Goal: Task Accomplishment & Management: Manage account settings

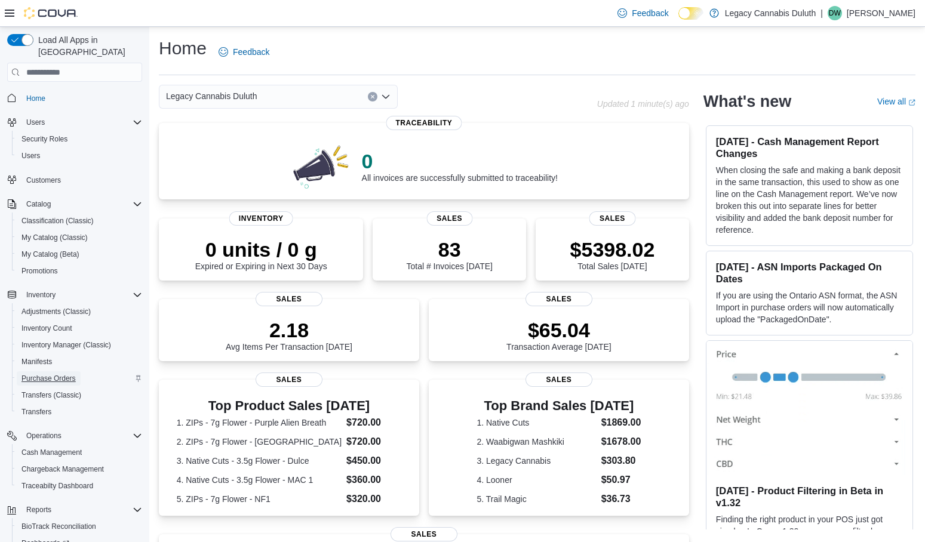
click at [57, 374] on span "Purchase Orders" at bounding box center [49, 379] width 54 height 10
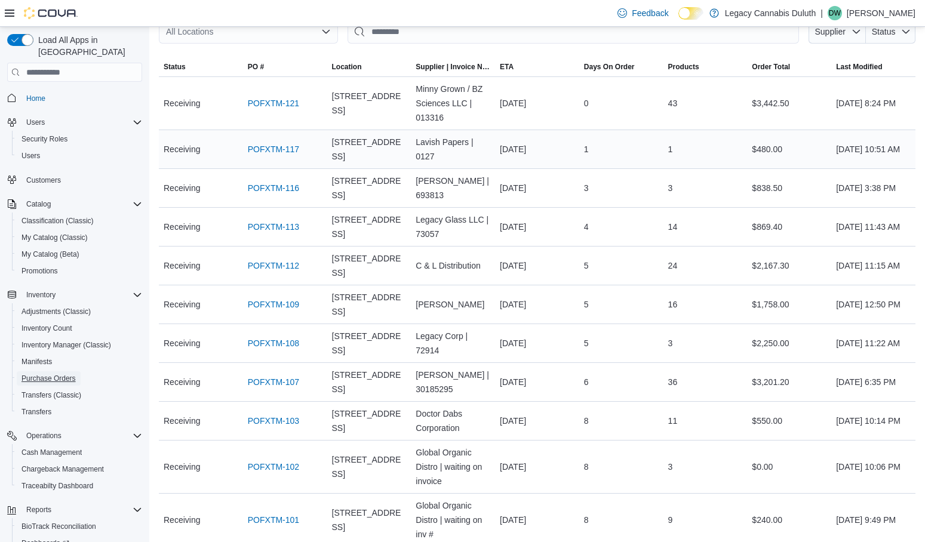
scroll to position [119, 0]
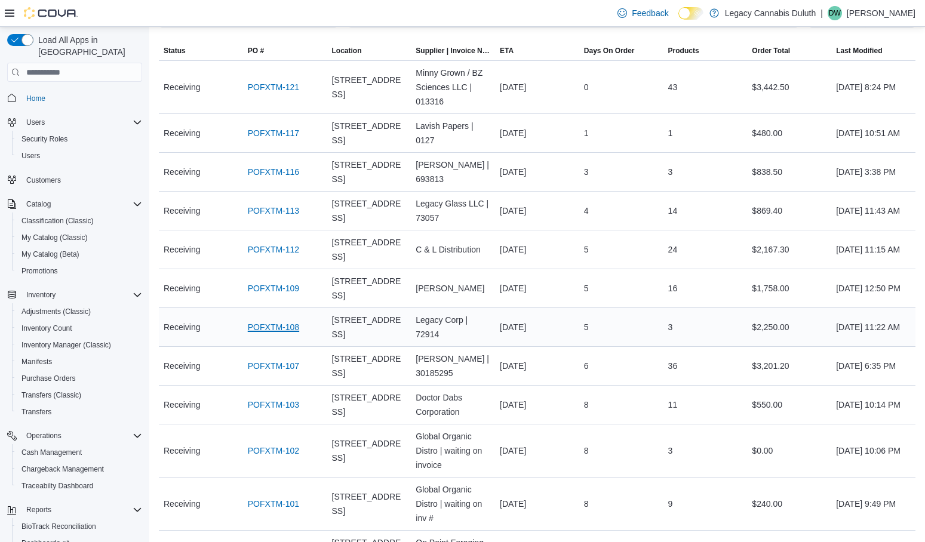
click at [259, 332] on link "POFXTM-108" at bounding box center [273, 327] width 51 height 14
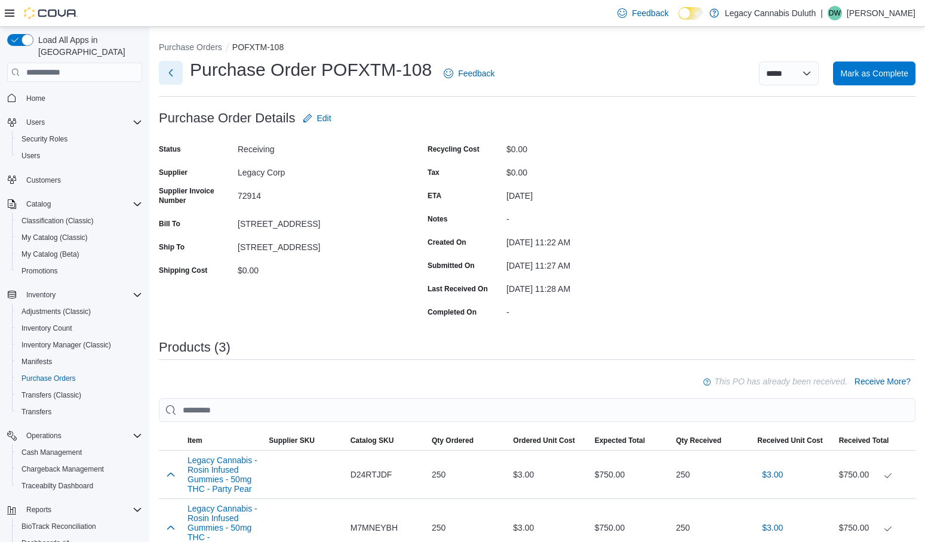
click at [173, 73] on button "Next" at bounding box center [171, 73] width 24 height 24
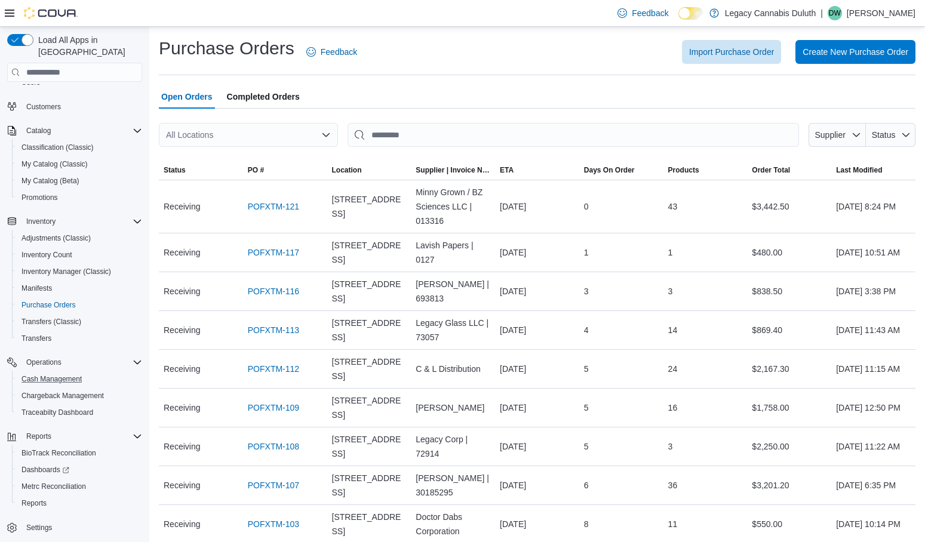
scroll to position [74, 0]
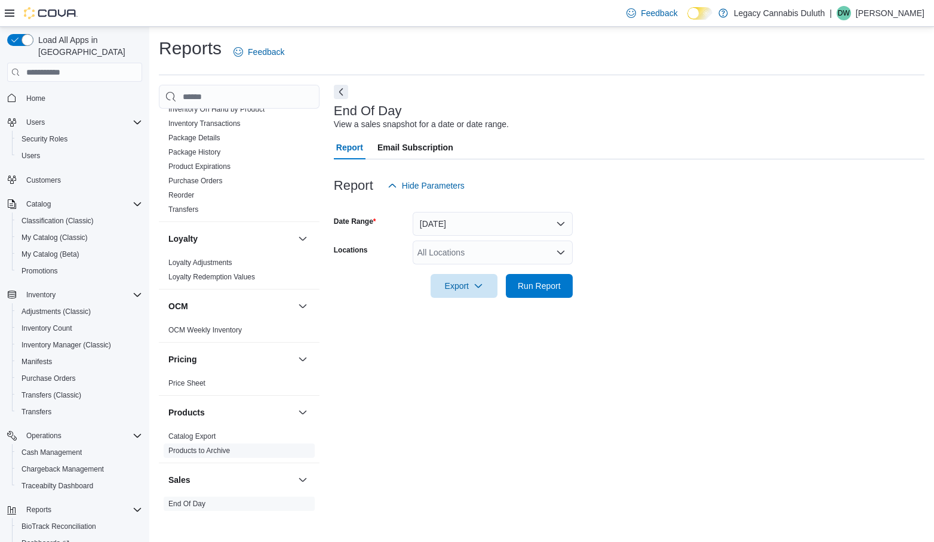
scroll to position [777, 0]
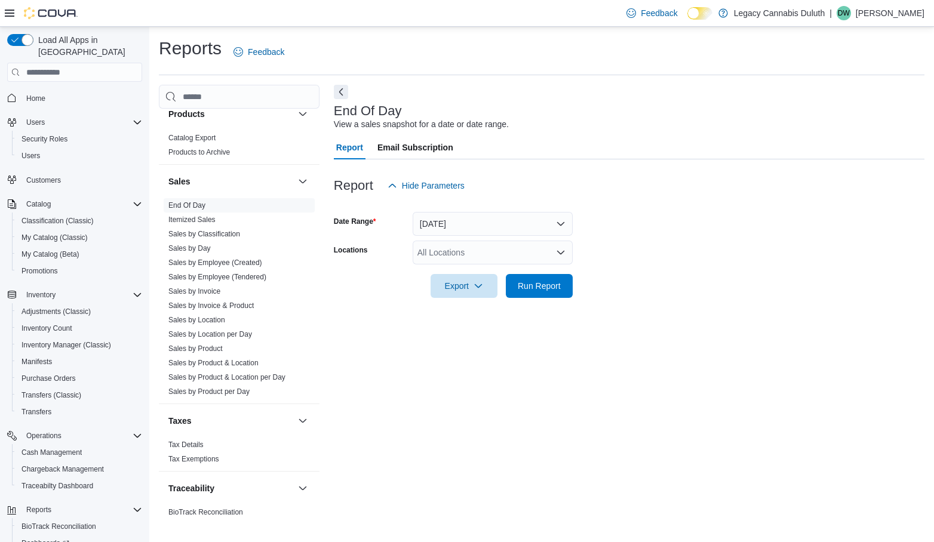
drag, startPoint x: 197, startPoint y: 202, endPoint x: 556, endPoint y: 102, distance: 373.4
click at [556, 102] on div at bounding box center [629, 101] width 591 height 5
click at [471, 223] on button "Today" at bounding box center [493, 224] width 160 height 24
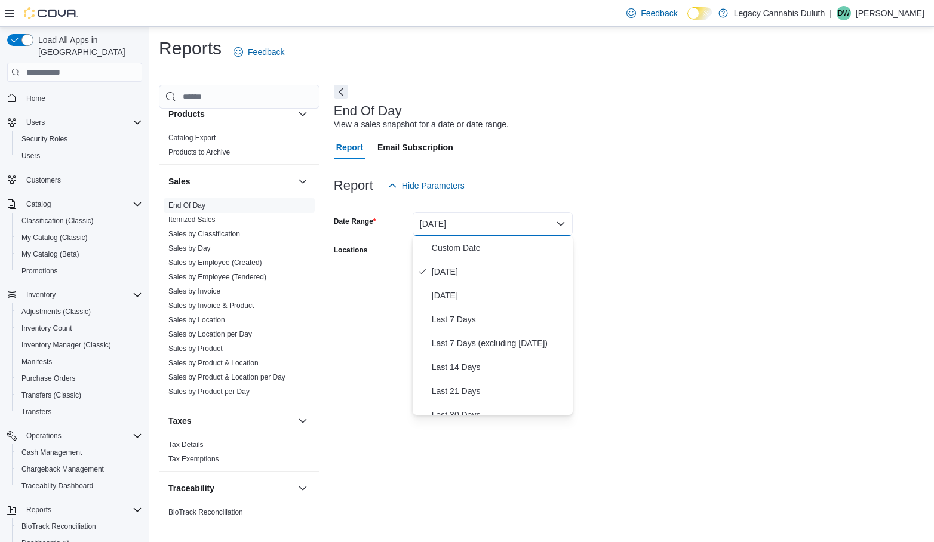
click at [765, 176] on div "Report Hide Parameters" at bounding box center [629, 186] width 591 height 24
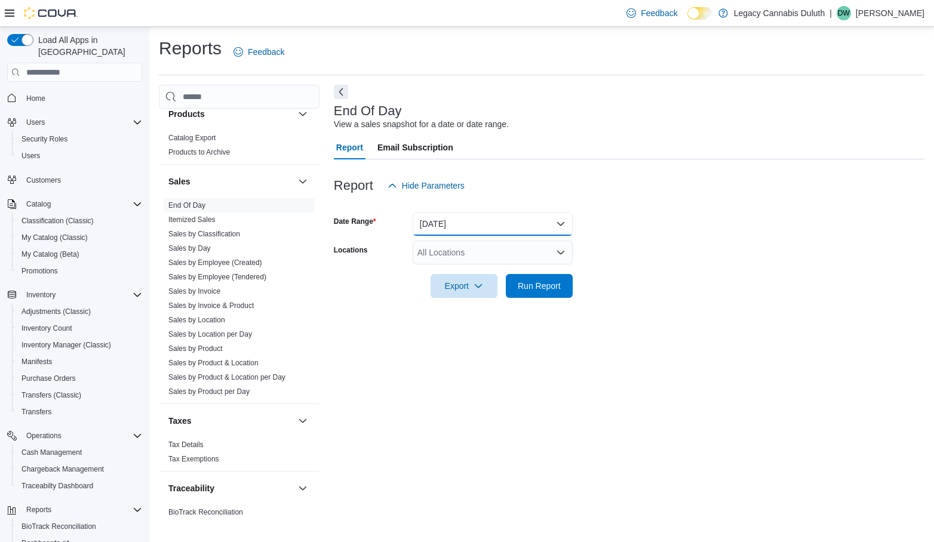
click at [470, 218] on button "[DATE]" at bounding box center [493, 224] width 160 height 24
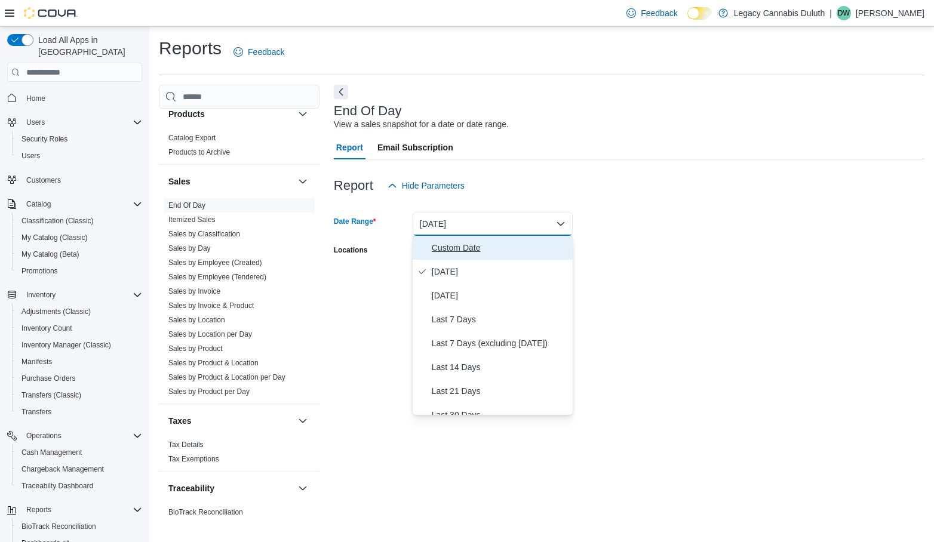
click at [460, 253] on span "Custom Date" at bounding box center [500, 248] width 136 height 14
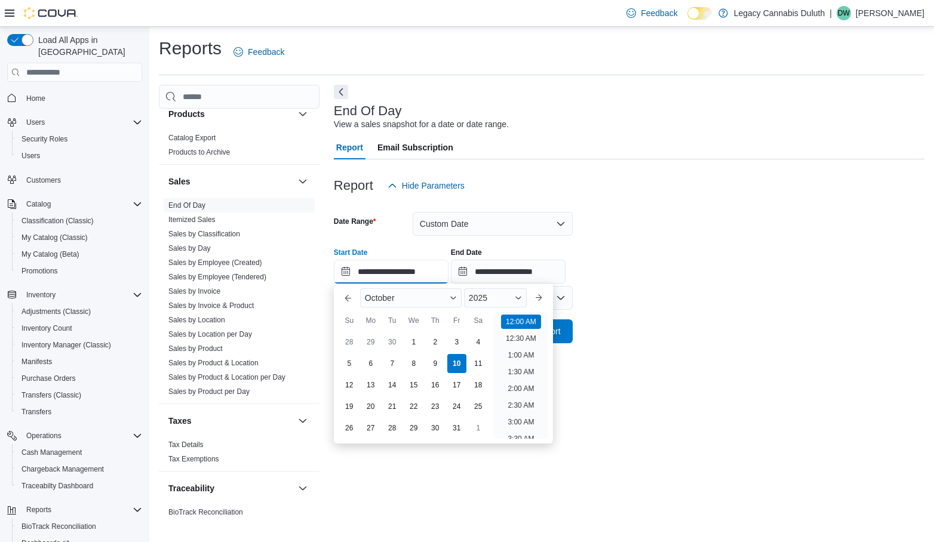
click at [367, 279] on input "**********" at bounding box center [391, 272] width 115 height 24
click at [511, 275] on input "**********" at bounding box center [508, 272] width 115 height 24
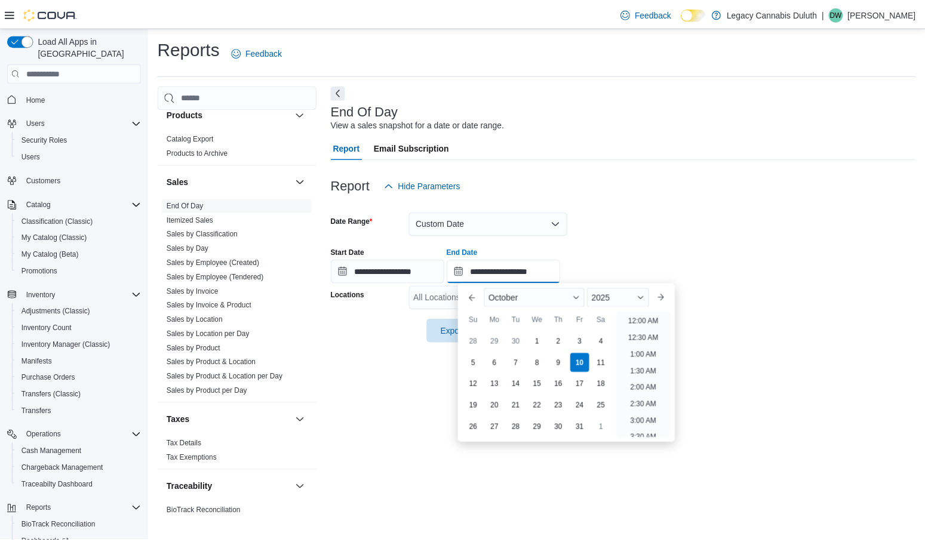
scroll to position [679, 0]
click at [546, 363] on div "8" at bounding box center [542, 364] width 21 height 21
type input "**********"
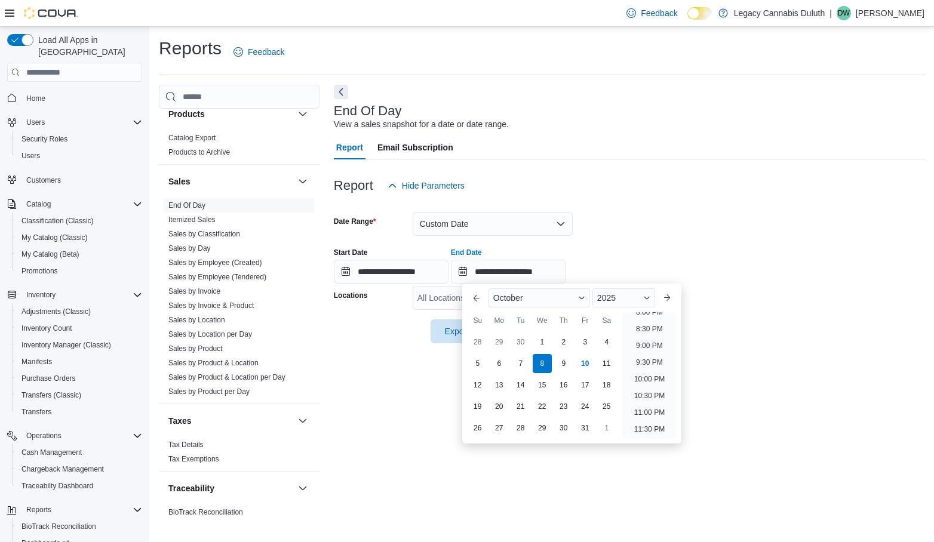
click at [682, 176] on div "Report Hide Parameters" at bounding box center [629, 186] width 591 height 24
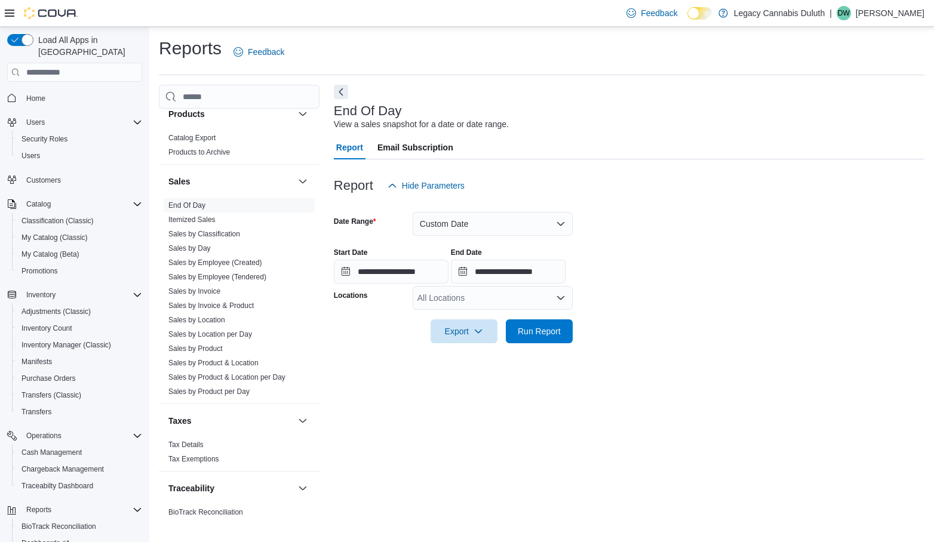
click at [532, 305] on div "All Locations" at bounding box center [493, 298] width 160 height 24
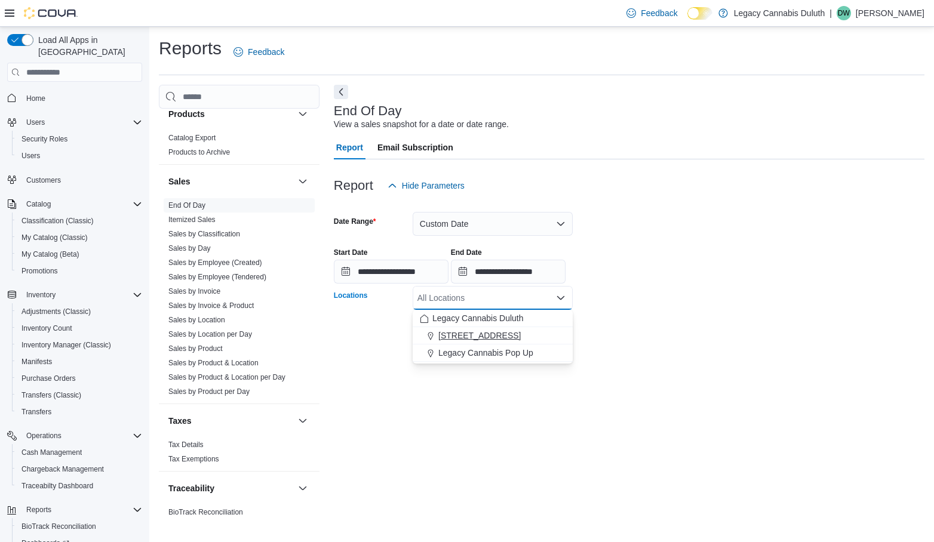
click at [486, 336] on span "[STREET_ADDRESS]" at bounding box center [480, 336] width 82 height 12
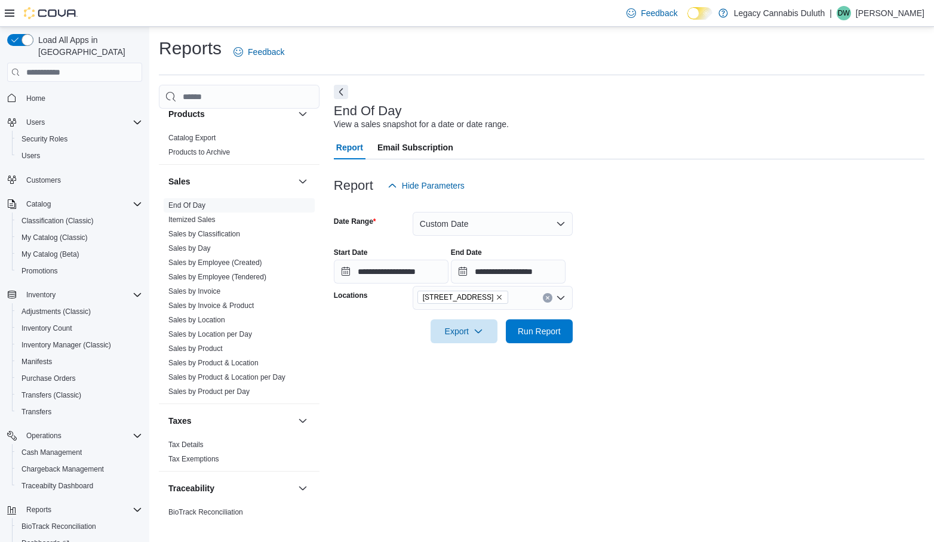
click at [683, 321] on form "**********" at bounding box center [629, 271] width 591 height 146
click at [532, 327] on span "Run Report" at bounding box center [539, 331] width 43 height 12
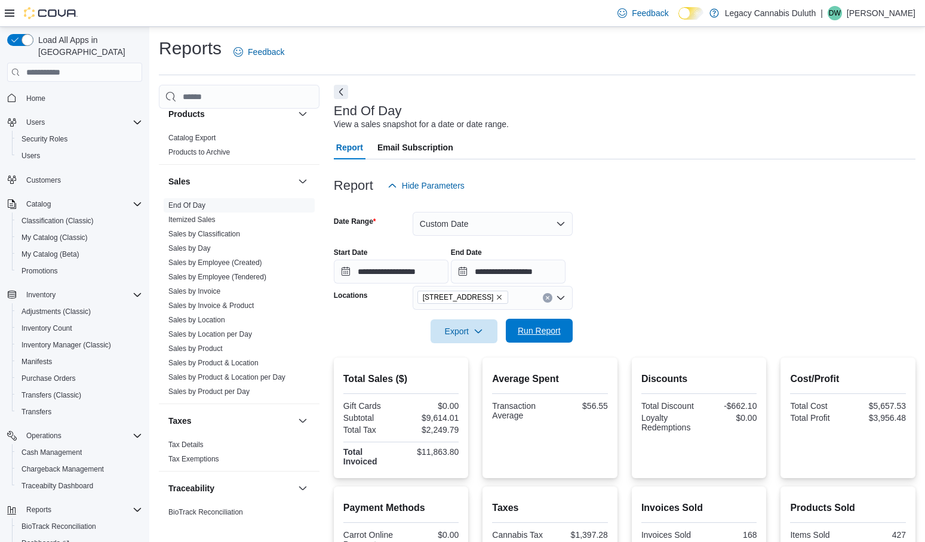
click at [547, 328] on span "Run Report" at bounding box center [539, 331] width 43 height 12
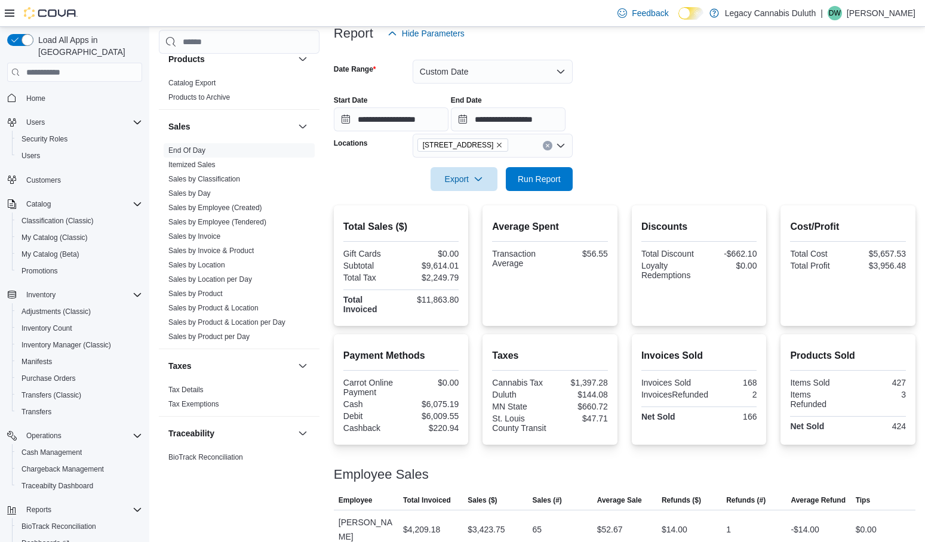
scroll to position [179, 0]
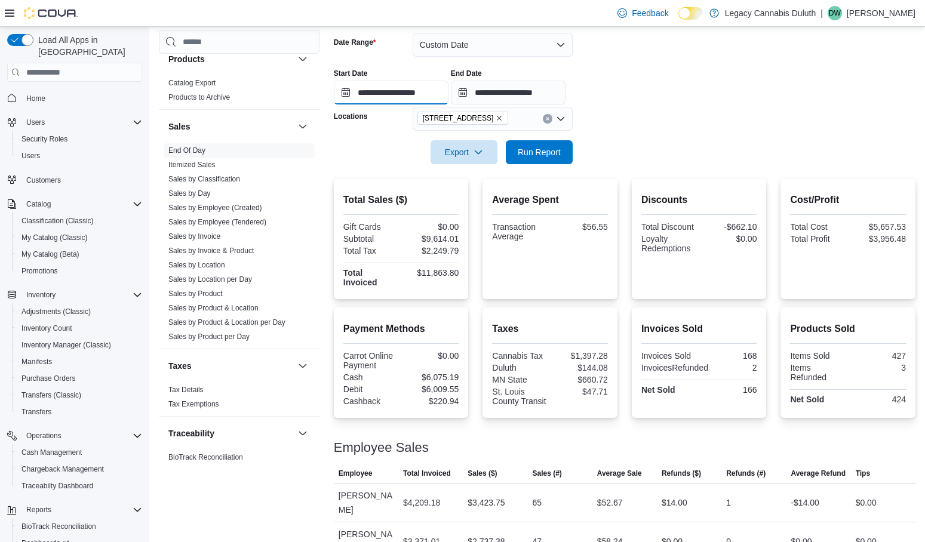
click at [434, 96] on input "**********" at bounding box center [391, 93] width 115 height 24
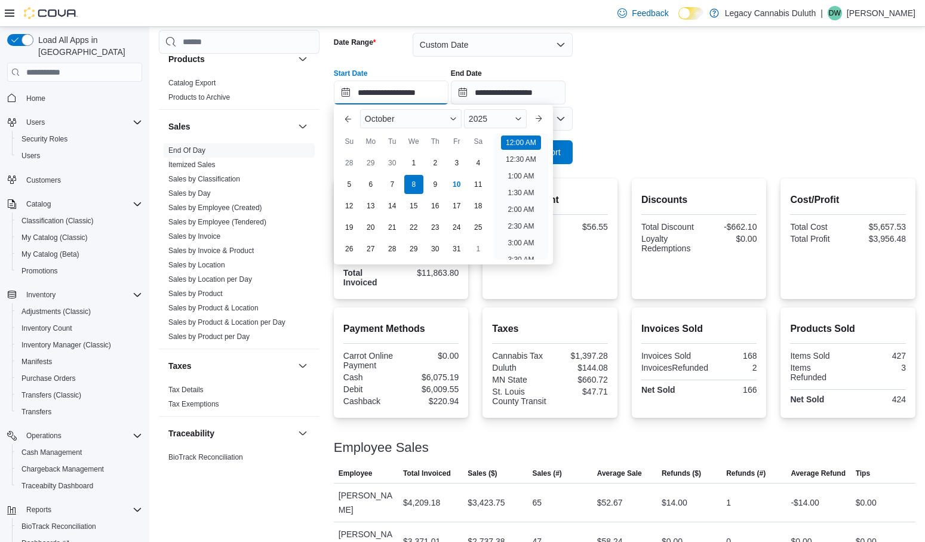
scroll to position [37, 0]
click at [430, 179] on div "9" at bounding box center [435, 184] width 21 height 21
type input "**********"
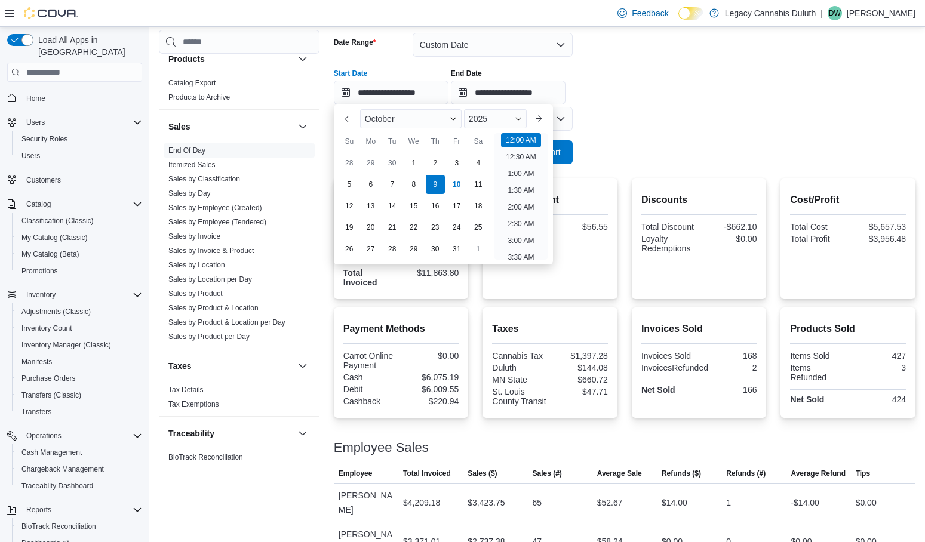
click at [634, 157] on form "**********" at bounding box center [625, 92] width 582 height 146
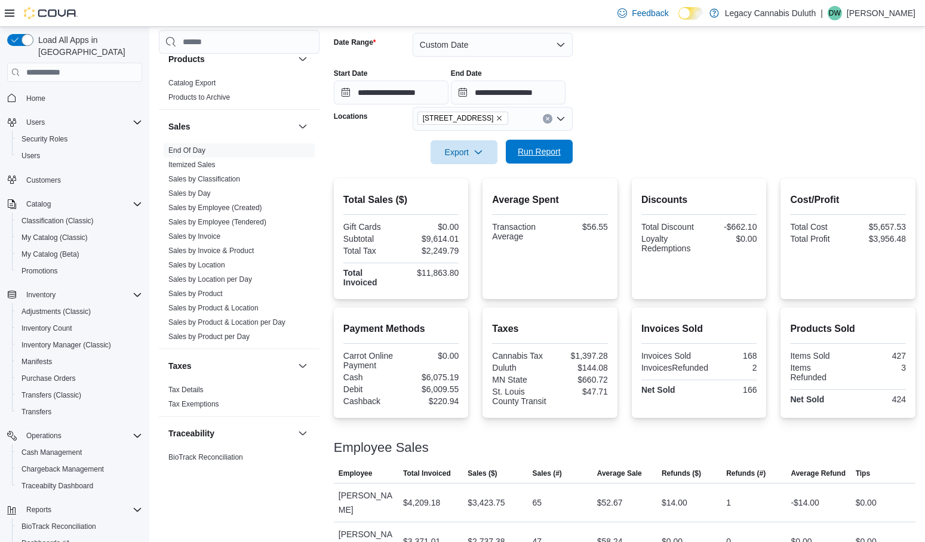
click at [527, 158] on span "Run Report" at bounding box center [539, 152] width 43 height 12
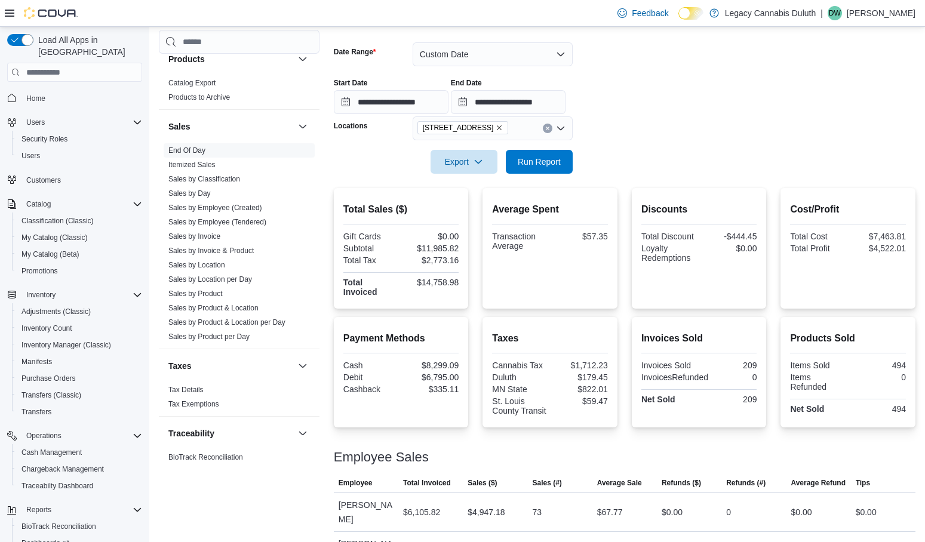
scroll to position [179, 0]
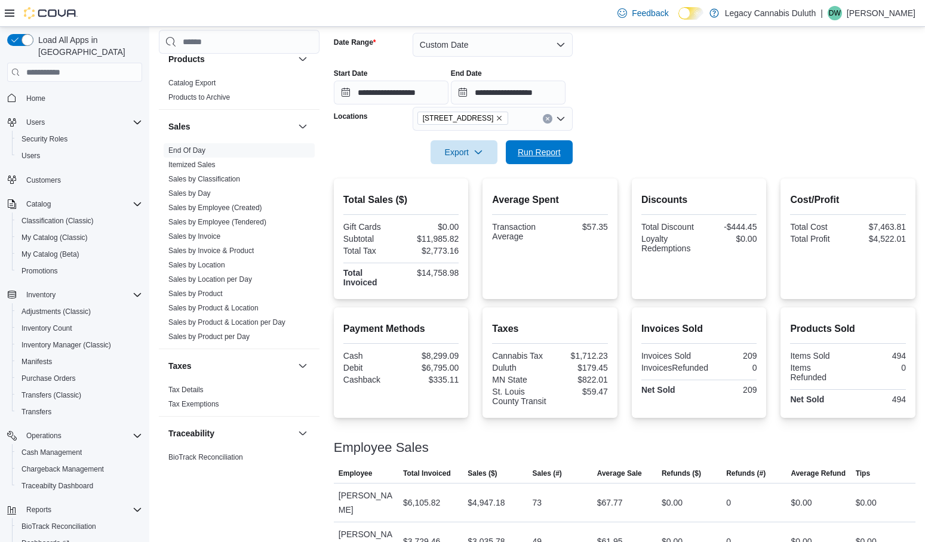
drag, startPoint x: 544, startPoint y: 147, endPoint x: 617, endPoint y: 2, distance: 162.7
click at [544, 147] on span "Run Report" at bounding box center [539, 152] width 43 height 12
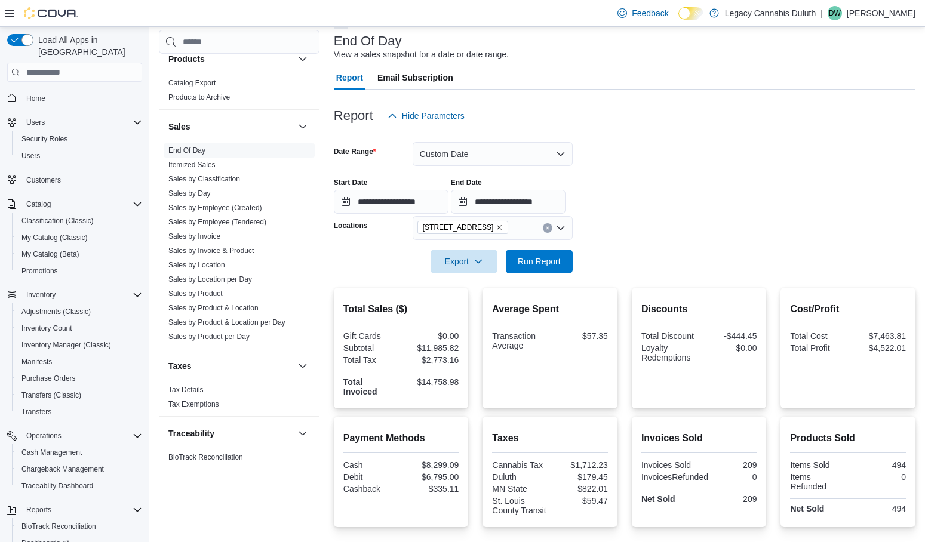
scroll to position [60, 0]
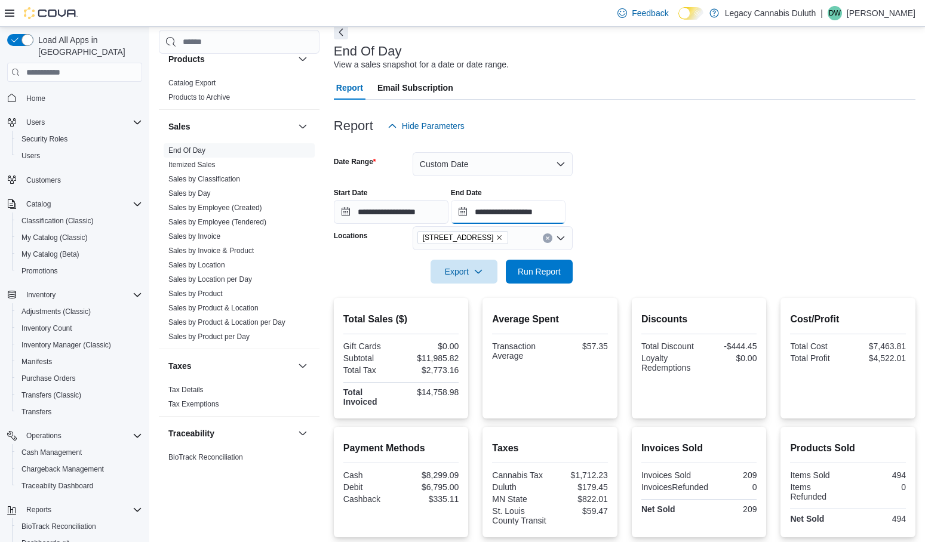
click at [498, 206] on input "**********" at bounding box center [508, 212] width 115 height 24
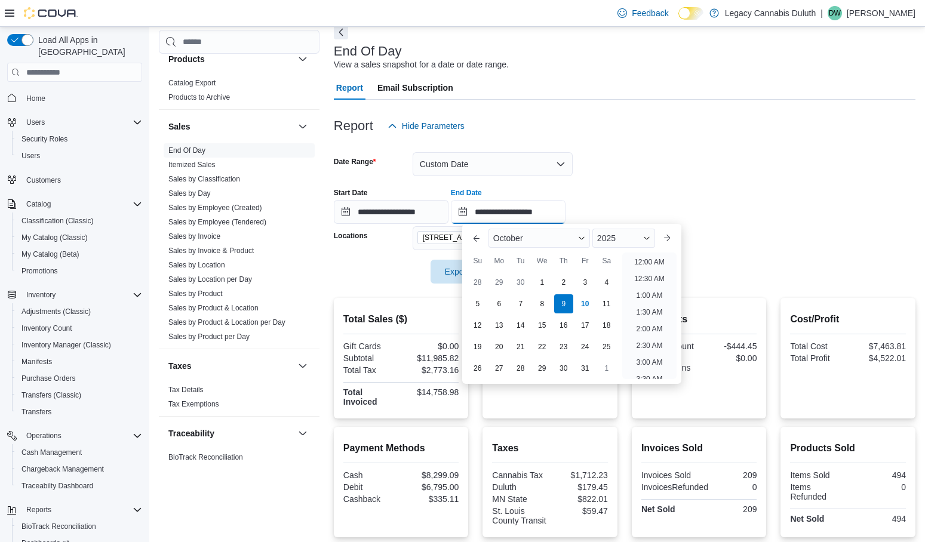
scroll to position [679, 0]
click at [517, 302] on div "7" at bounding box center [520, 304] width 21 height 21
type input "**********"
click at [655, 179] on div "**********" at bounding box center [625, 201] width 582 height 45
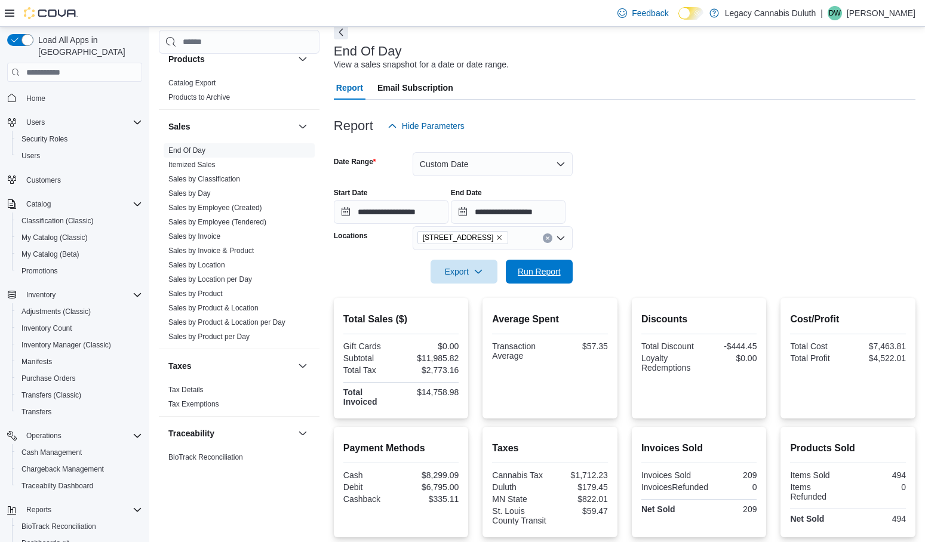
click at [538, 268] on span "Run Report" at bounding box center [539, 272] width 43 height 12
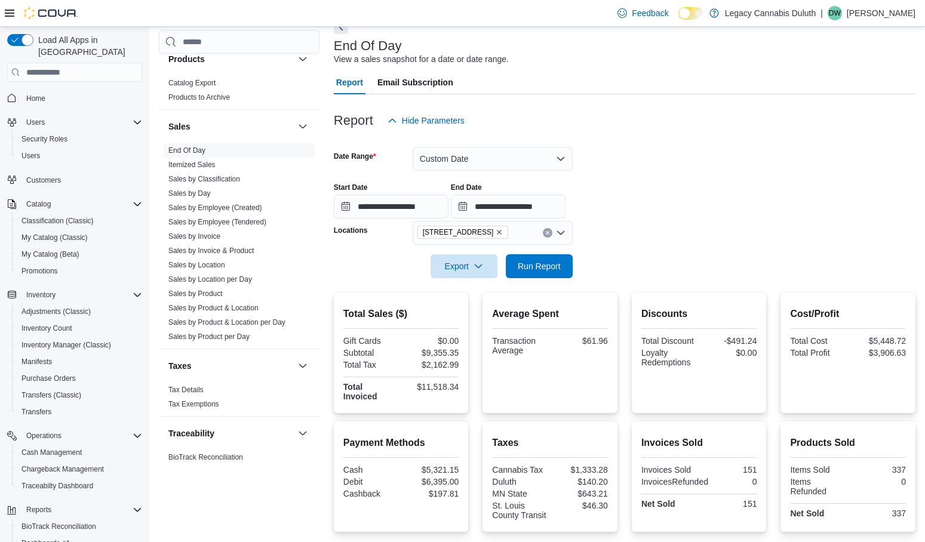
scroll to position [60, 0]
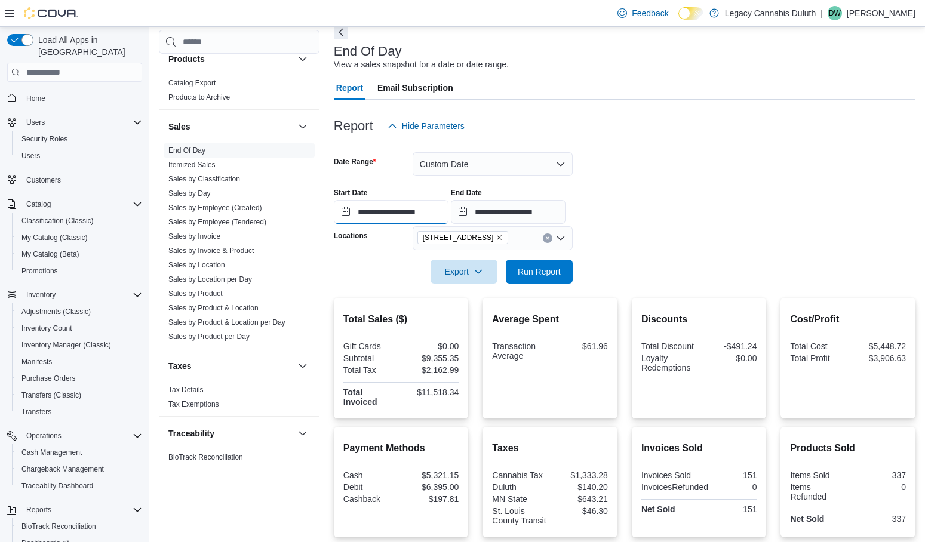
click at [403, 212] on input "**********" at bounding box center [391, 212] width 115 height 24
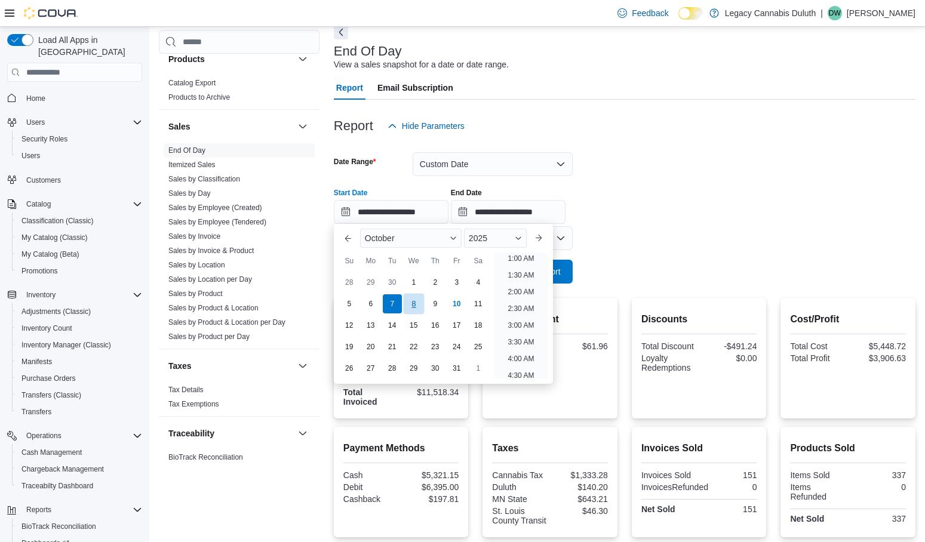
click at [416, 305] on div "8" at bounding box center [413, 304] width 21 height 21
type input "**********"
click at [680, 174] on form "**********" at bounding box center [625, 211] width 582 height 146
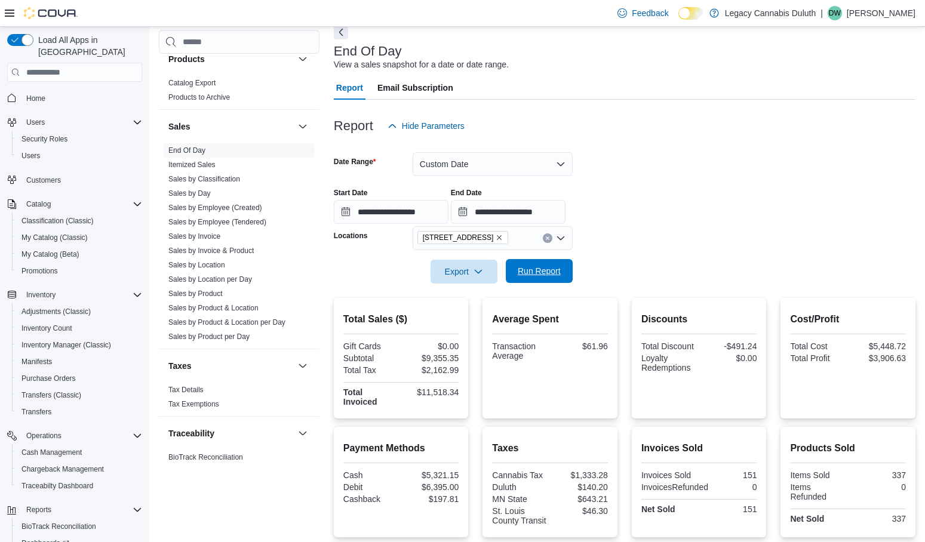
click at [557, 271] on span "Run Report" at bounding box center [539, 271] width 43 height 12
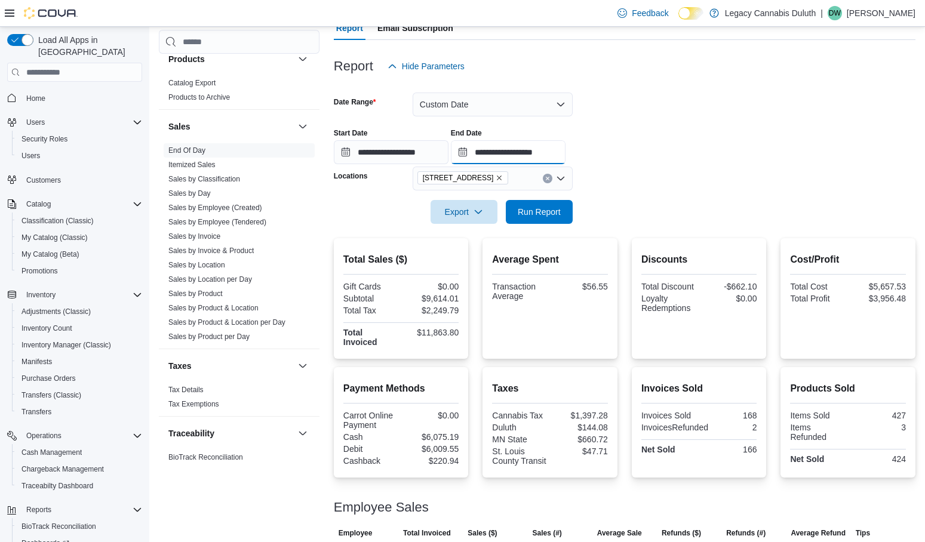
click at [523, 158] on input "**********" at bounding box center [508, 152] width 115 height 24
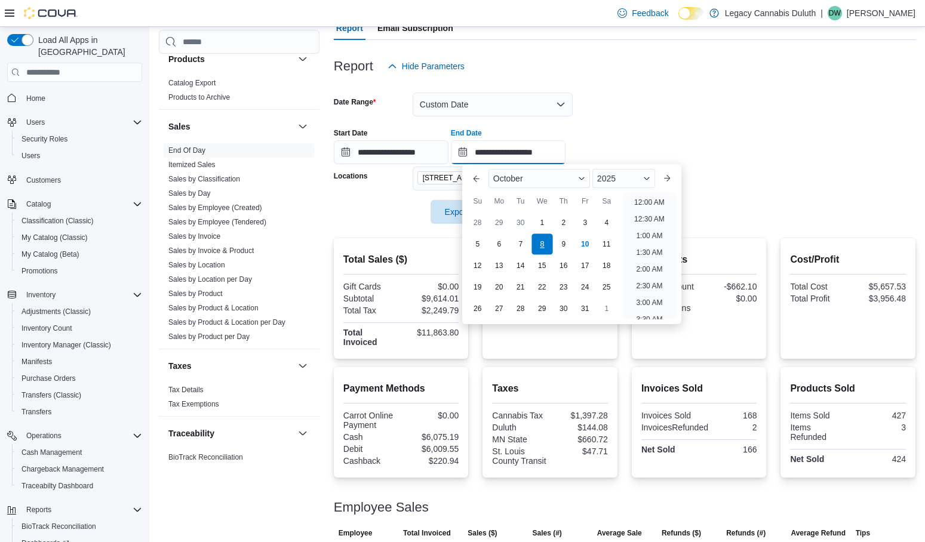
scroll to position [679, 0]
click at [495, 243] on div "6" at bounding box center [499, 244] width 21 height 21
type input "**********"
click at [674, 139] on div "**********" at bounding box center [625, 141] width 582 height 45
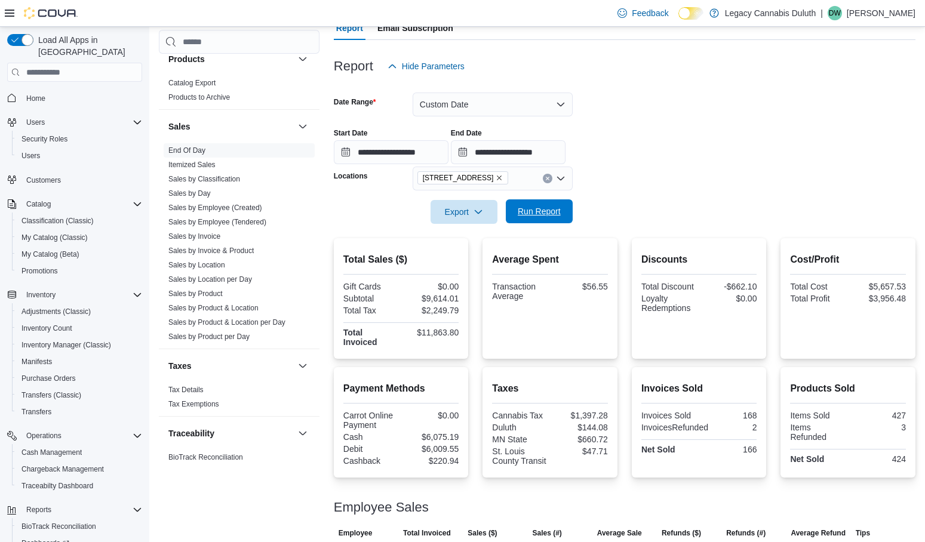
click at [562, 220] on span "Run Report" at bounding box center [539, 212] width 53 height 24
drag, startPoint x: 421, startPoint y: 418, endPoint x: 462, endPoint y: 418, distance: 41.2
click at [462, 418] on div "Payment Methods Cash $6,408.20 Debit $5,740.00 Cashback $213.70" at bounding box center [401, 422] width 135 height 111
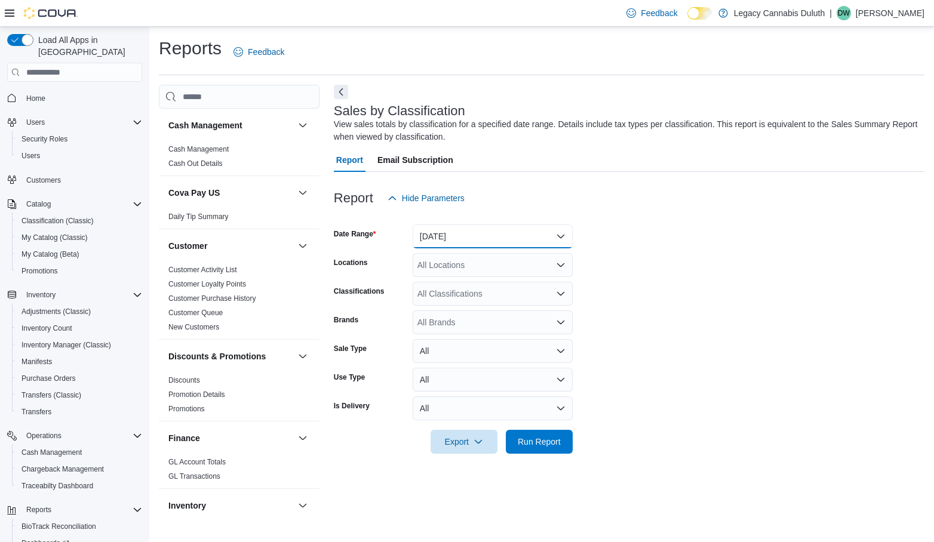
click at [461, 231] on button "[DATE]" at bounding box center [493, 237] width 160 height 24
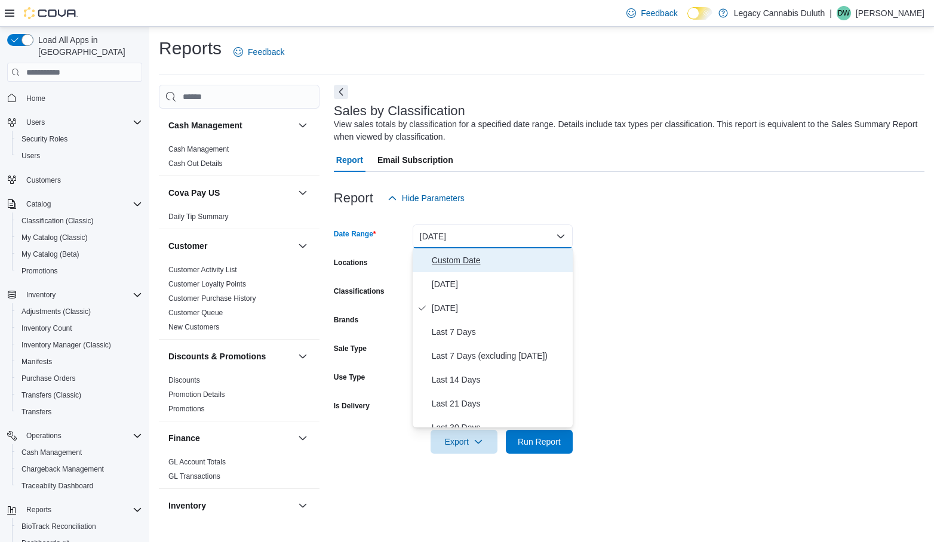
click at [453, 259] on span "Custom Date" at bounding box center [500, 260] width 136 height 14
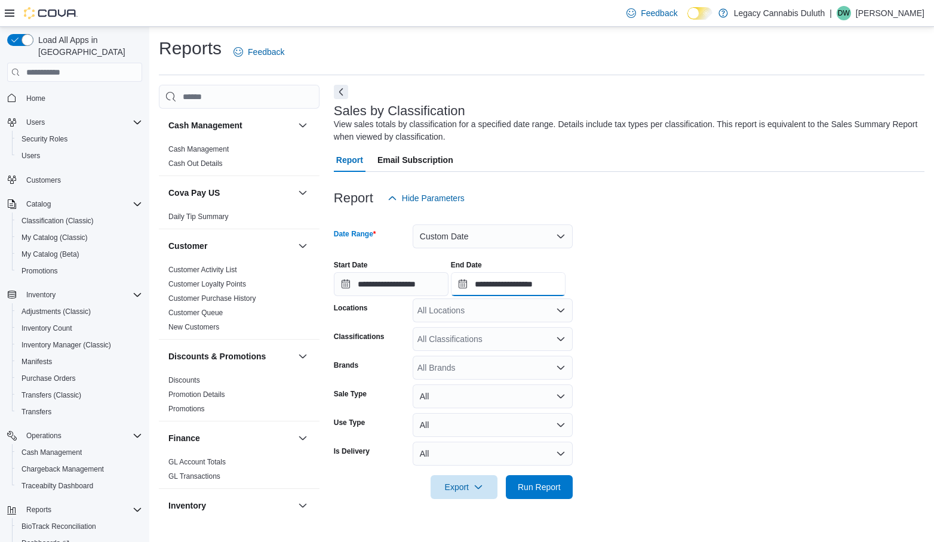
click at [519, 289] on input "**********" at bounding box center [508, 284] width 115 height 24
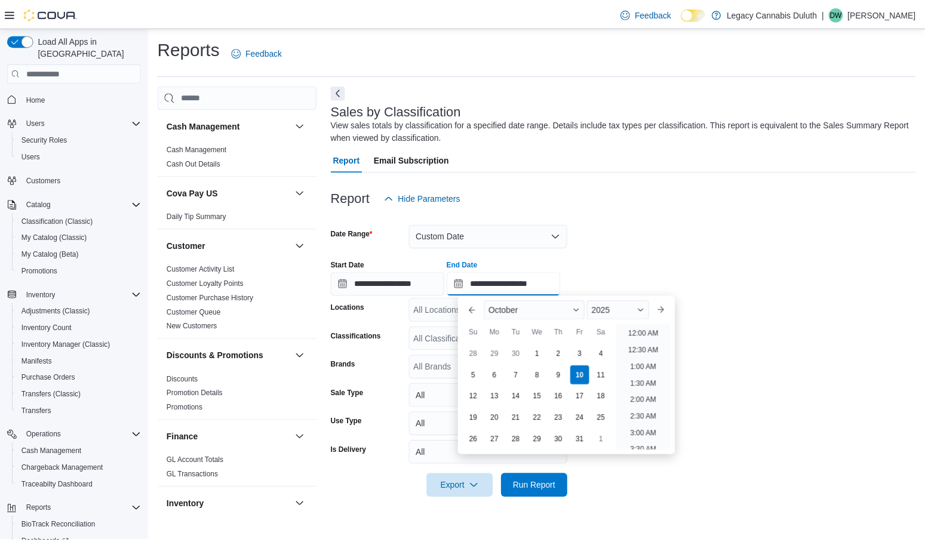
scroll to position [679, 0]
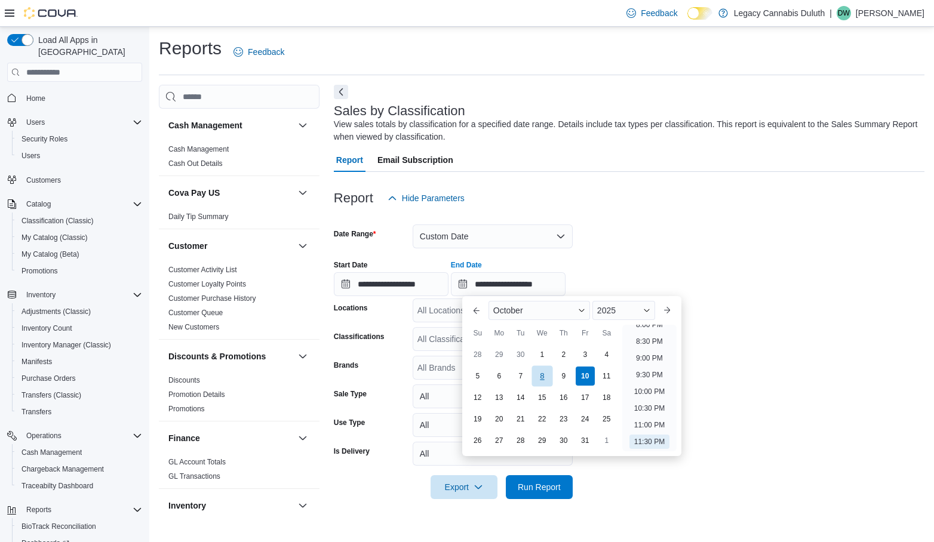
click at [541, 376] on div "8" at bounding box center [542, 376] width 21 height 21
type input "**********"
click at [697, 193] on div "Report Hide Parameters" at bounding box center [629, 198] width 591 height 24
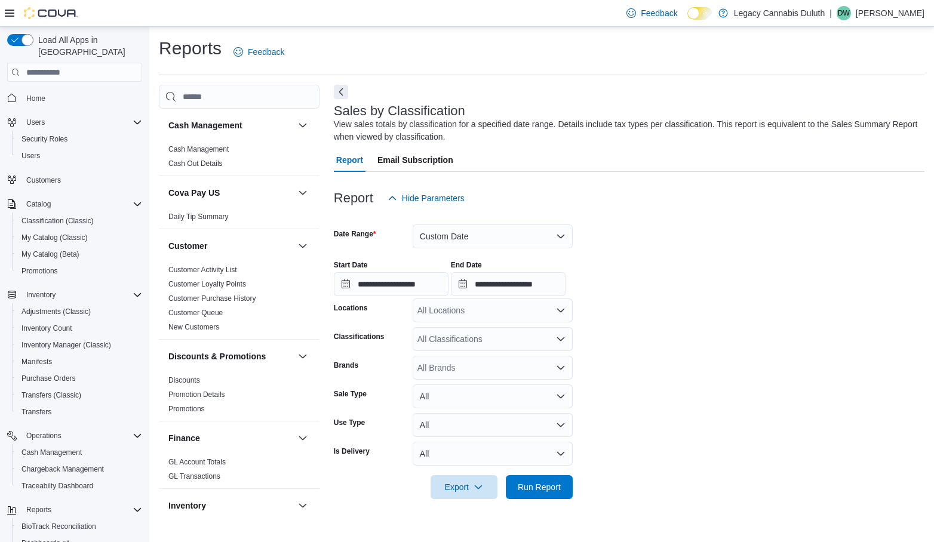
click at [481, 317] on div "All Locations" at bounding box center [493, 311] width 160 height 24
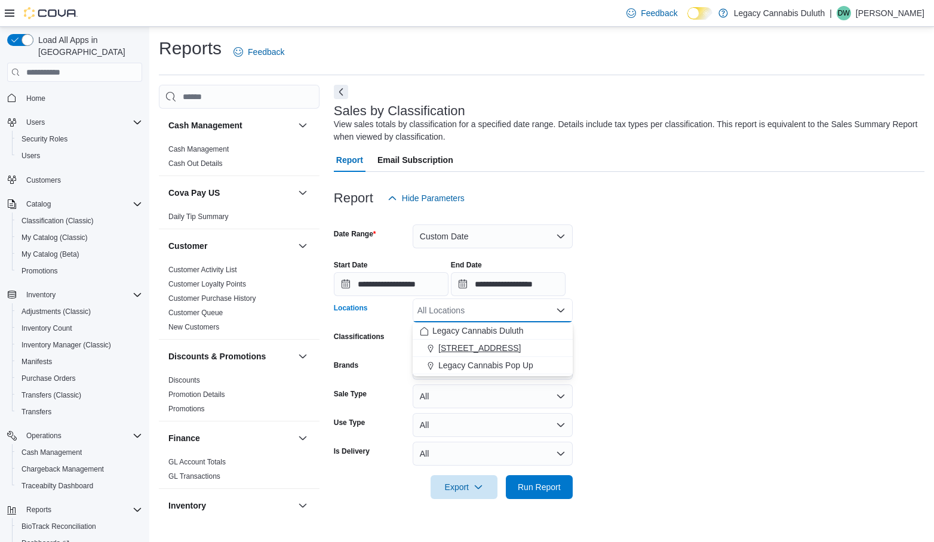
click at [473, 348] on span "[STREET_ADDRESS]" at bounding box center [480, 348] width 82 height 12
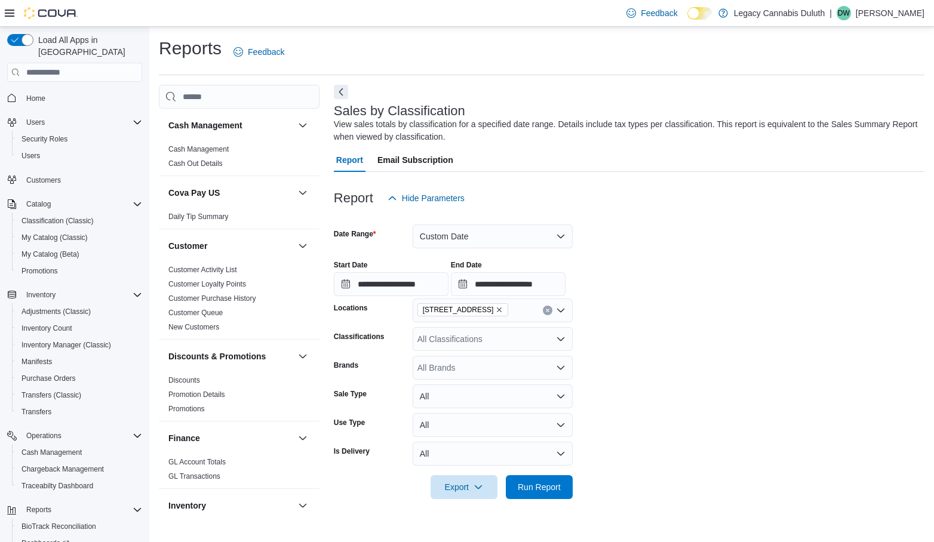
click at [637, 284] on div "**********" at bounding box center [629, 273] width 591 height 45
click at [551, 489] on span "Run Report" at bounding box center [539, 487] width 43 height 12
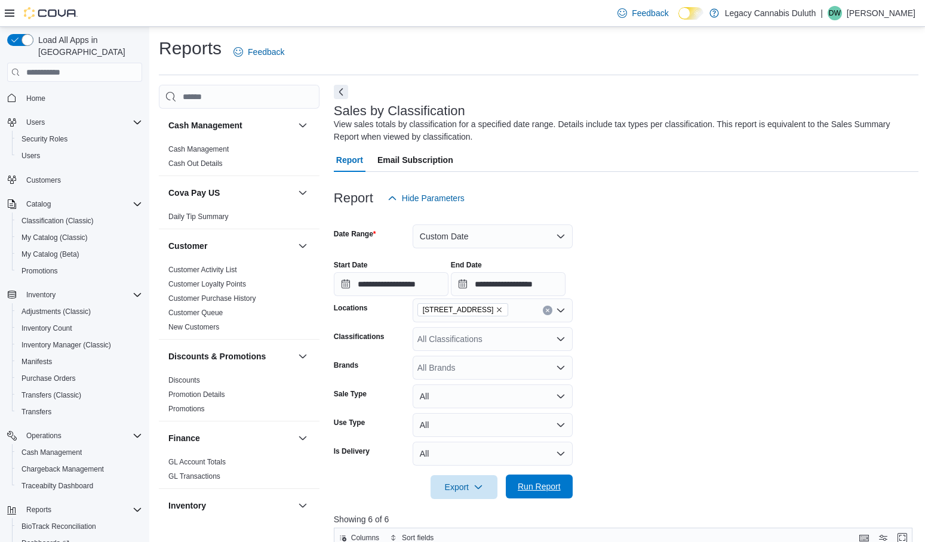
click at [528, 493] on span "Run Report" at bounding box center [539, 487] width 43 height 12
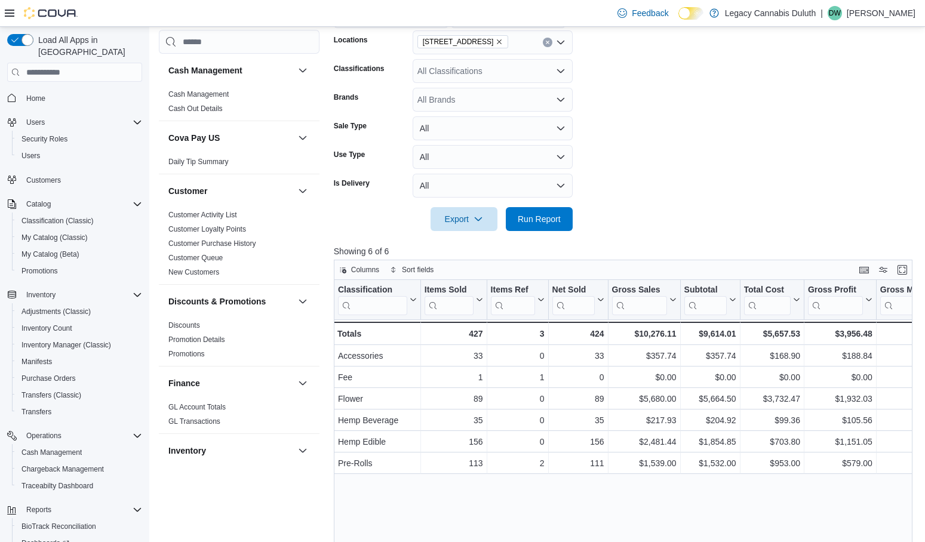
scroll to position [299, 0]
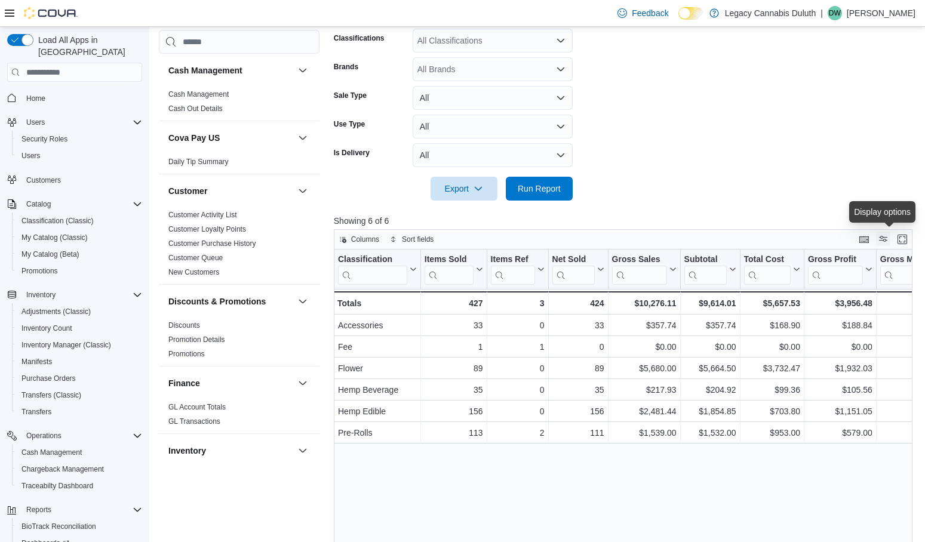
click at [889, 240] on button "Display options" at bounding box center [883, 239] width 14 height 14
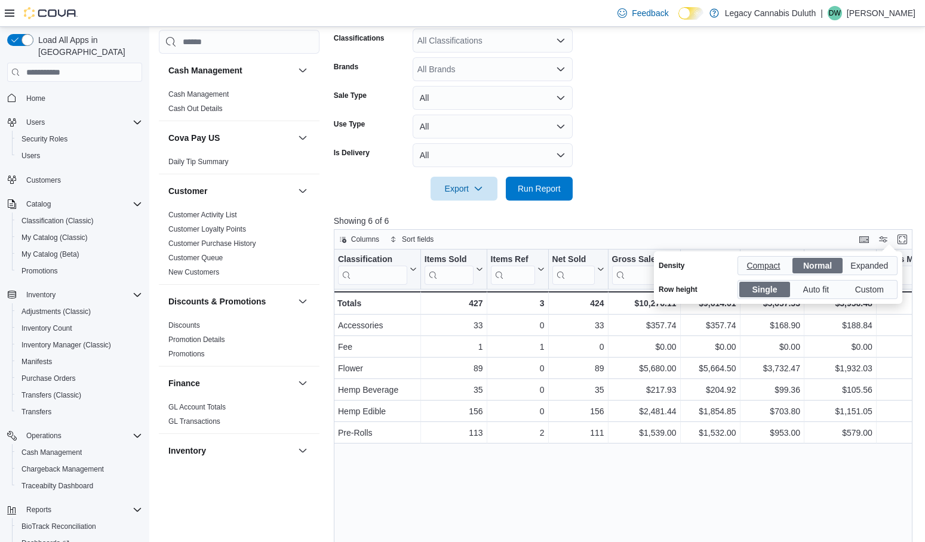
click at [772, 270] on span "Compact" at bounding box center [765, 266] width 36 height 18
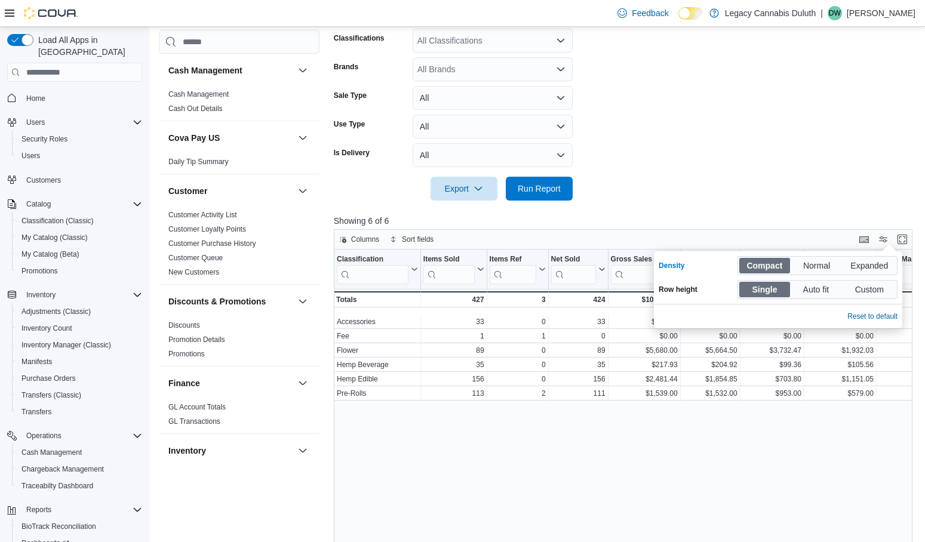
click at [818, 164] on form "**********" at bounding box center [626, 56] width 585 height 289
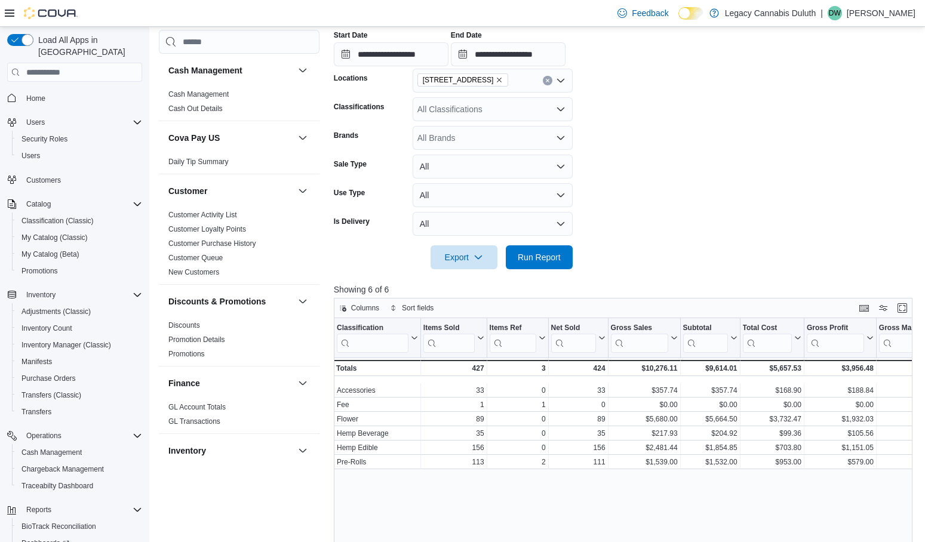
scroll to position [119, 0]
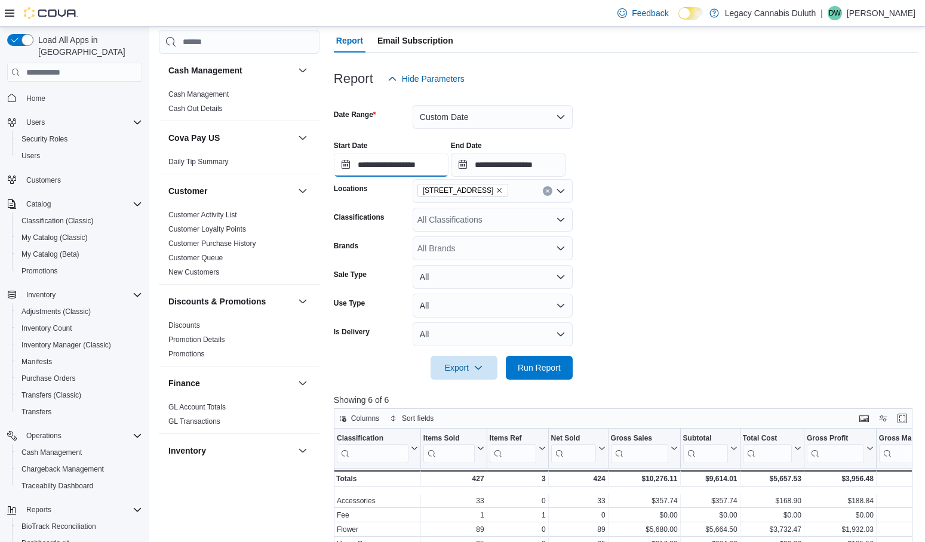
click at [427, 160] on input "**********" at bounding box center [391, 165] width 115 height 24
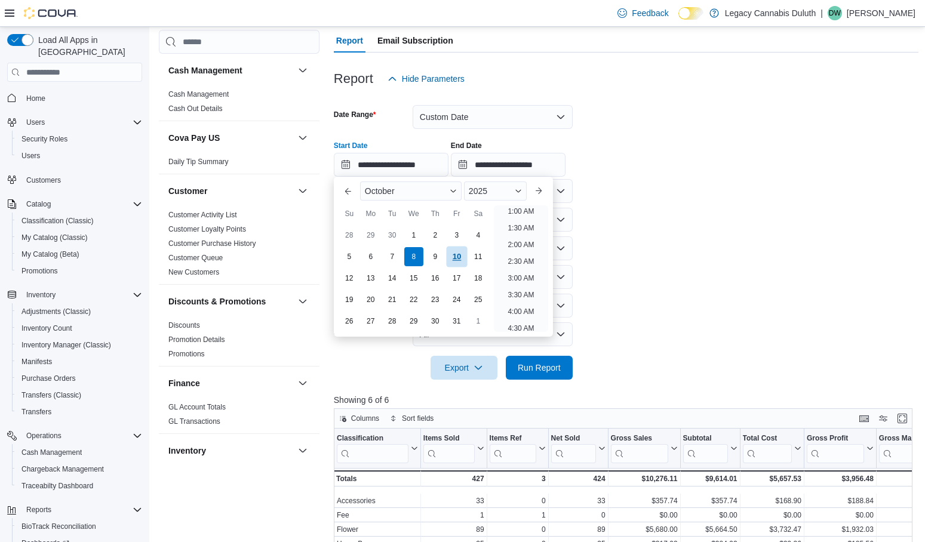
click at [439, 255] on div "9" at bounding box center [435, 256] width 19 height 19
type input "**********"
click at [632, 201] on form "**********" at bounding box center [626, 235] width 585 height 289
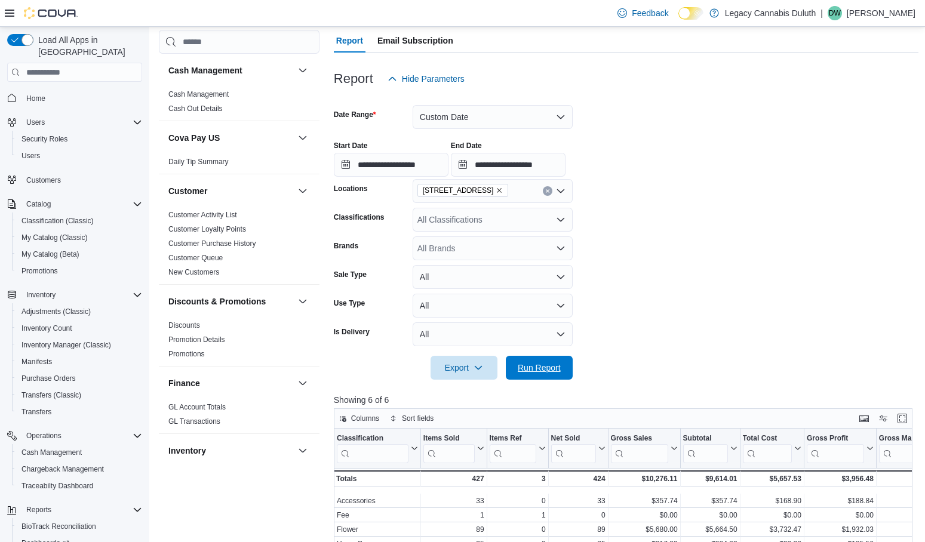
click at [558, 369] on span "Run Report" at bounding box center [539, 368] width 43 height 12
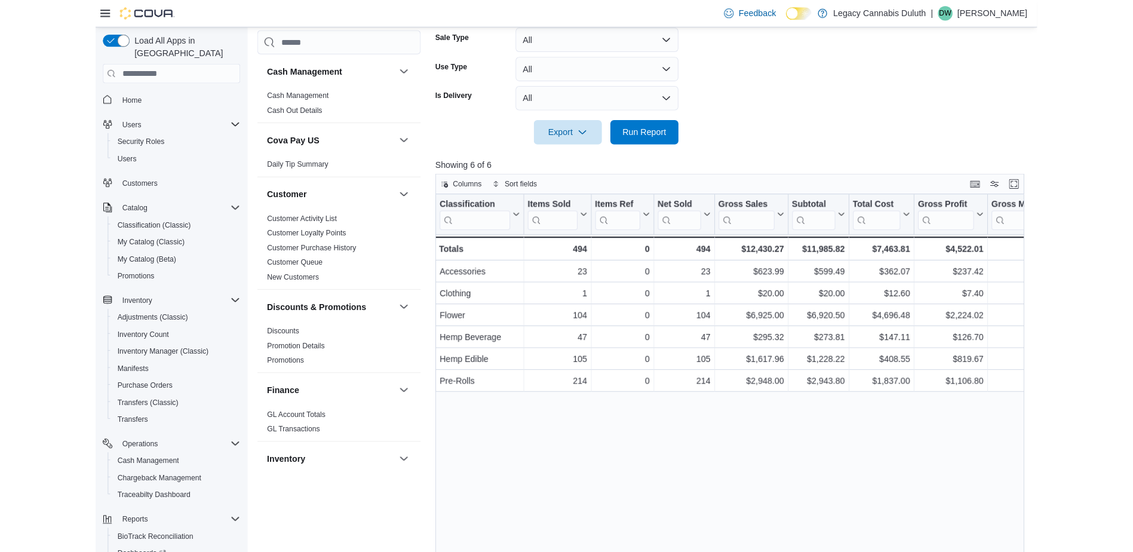
scroll to position [358, 0]
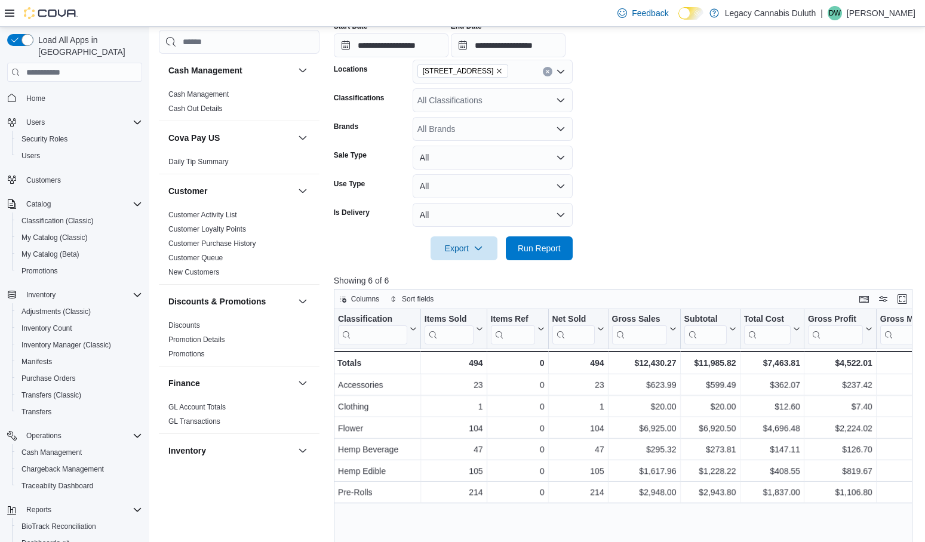
scroll to position [119, 0]
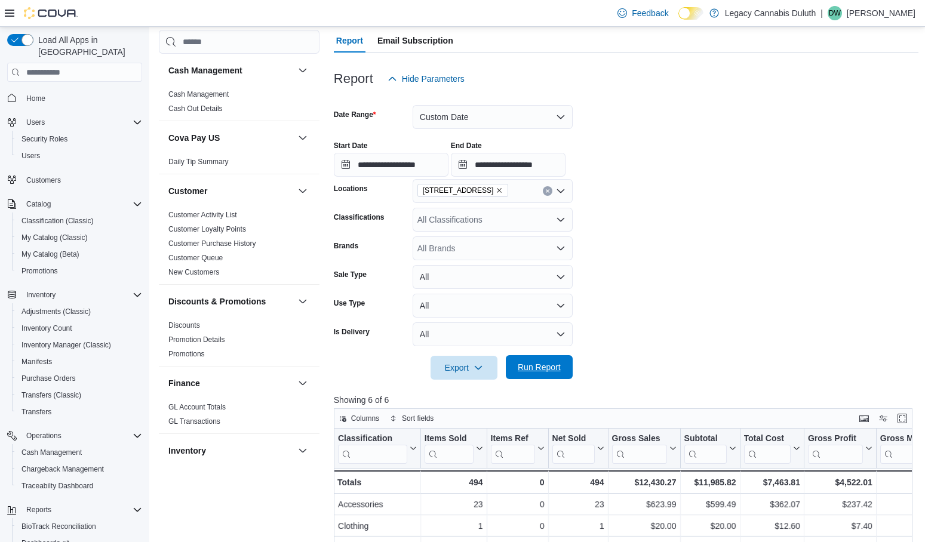
click at [543, 361] on span "Run Report" at bounding box center [539, 367] width 53 height 24
click at [397, 156] on input "**********" at bounding box center [391, 165] width 115 height 24
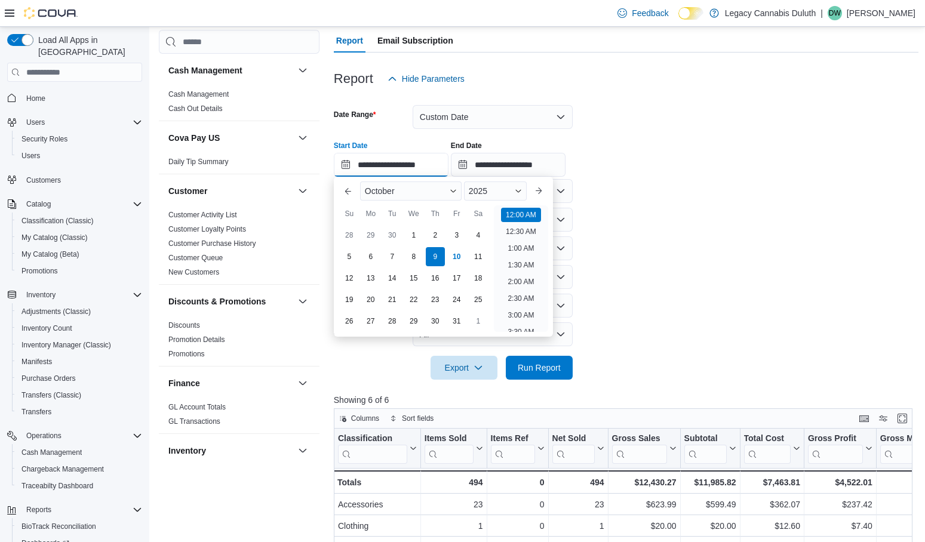
scroll to position [37, 0]
click at [366, 256] on div "6" at bounding box center [370, 257] width 21 height 21
type input "**********"
click at [369, 260] on div "6" at bounding box center [370, 257] width 21 height 21
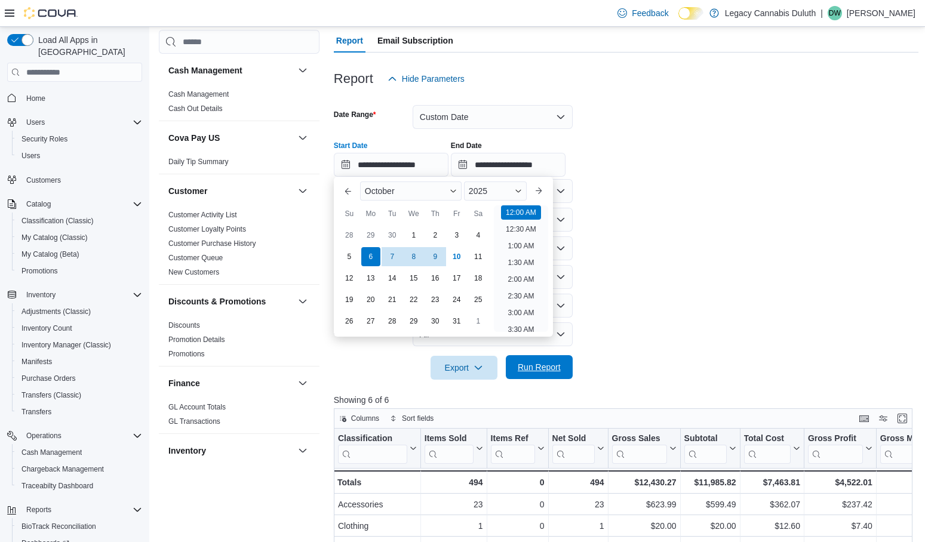
click at [530, 373] on span "Run Report" at bounding box center [539, 367] width 43 height 12
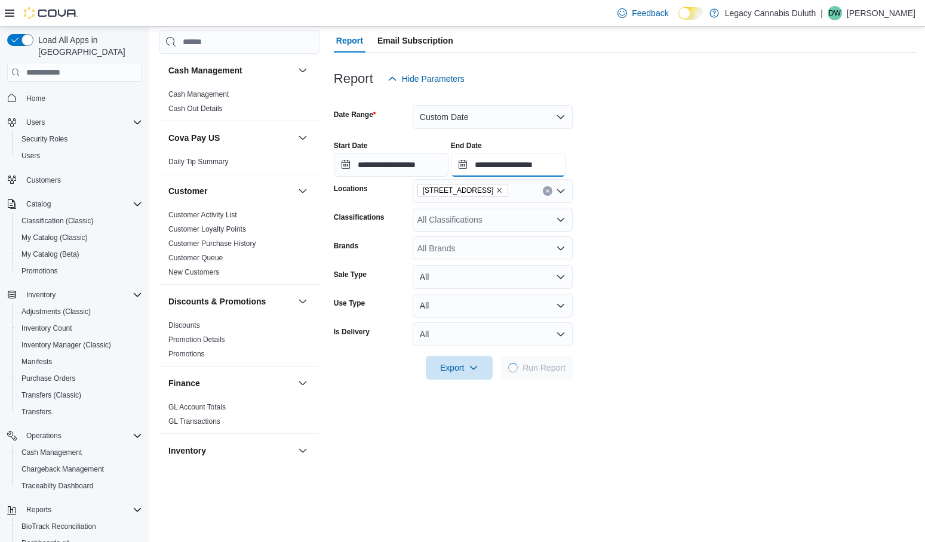
click at [532, 173] on input "**********" at bounding box center [508, 165] width 115 height 24
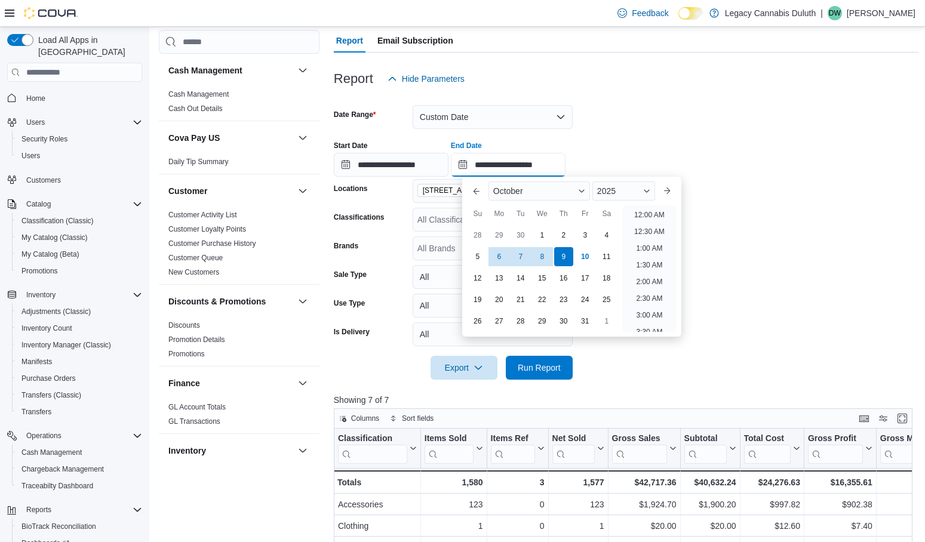
scroll to position [679, 0]
click at [493, 257] on div "6" at bounding box center [499, 257] width 21 height 21
type input "**********"
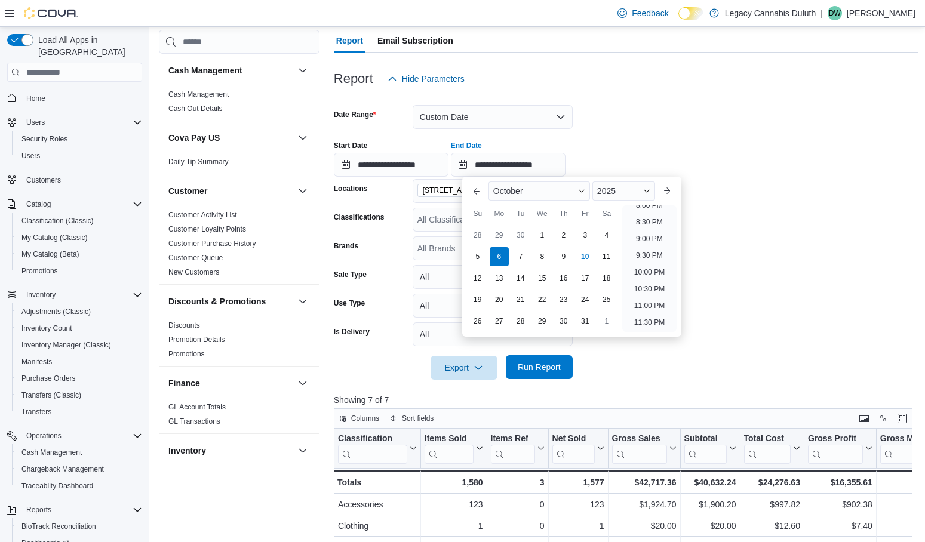
click at [557, 359] on span "Run Report" at bounding box center [539, 367] width 53 height 24
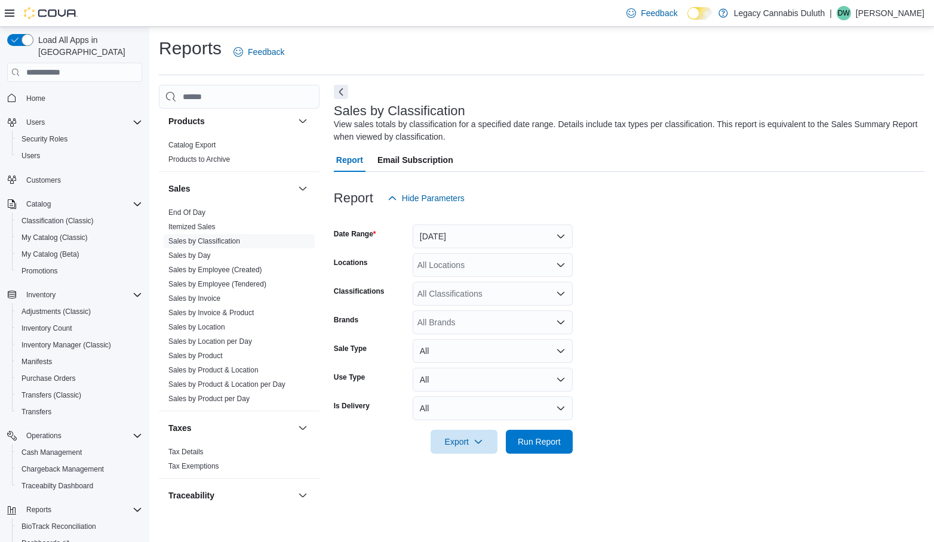
scroll to position [777, 0]
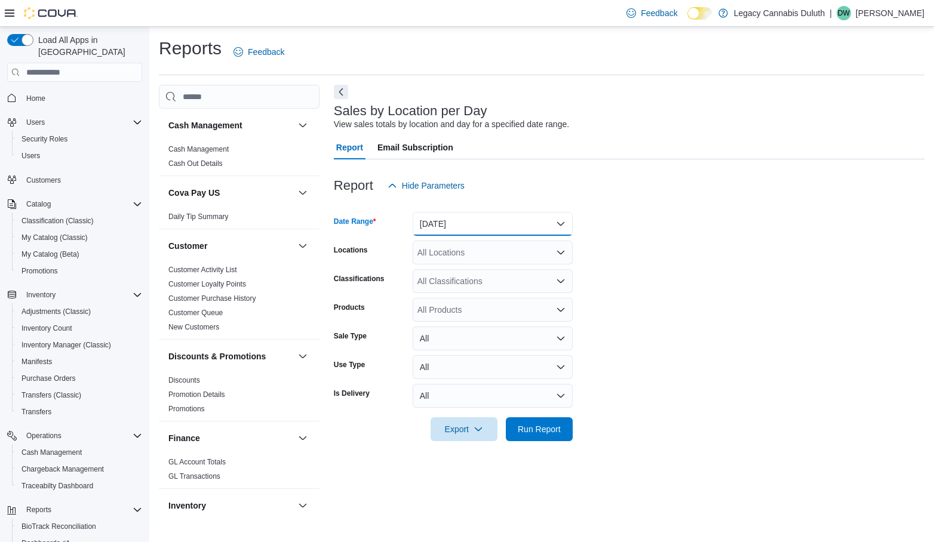
click at [520, 223] on button "[DATE]" at bounding box center [493, 224] width 160 height 24
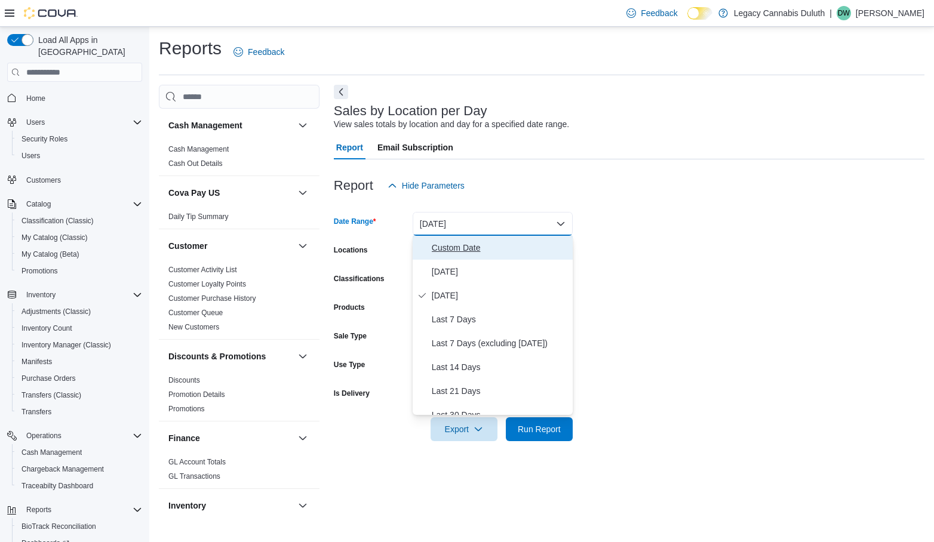
click at [453, 249] on span "Custom Date" at bounding box center [500, 248] width 136 height 14
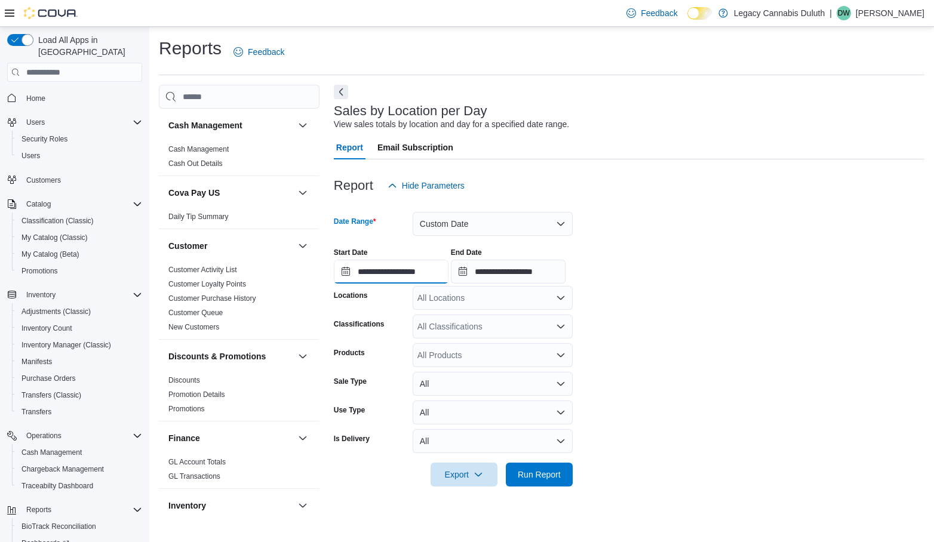
click at [413, 270] on input "**********" at bounding box center [391, 272] width 115 height 24
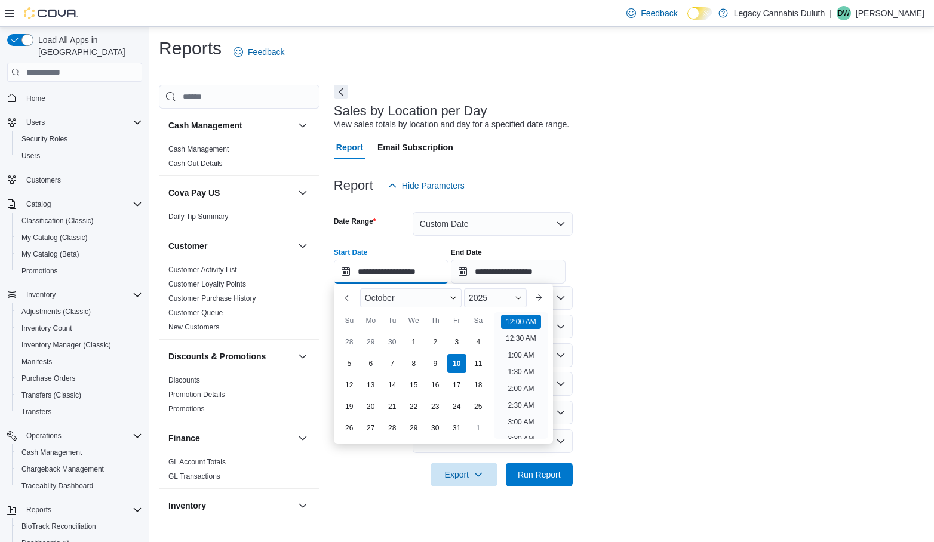
scroll to position [37, 0]
click at [370, 366] on div "6" at bounding box center [370, 364] width 21 height 21
type input "**********"
click at [541, 276] on input "**********" at bounding box center [508, 272] width 115 height 24
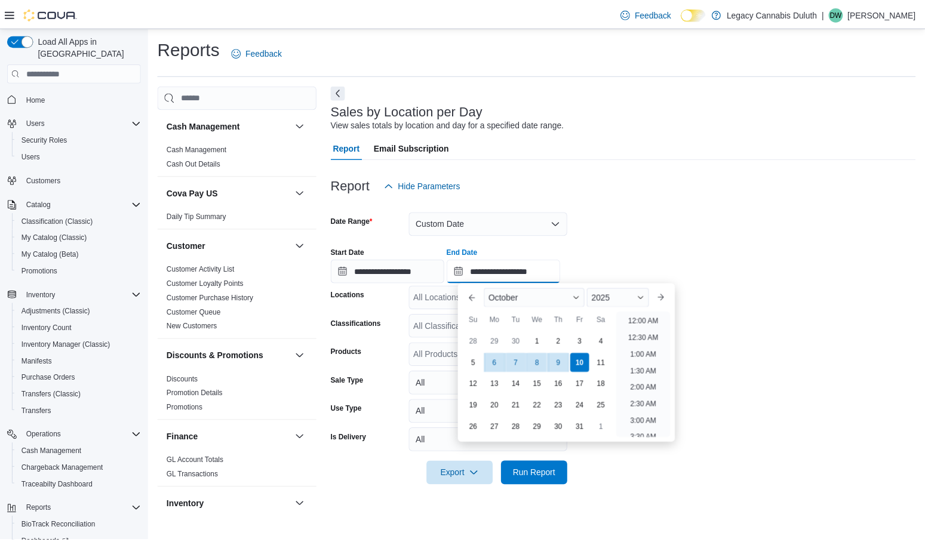
scroll to position [679, 0]
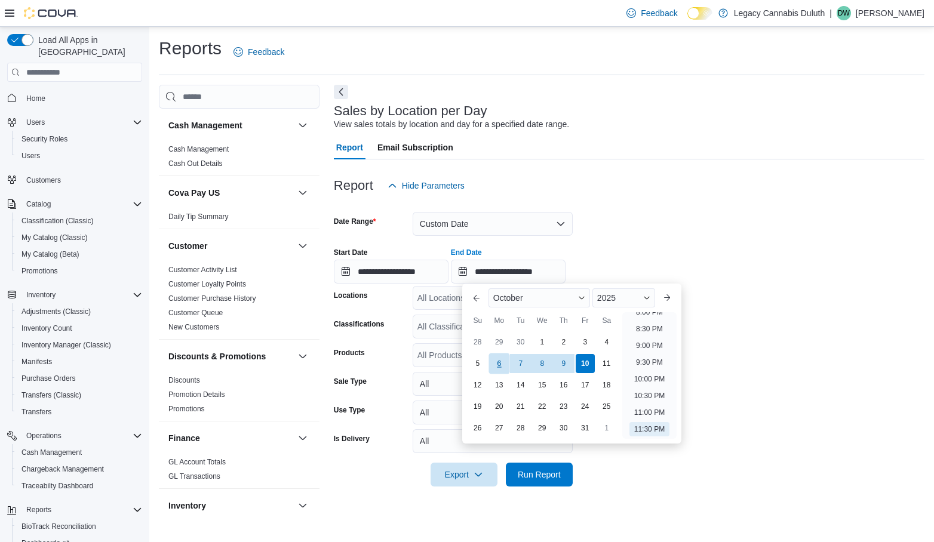
click at [500, 364] on div "6" at bounding box center [499, 364] width 21 height 21
type input "**********"
click at [654, 225] on form "**********" at bounding box center [629, 342] width 591 height 289
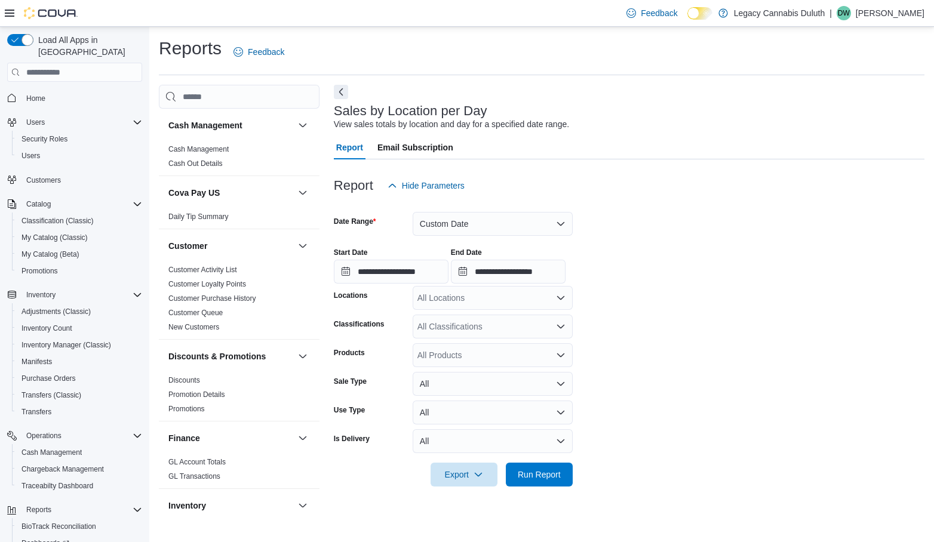
click at [492, 305] on div "All Locations" at bounding box center [493, 298] width 160 height 24
click at [483, 330] on span "[STREET_ADDRESS]" at bounding box center [480, 336] width 82 height 12
click at [731, 321] on form "**********" at bounding box center [629, 342] width 591 height 289
click at [550, 479] on span "Run Report" at bounding box center [539, 474] width 43 height 12
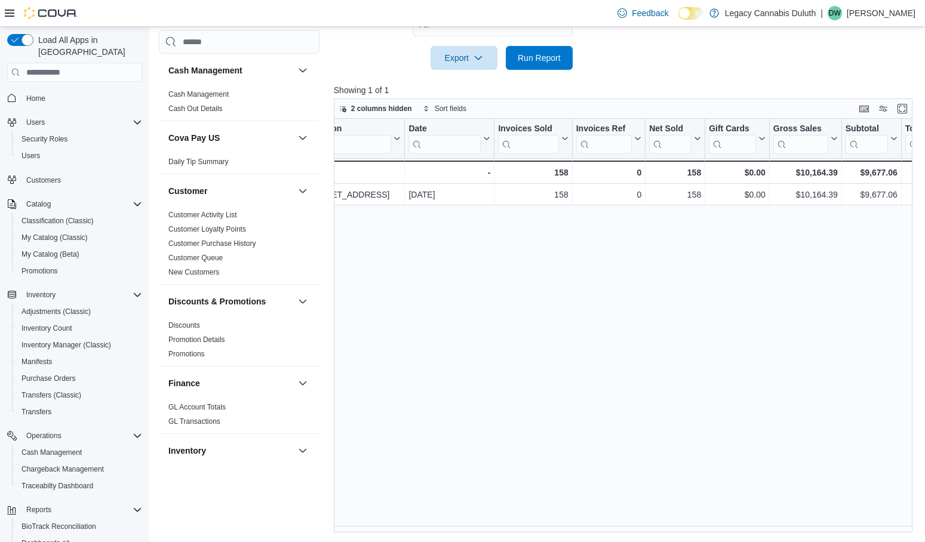
scroll to position [0, 24]
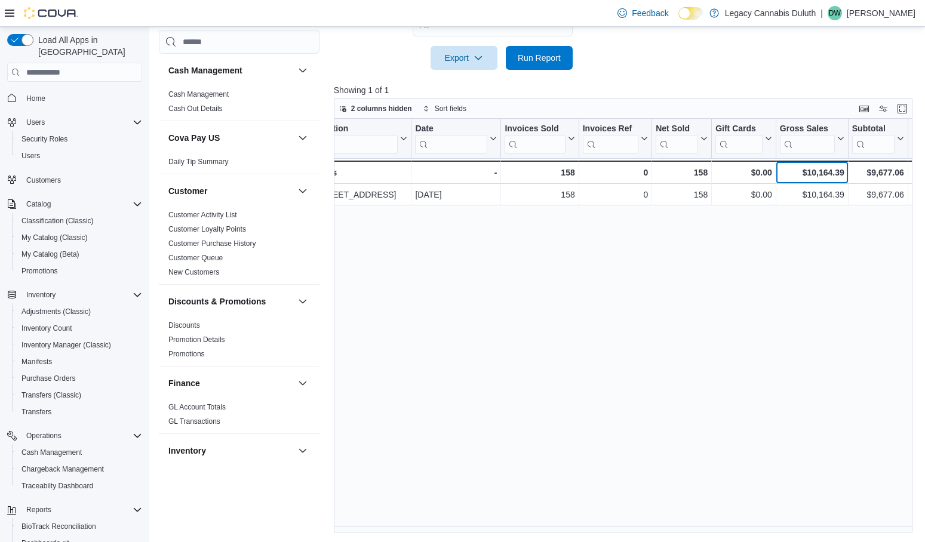
click at [817, 171] on div "$10,164.39" at bounding box center [812, 172] width 65 height 14
click at [673, 304] on div "Location Click to view column header actions Date Click to view column header a…" at bounding box center [626, 325] width 585 height 413
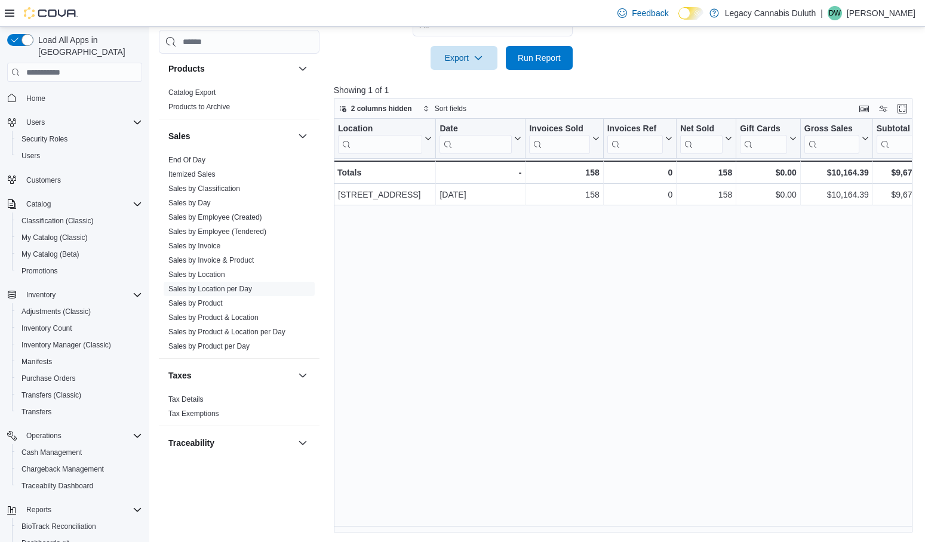
scroll to position [777, 0]
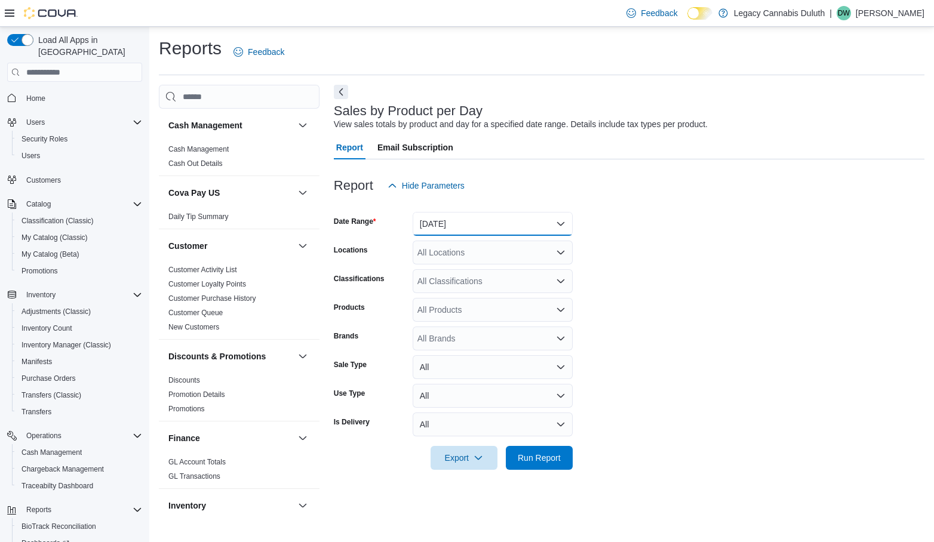
click at [428, 226] on button "[DATE]" at bounding box center [493, 224] width 160 height 24
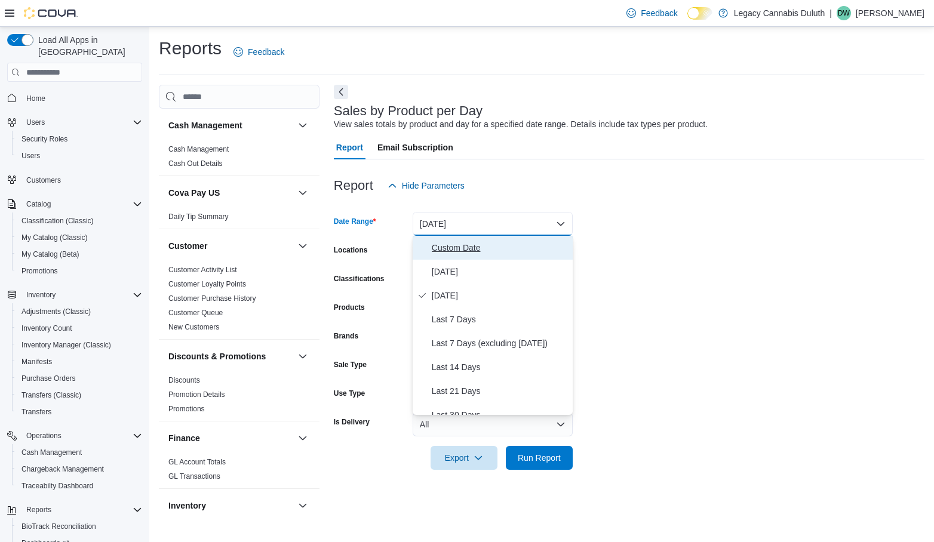
click at [462, 256] on button "Custom Date" at bounding box center [493, 248] width 160 height 24
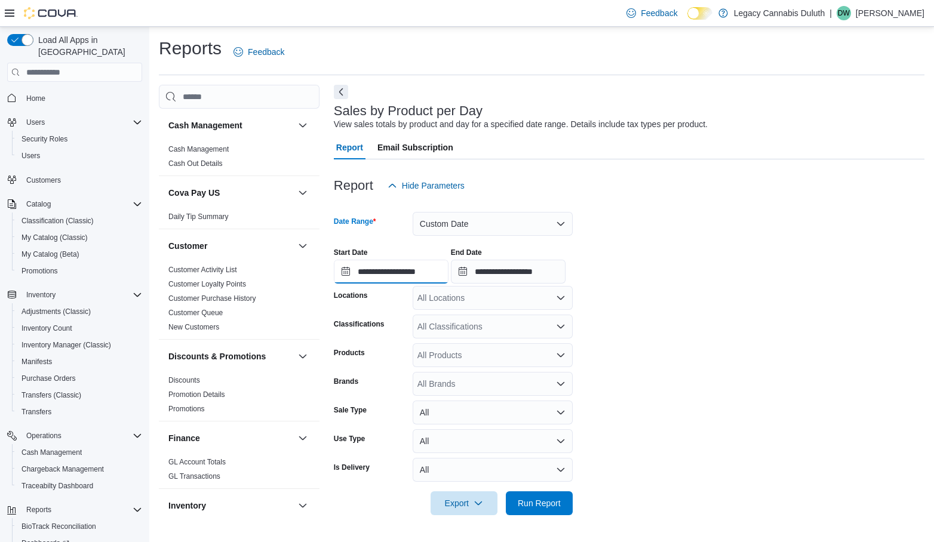
click at [378, 275] on input "**********" at bounding box center [391, 272] width 115 height 24
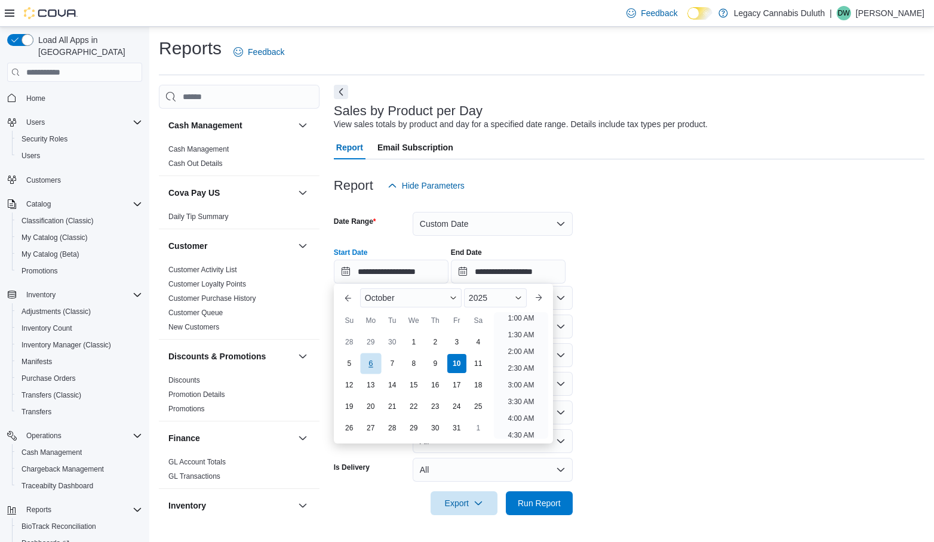
click at [371, 369] on div "6" at bounding box center [370, 364] width 21 height 21
type input "**********"
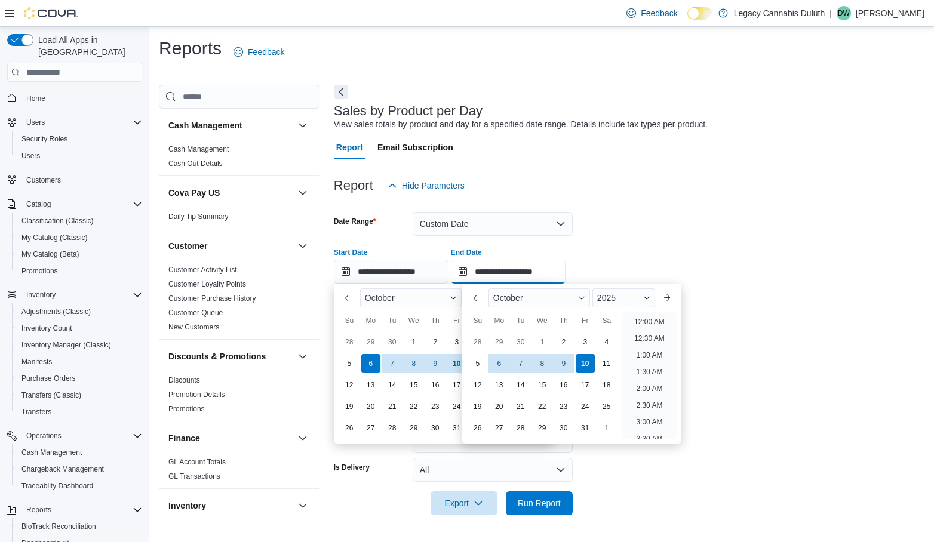
click at [554, 262] on input "**********" at bounding box center [508, 272] width 115 height 24
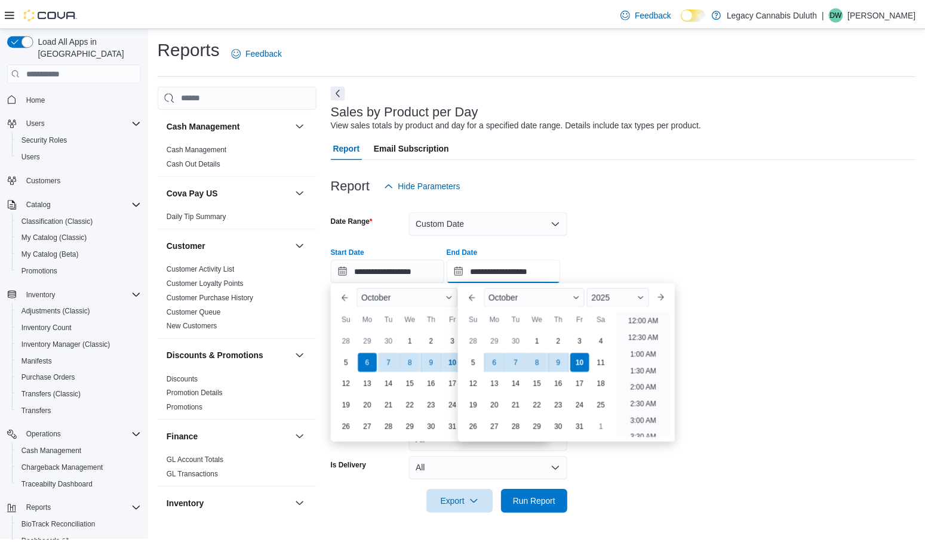
scroll to position [679, 0]
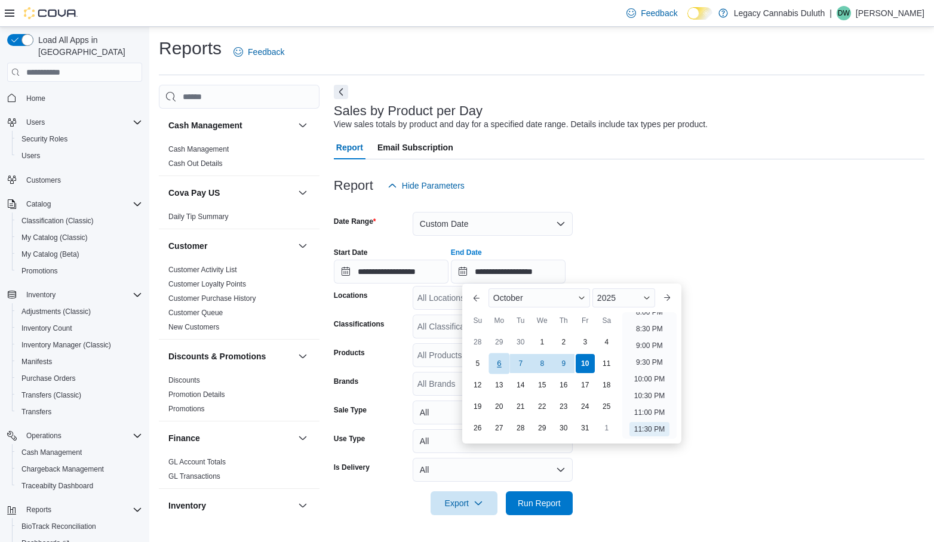
click at [496, 363] on div "6" at bounding box center [499, 364] width 21 height 21
type input "**********"
click at [708, 266] on div "**********" at bounding box center [629, 260] width 591 height 45
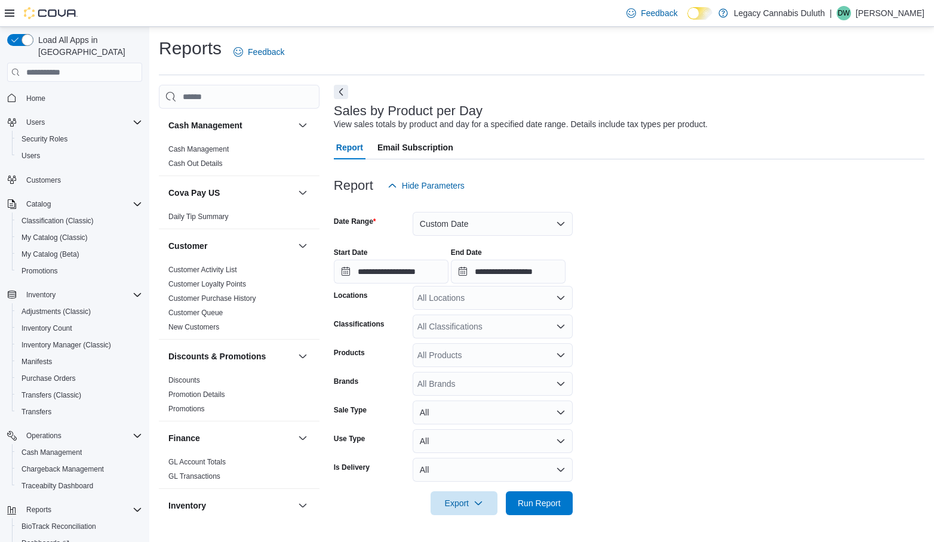
click at [548, 292] on div "All Locations" at bounding box center [493, 298] width 160 height 24
click at [481, 335] on span "[STREET_ADDRESS]" at bounding box center [480, 336] width 82 height 12
click at [673, 292] on form "**********" at bounding box center [629, 357] width 591 height 318
click at [547, 502] on span "Run Report" at bounding box center [539, 503] width 43 height 12
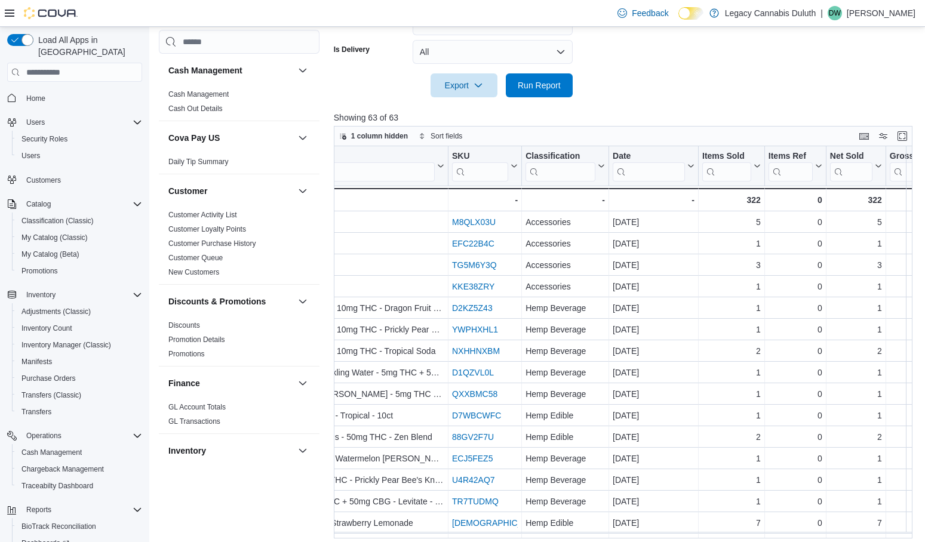
scroll to position [0, 386]
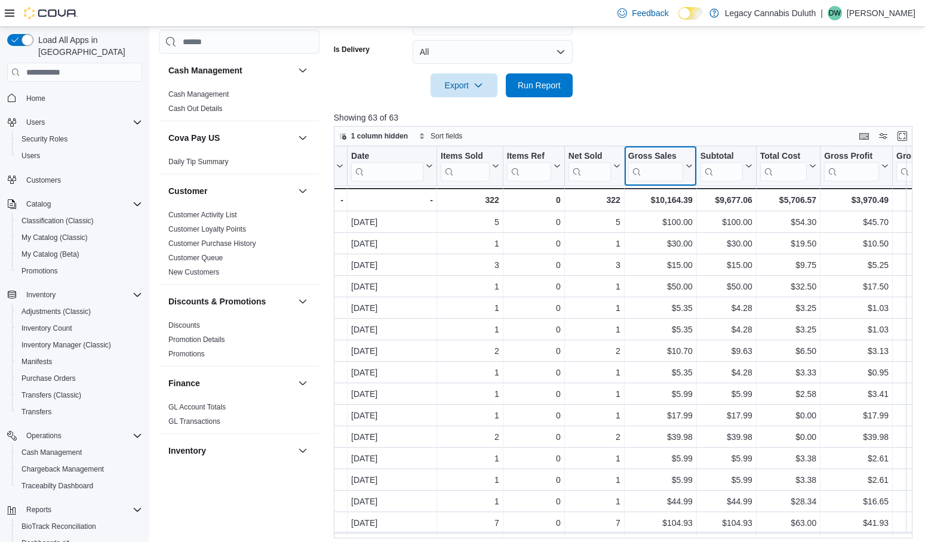
click at [686, 166] on icon at bounding box center [688, 165] width 10 height 7
click at [661, 226] on span "Sort High-Low" at bounding box center [668, 227] width 45 height 10
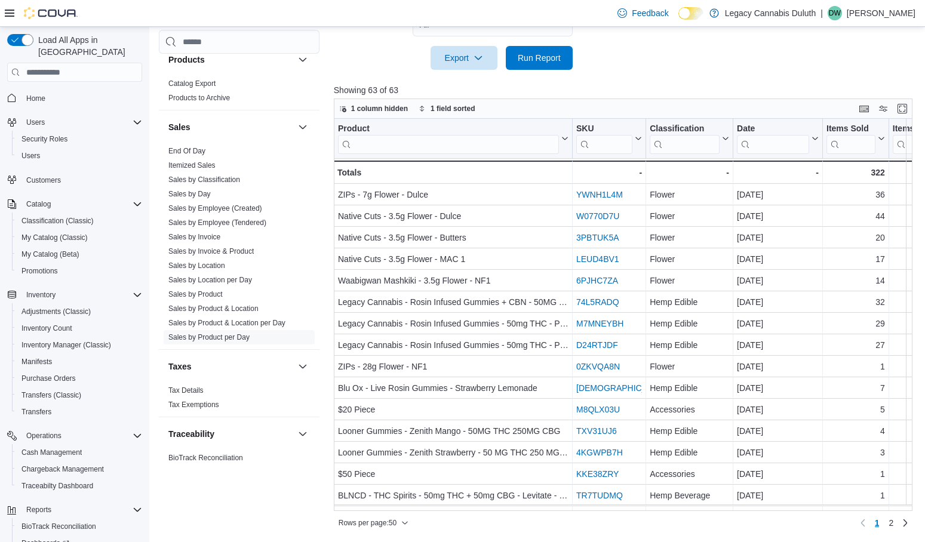
scroll to position [777, 0]
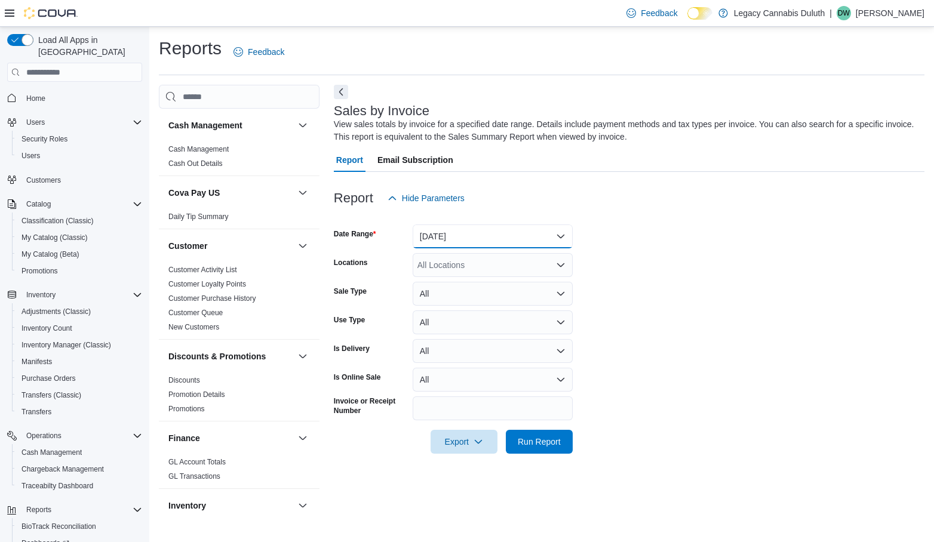
click at [435, 241] on button "Yesterday" at bounding box center [493, 237] width 160 height 24
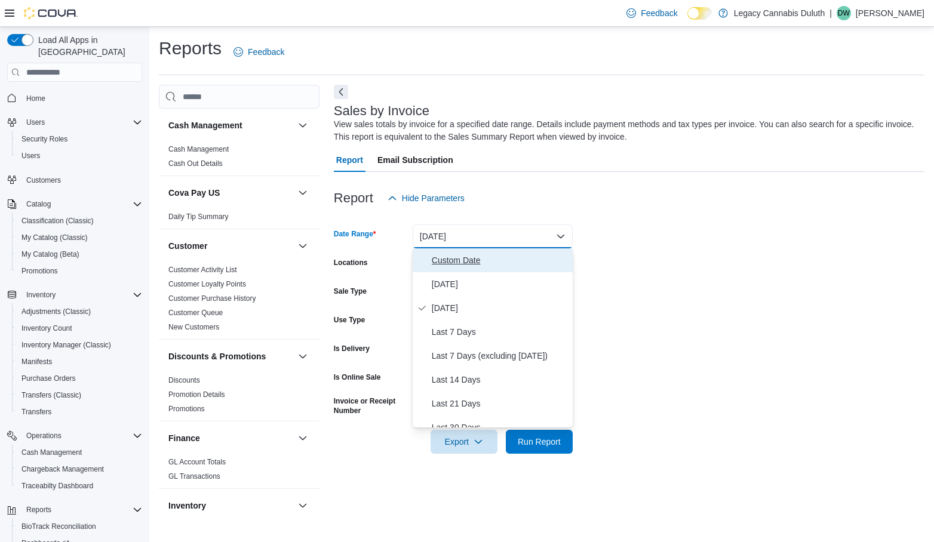
click at [443, 262] on span "Custom Date" at bounding box center [500, 260] width 136 height 14
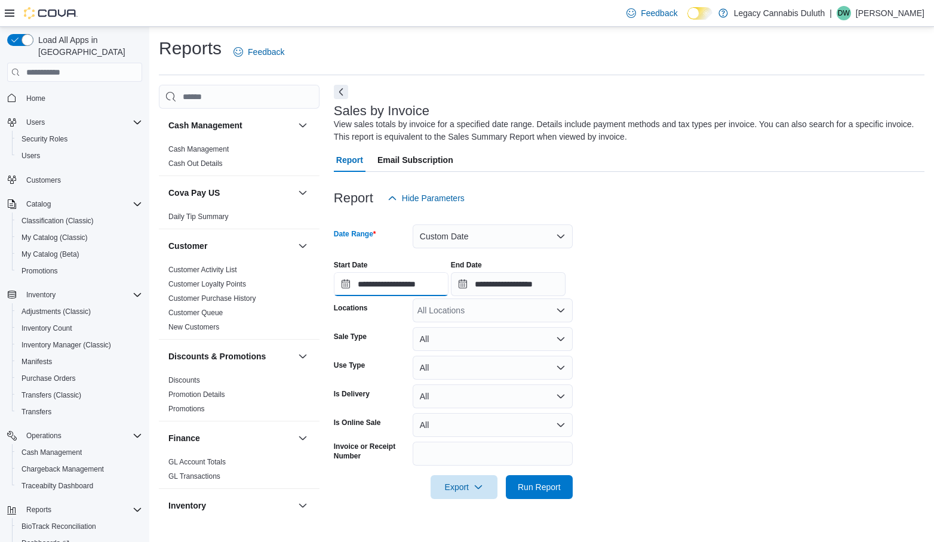
click at [387, 283] on input "**********" at bounding box center [391, 284] width 115 height 24
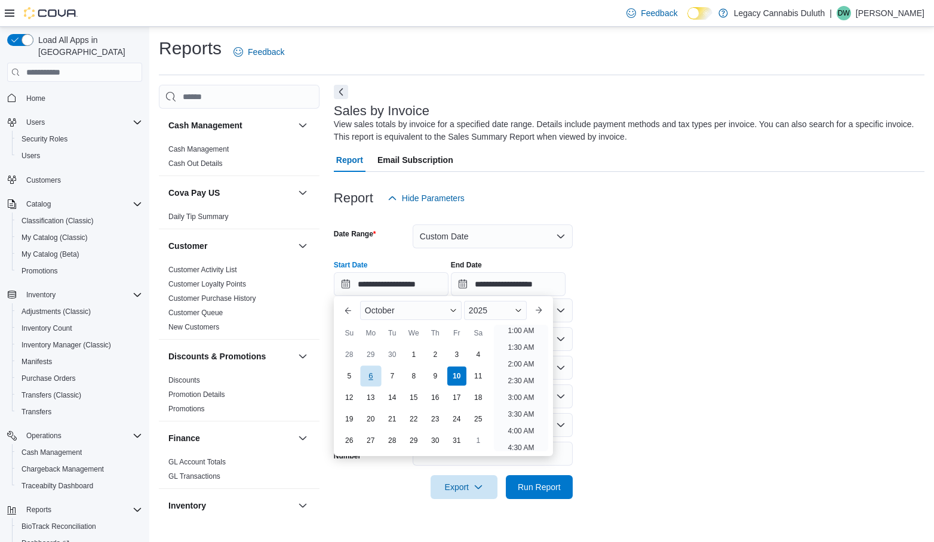
click at [372, 373] on div "6" at bounding box center [370, 376] width 21 height 21
type input "**********"
click at [520, 268] on div "End Date" at bounding box center [508, 265] width 115 height 10
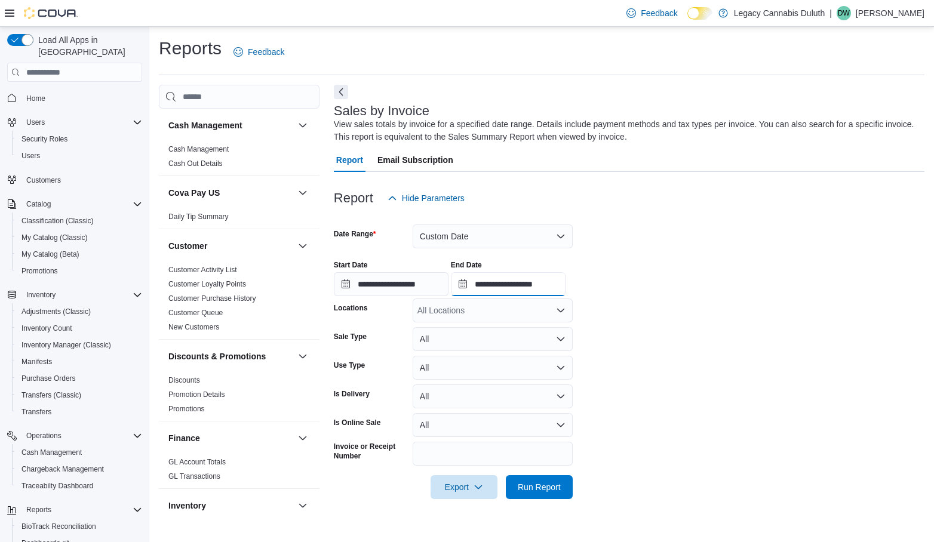
click at [514, 281] on input "**********" at bounding box center [508, 284] width 115 height 24
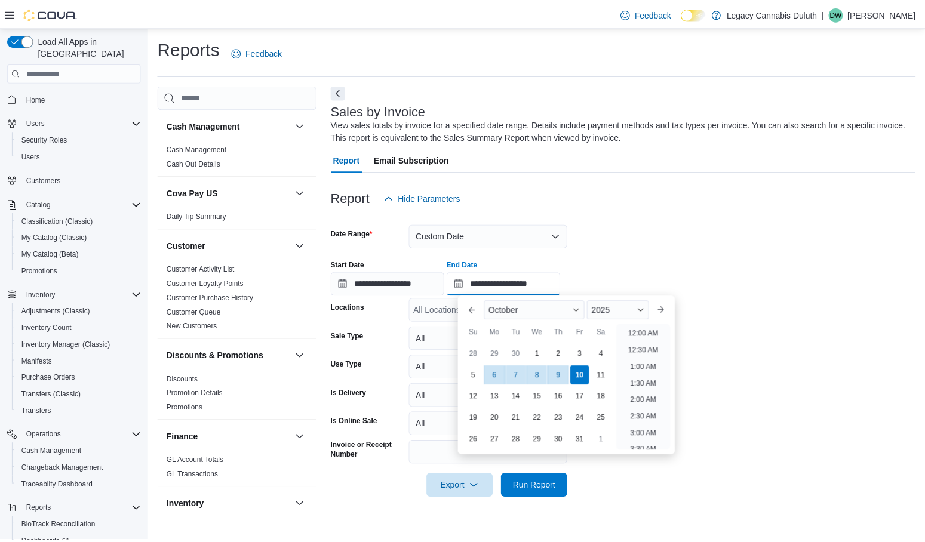
scroll to position [679, 0]
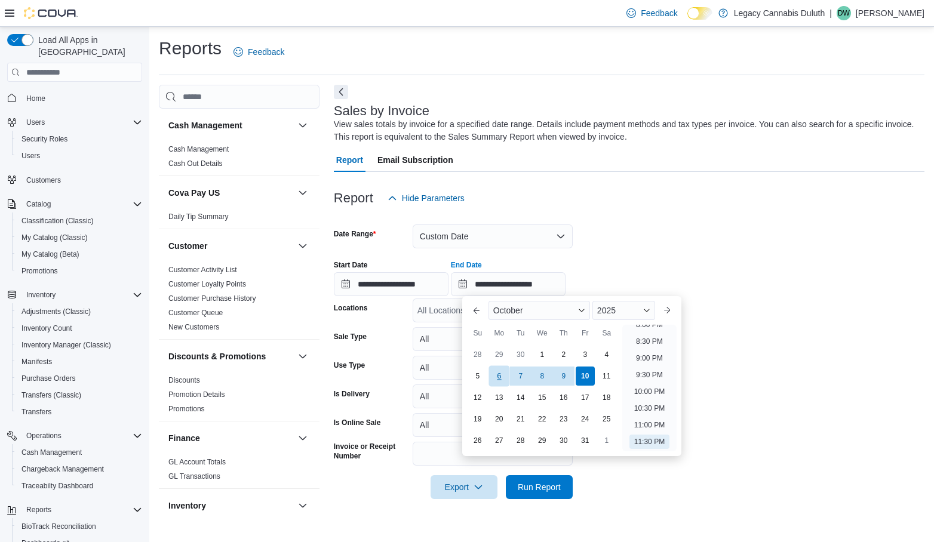
click at [490, 378] on div "6" at bounding box center [499, 376] width 21 height 21
type input "**********"
click at [647, 259] on div "**********" at bounding box center [629, 273] width 591 height 45
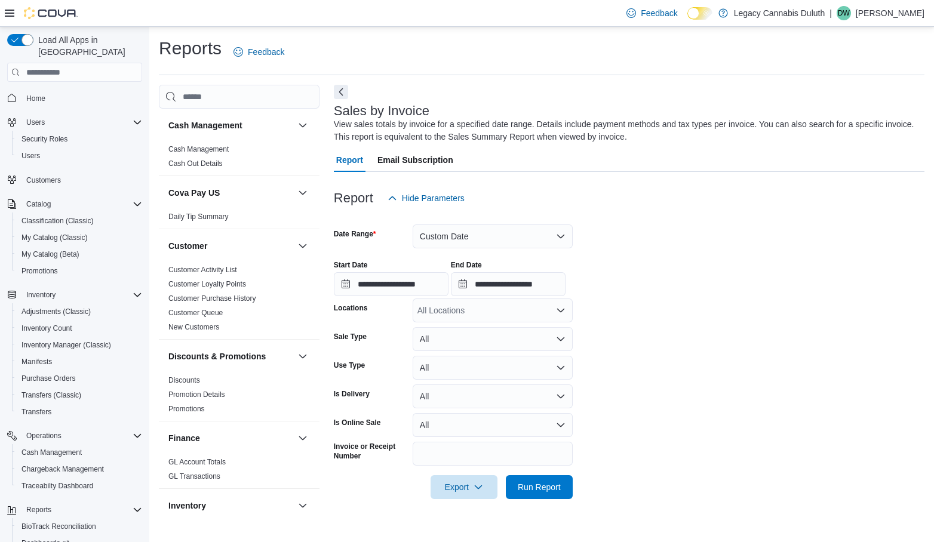
click at [522, 318] on div "All Locations" at bounding box center [493, 311] width 160 height 24
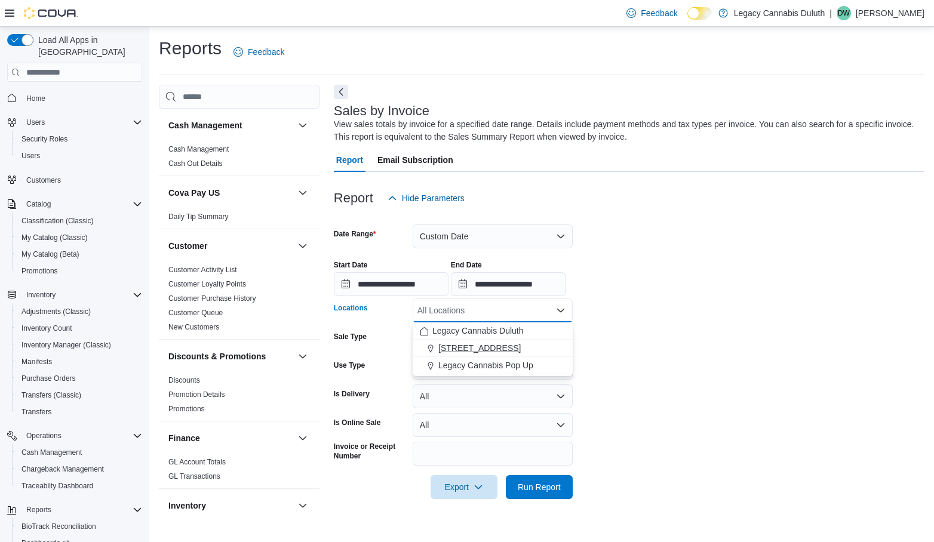
click at [490, 342] on span "[STREET_ADDRESS]" at bounding box center [480, 348] width 82 height 12
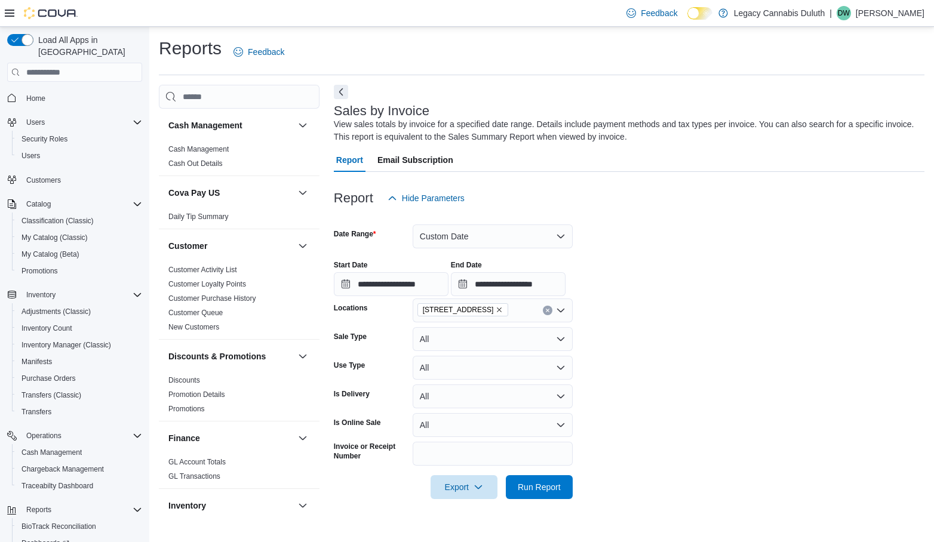
click at [650, 321] on form "**********" at bounding box center [629, 354] width 591 height 289
click at [565, 485] on span "Run Report" at bounding box center [539, 487] width 53 height 24
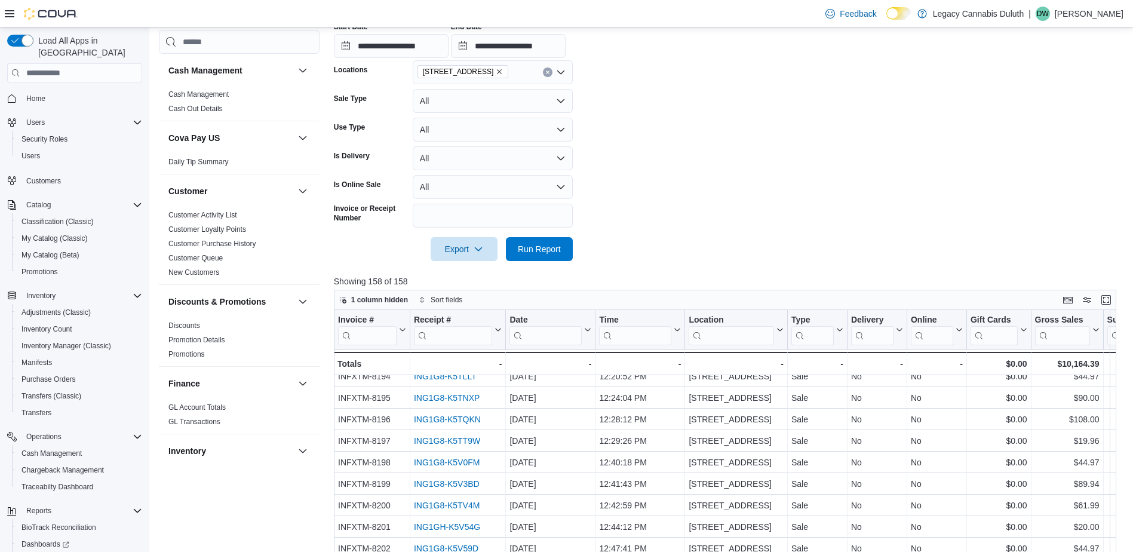
scroll to position [747, 0]
click at [934, 301] on button "Display options" at bounding box center [1087, 299] width 14 height 14
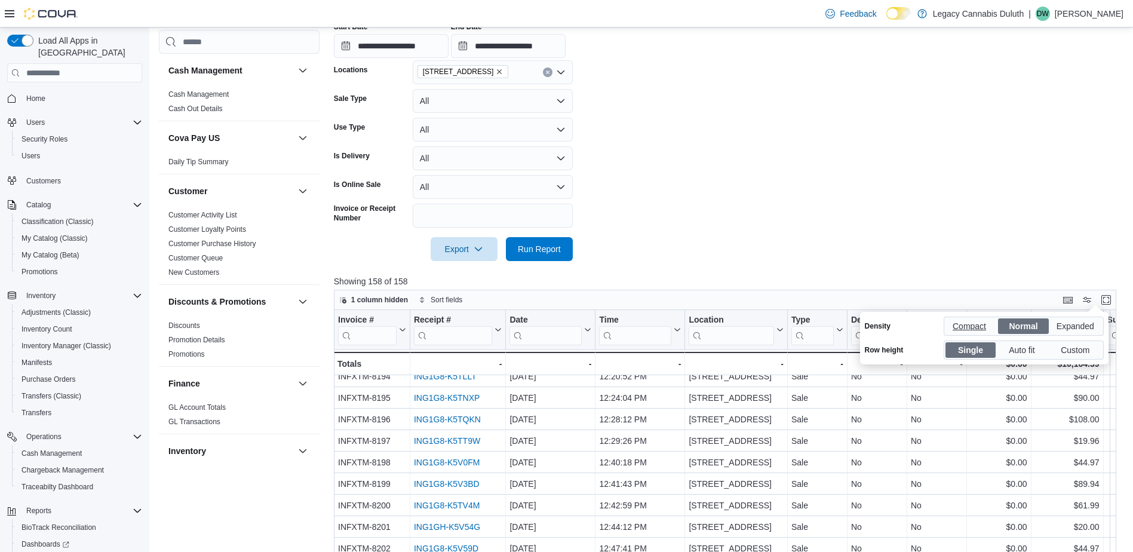
click at [934, 330] on span "Compact" at bounding box center [971, 326] width 36 height 18
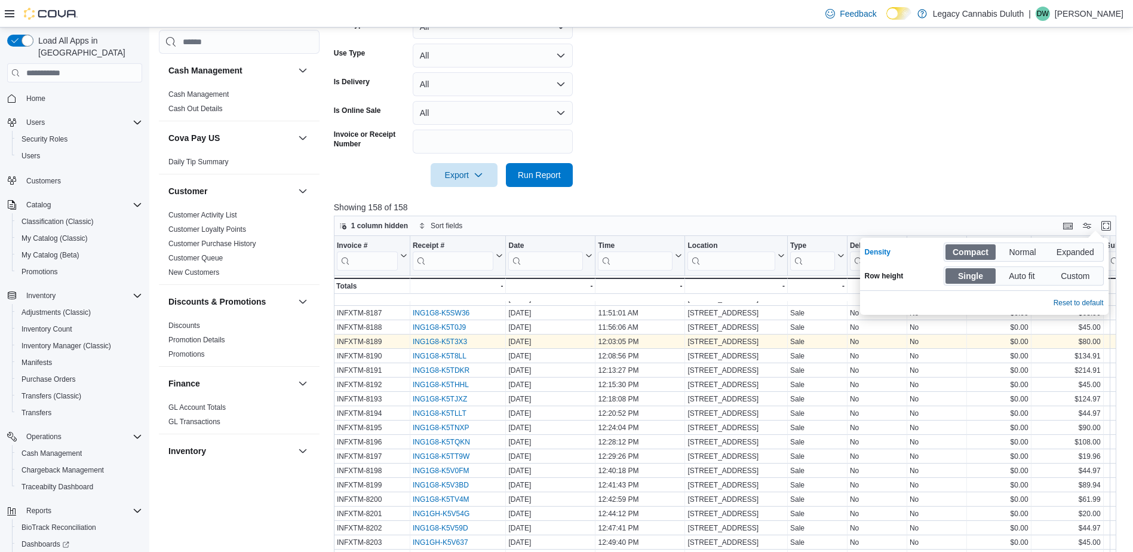
scroll to position [418, 0]
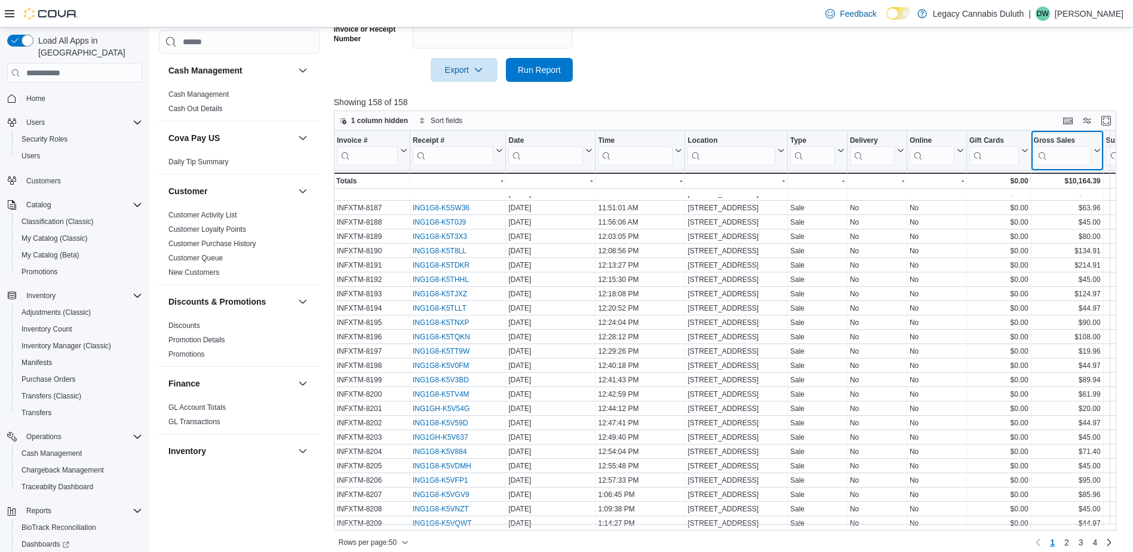
click at [934, 149] on icon at bounding box center [1096, 150] width 10 height 7
click at [934, 206] on span "Sort High-Low" at bounding box center [1075, 211] width 45 height 10
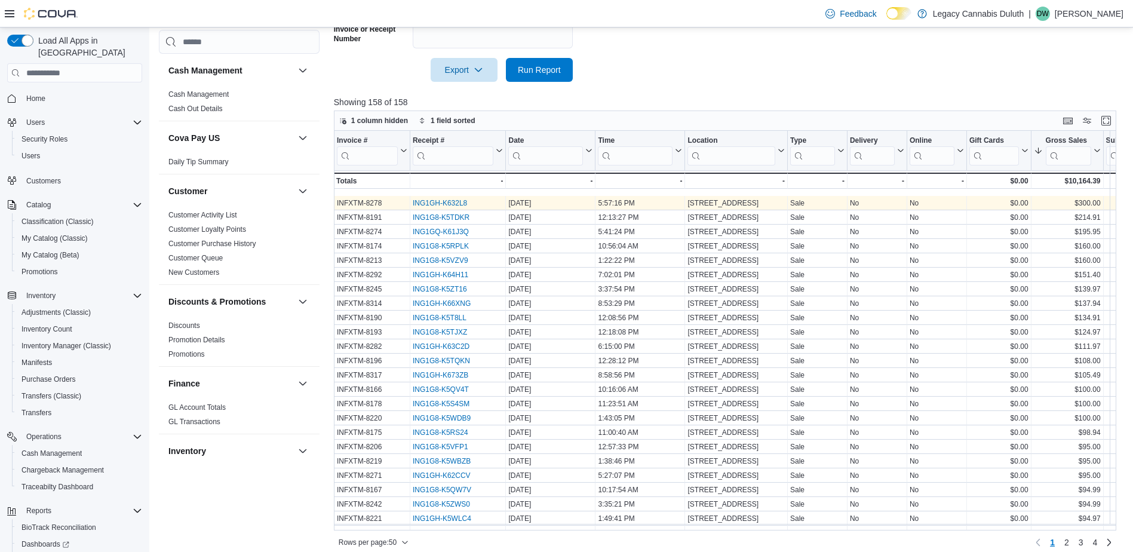
click at [453, 201] on link "ING1GH-K632L8" at bounding box center [440, 203] width 54 height 8
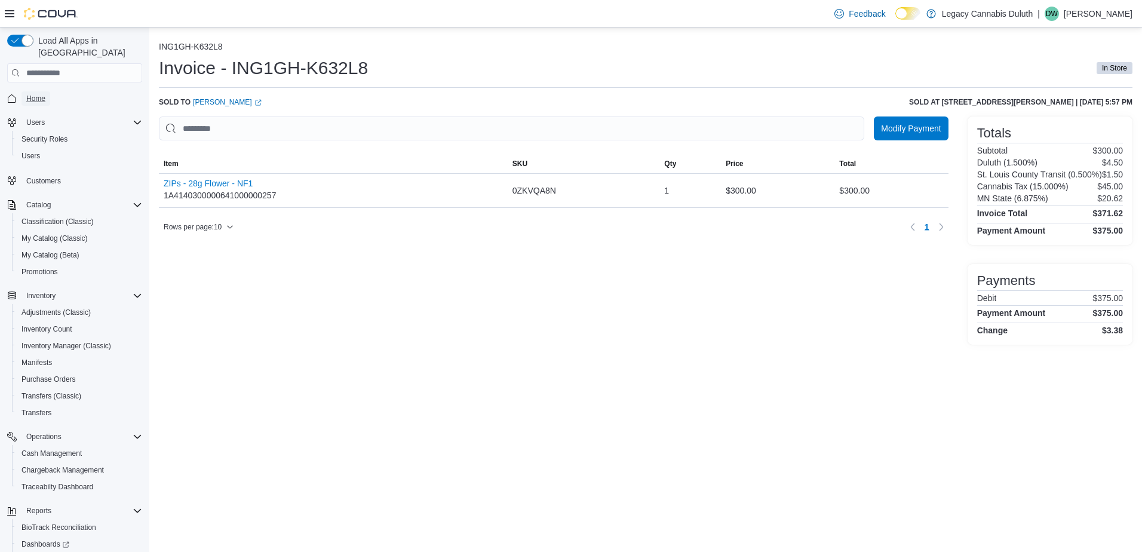
click at [29, 91] on span "Home" at bounding box center [35, 98] width 19 height 14
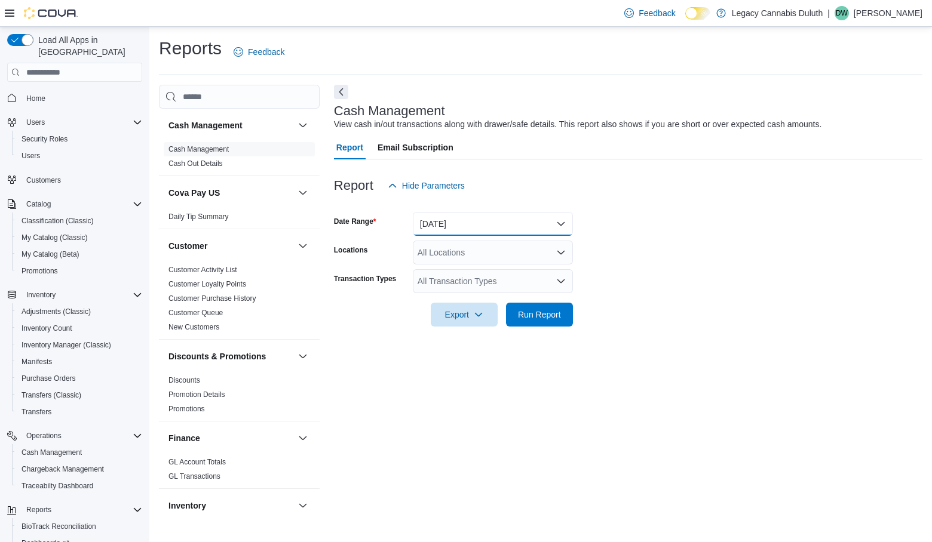
click at [513, 231] on button "Today" at bounding box center [493, 224] width 160 height 24
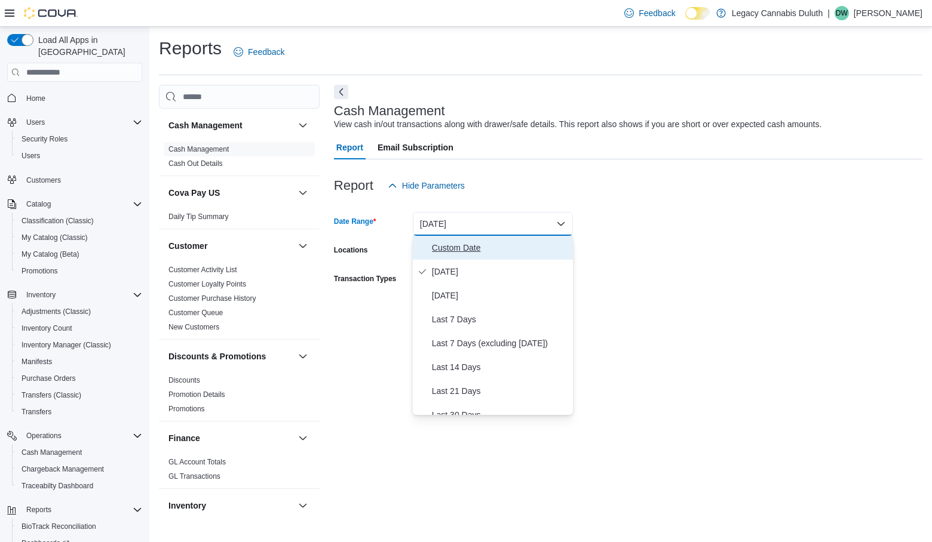
click at [468, 236] on button "Custom Date" at bounding box center [493, 248] width 160 height 24
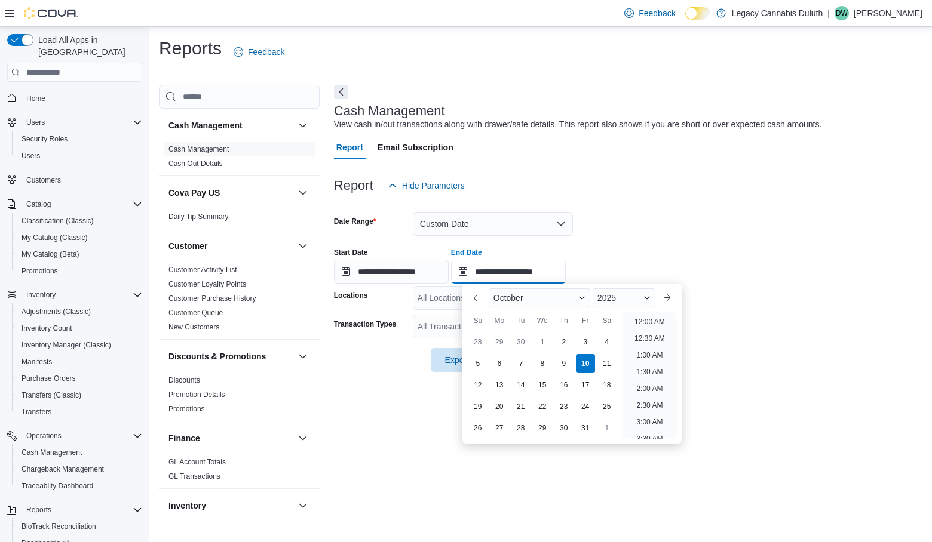
click at [515, 269] on input "**********" at bounding box center [508, 272] width 115 height 24
click at [496, 361] on div "6" at bounding box center [499, 364] width 21 height 21
type input "**********"
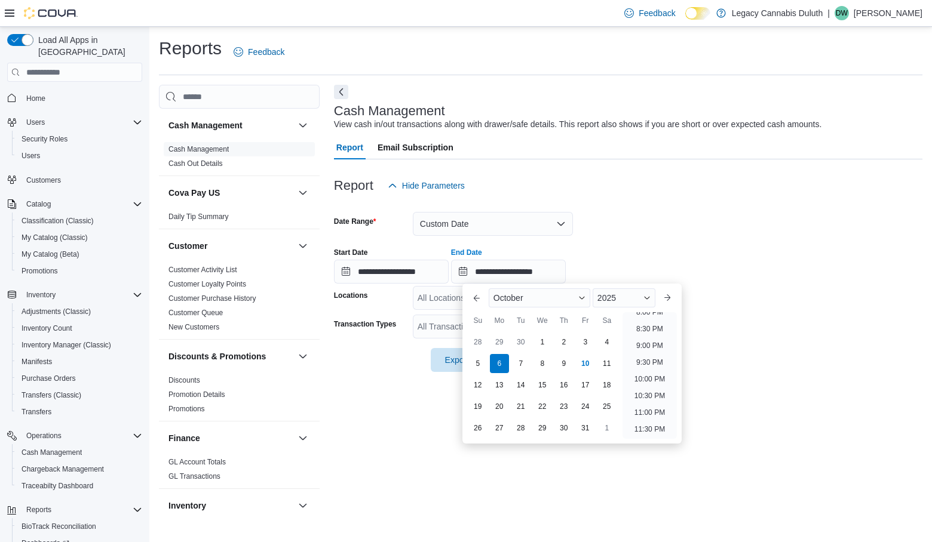
click at [620, 250] on div "**********" at bounding box center [628, 260] width 588 height 45
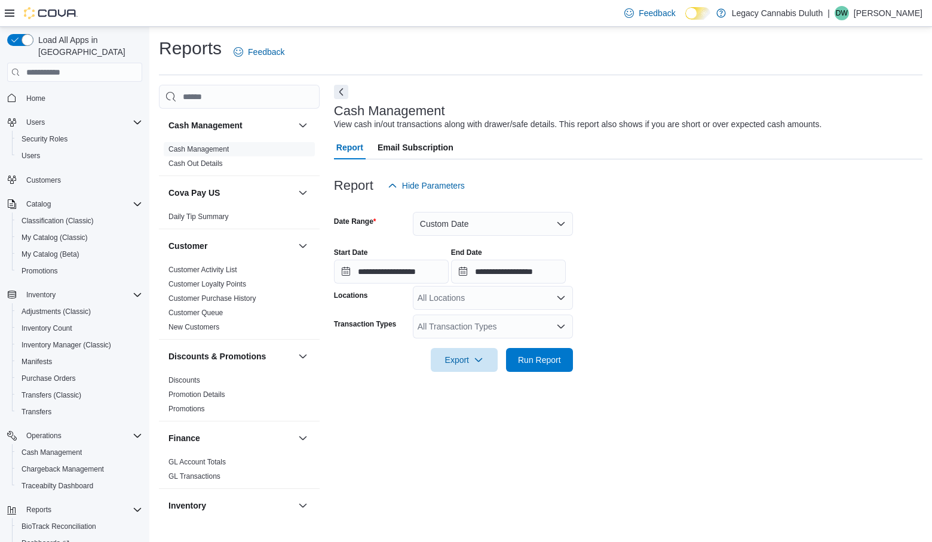
click at [511, 295] on div "All Locations" at bounding box center [493, 298] width 160 height 24
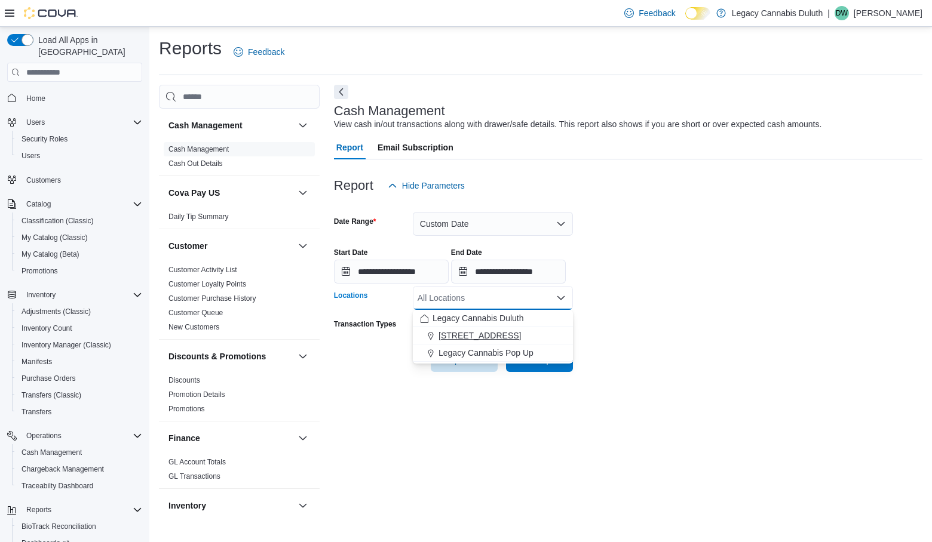
click at [485, 334] on span "[STREET_ADDRESS]" at bounding box center [480, 336] width 82 height 12
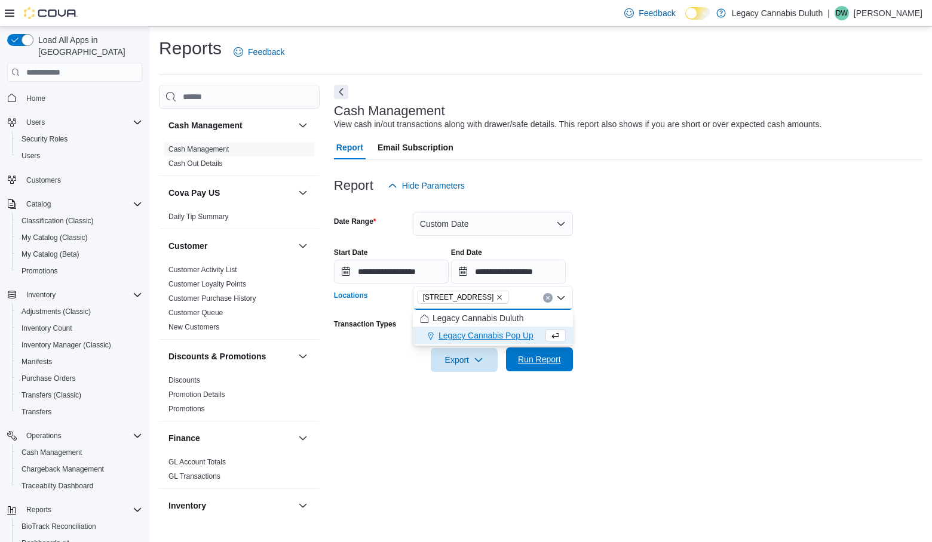
click at [544, 361] on span "Run Report" at bounding box center [539, 360] width 43 height 12
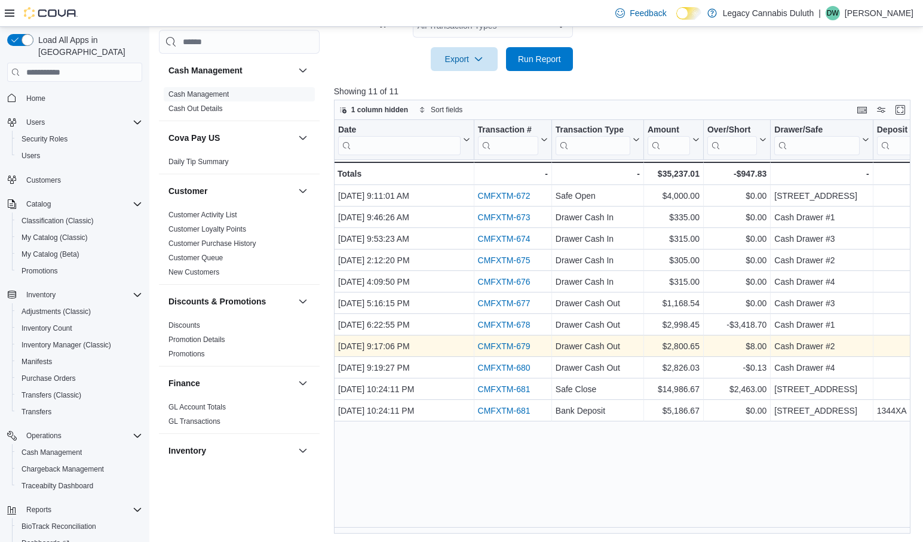
scroll to position [302, 0]
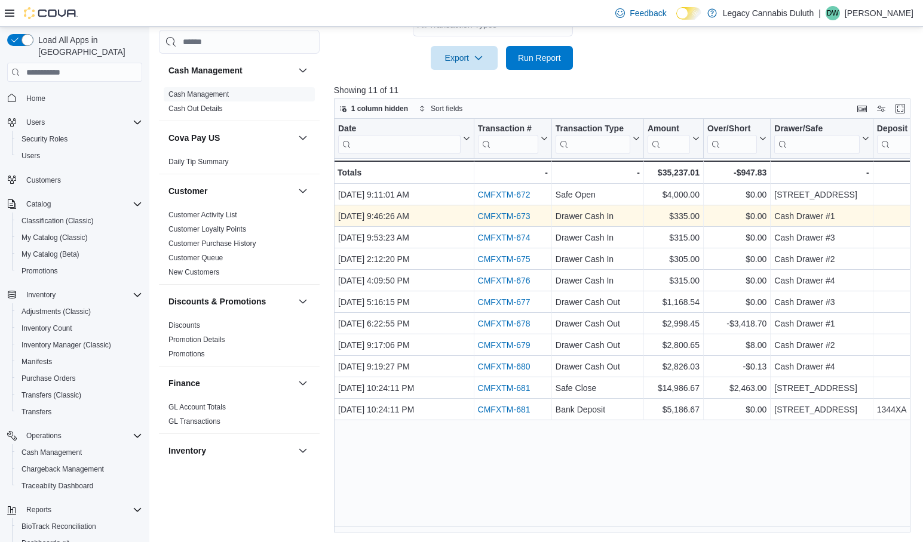
click at [502, 218] on link "CMFXTM-673" at bounding box center [503, 217] width 53 height 10
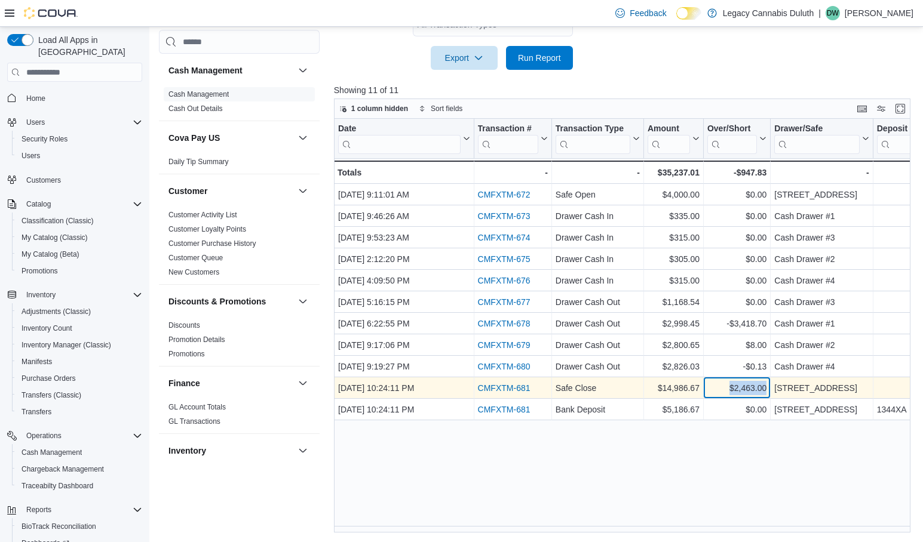
drag, startPoint x: 726, startPoint y: 388, endPoint x: 769, endPoint y: 389, distance: 43.0
click at [769, 389] on div "$2,463.00 - Over/Short, column 5, row 10" at bounding box center [737, 389] width 67 height 22
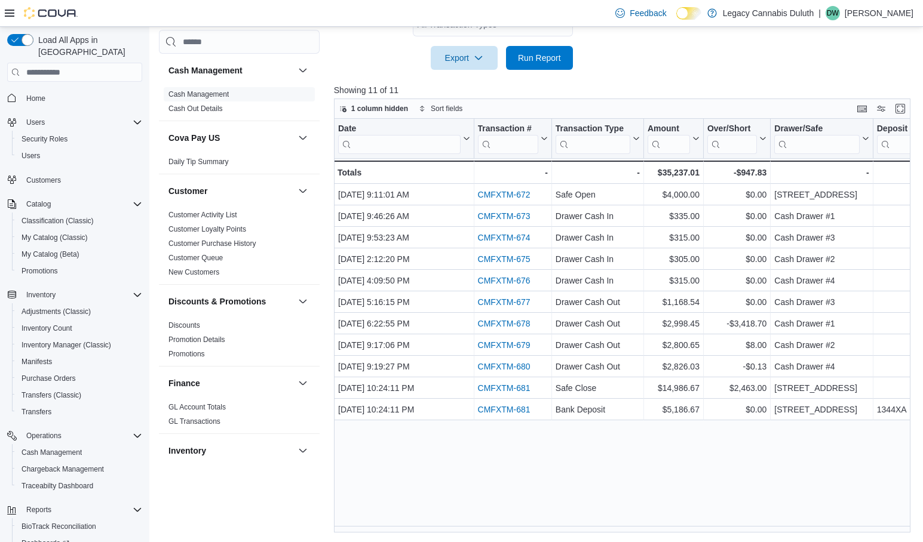
drag, startPoint x: 769, startPoint y: 389, endPoint x: 686, endPoint y: 454, distance: 106.0
click at [686, 454] on div "Date Click to view column header actions Transaction # Click to view column hea…" at bounding box center [625, 325] width 582 height 413
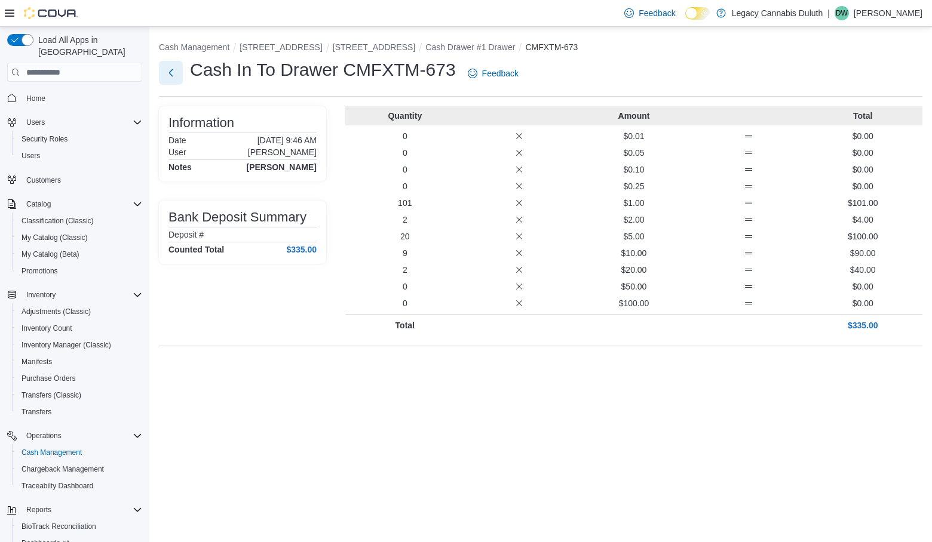
click at [176, 76] on button "Next" at bounding box center [171, 73] width 24 height 24
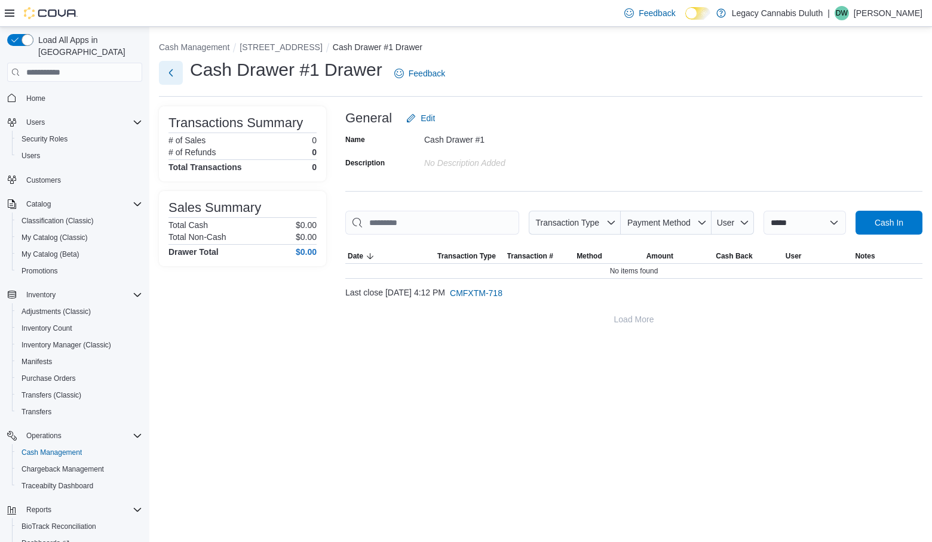
click at [176, 77] on button "Next" at bounding box center [171, 73] width 24 height 24
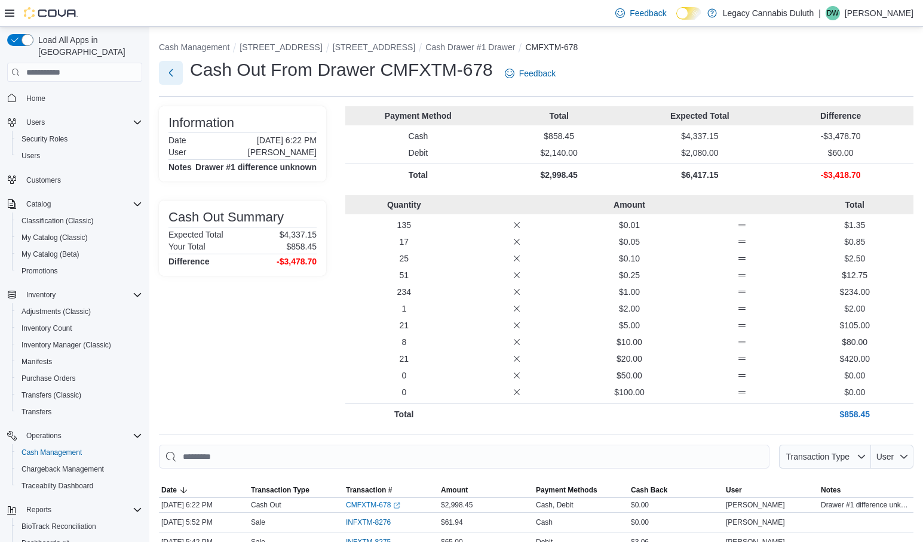
click at [169, 75] on button "Next" at bounding box center [171, 73] width 24 height 24
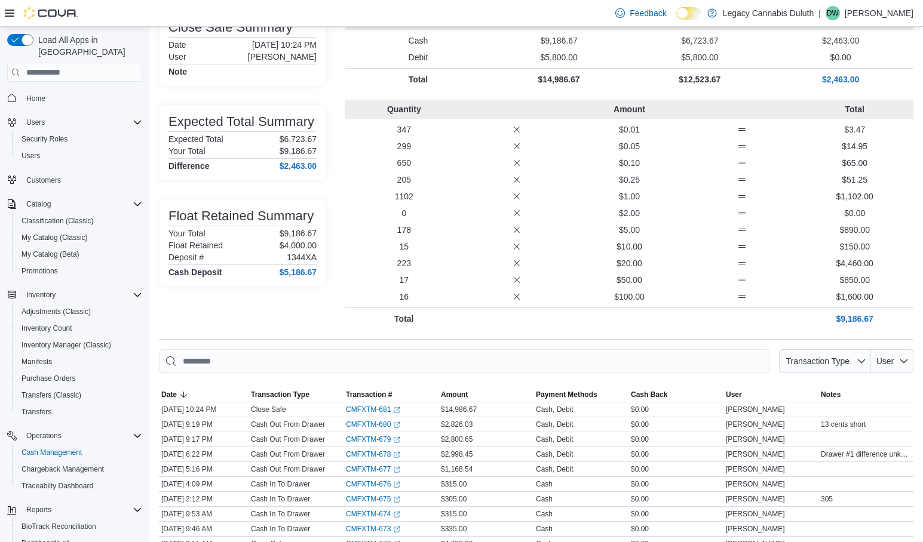
scroll to position [115, 0]
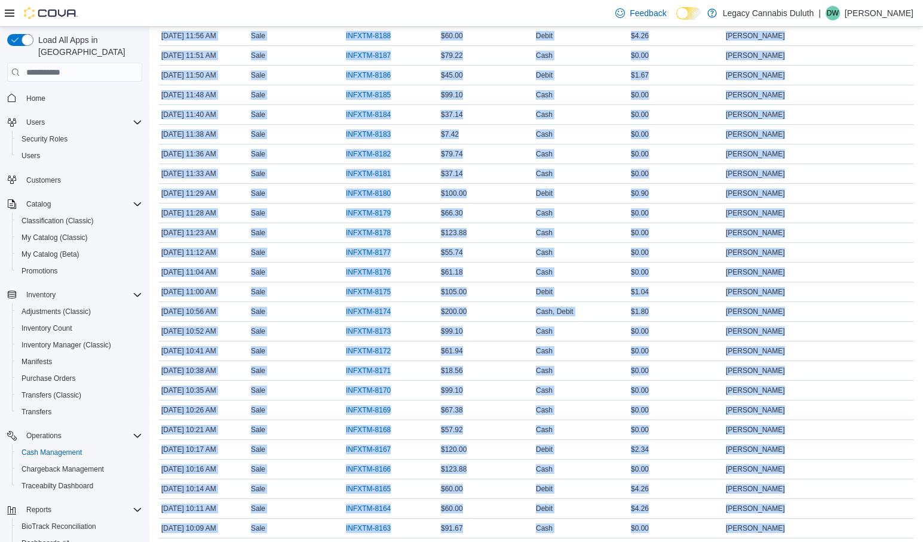
scroll to position [1533, 0]
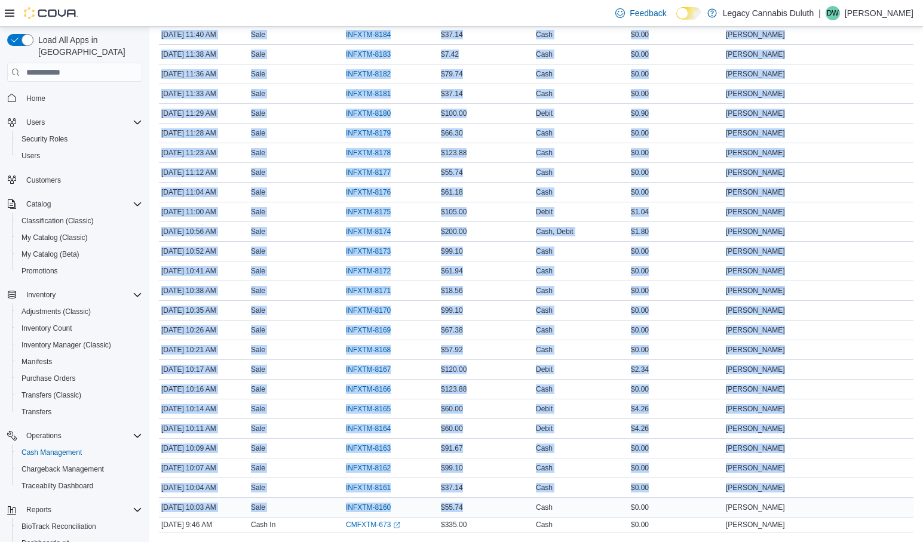
drag, startPoint x: 442, startPoint y: 105, endPoint x: 482, endPoint y: 504, distance: 401.0
copy tbody "$61.94 Payment Methods Cash Cash Back $0.00 User Jonny Castle Notes Date Oct 6,…"
click at [582, 214] on div "Debit" at bounding box center [580, 212] width 95 height 14
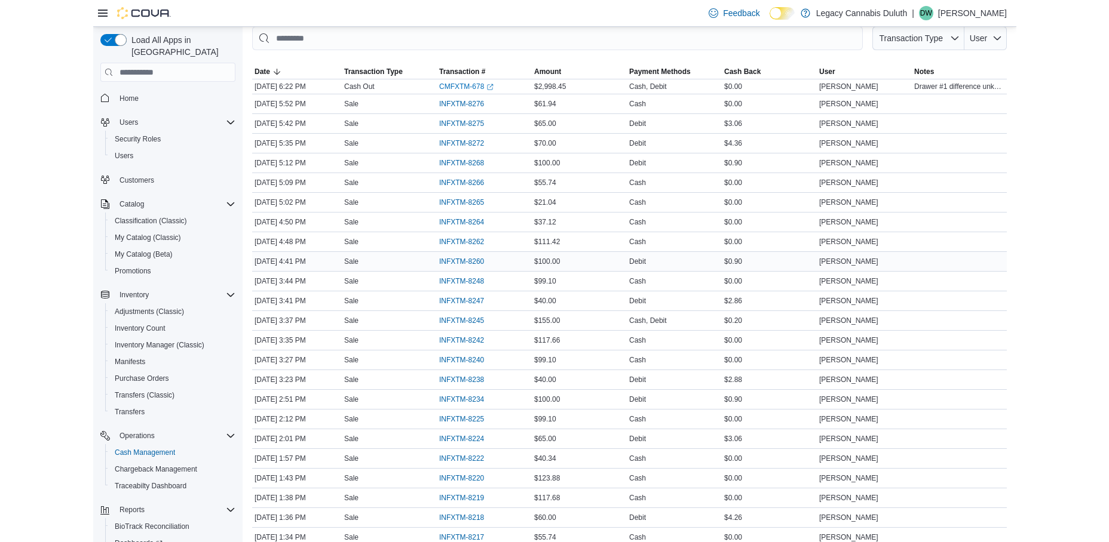
scroll to position [398, 0]
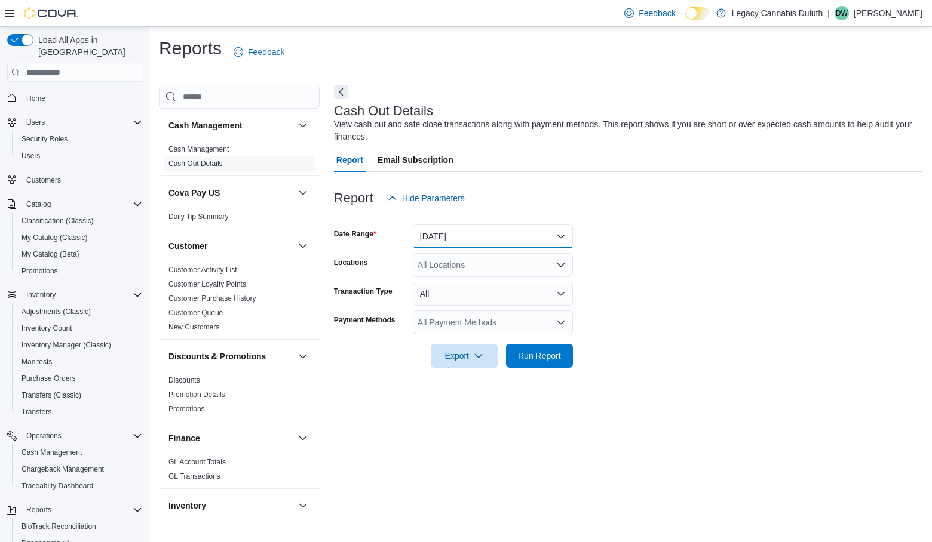
click at [465, 231] on button "[DATE]" at bounding box center [493, 237] width 160 height 24
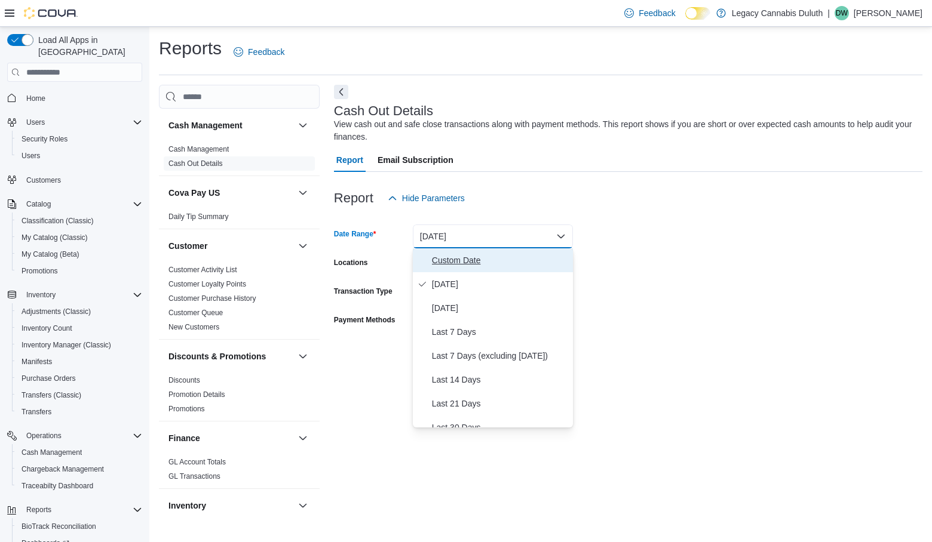
click at [452, 268] on span "Custom Date" at bounding box center [500, 260] width 136 height 14
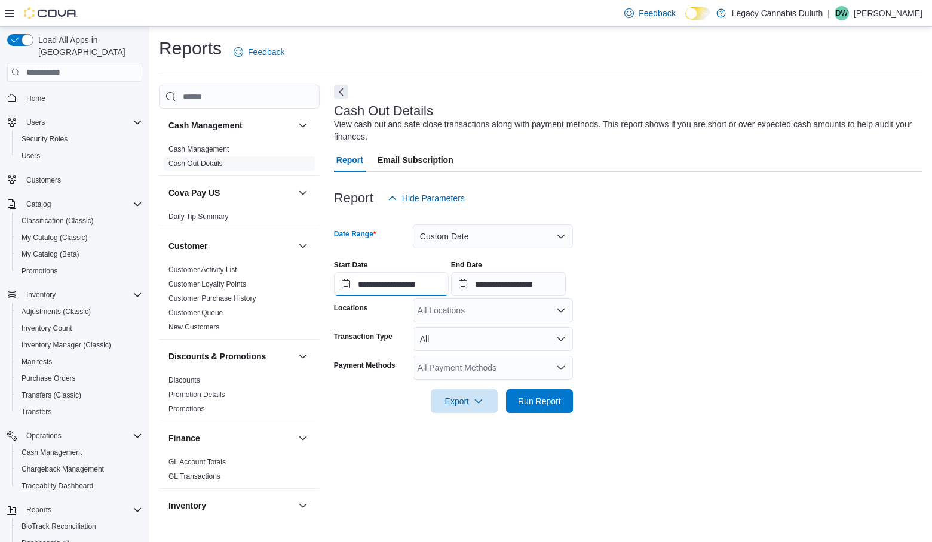
click at [395, 282] on input "**********" at bounding box center [391, 284] width 115 height 24
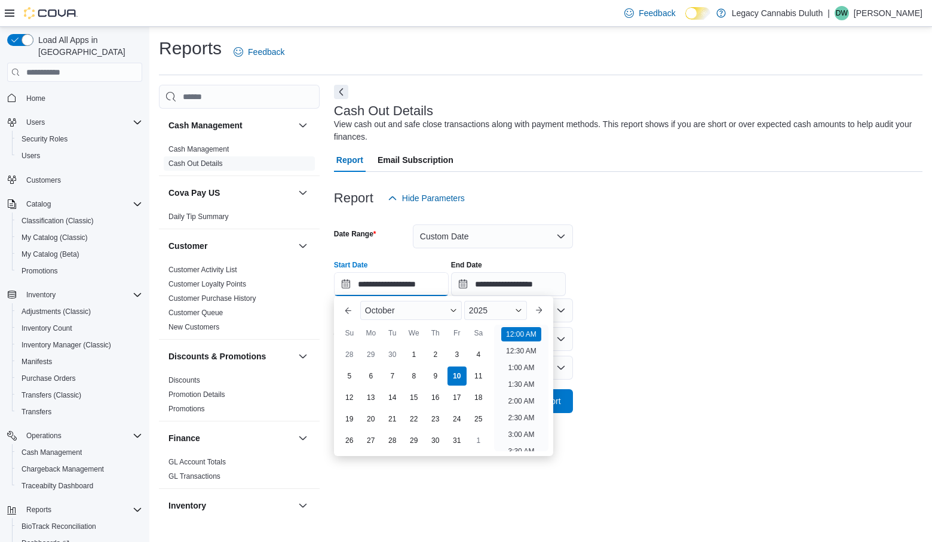
scroll to position [37, 0]
click at [564, 282] on input "**********" at bounding box center [508, 284] width 115 height 24
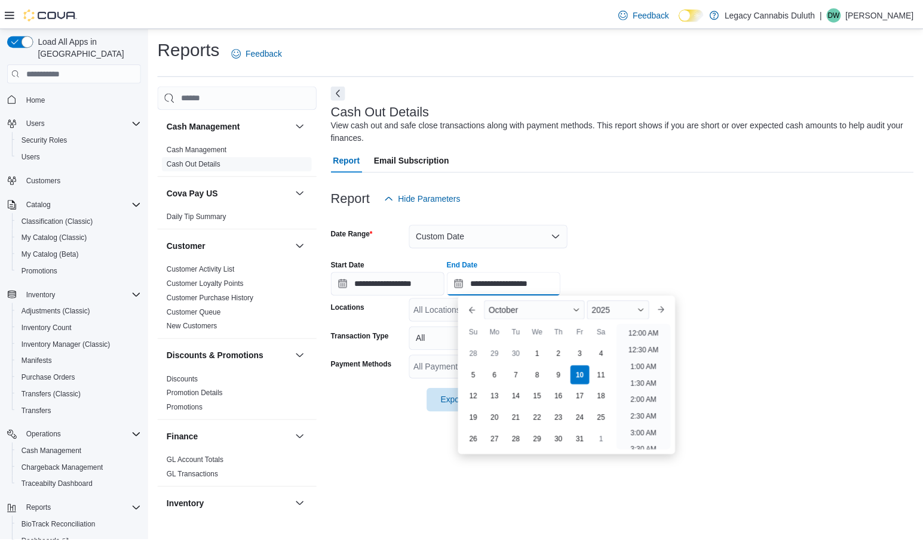
scroll to position [679, 0]
click at [494, 378] on div "6" at bounding box center [499, 376] width 21 height 21
type input "**********"
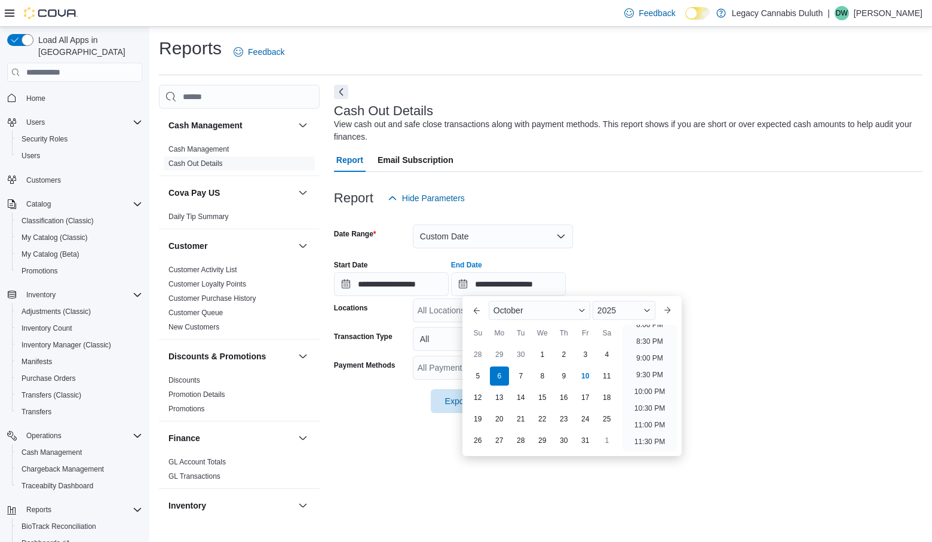
click at [622, 212] on div at bounding box center [628, 217] width 588 height 14
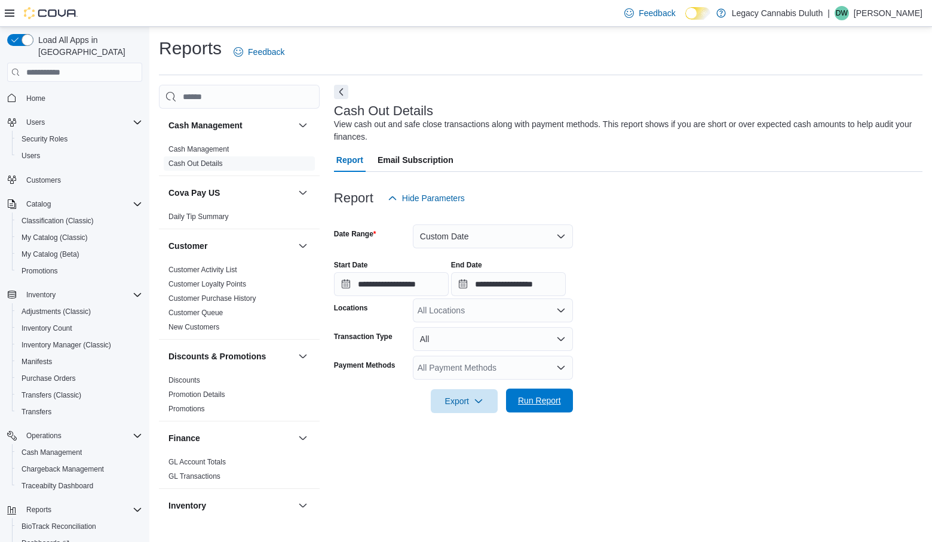
click at [543, 403] on span "Run Report" at bounding box center [539, 401] width 43 height 12
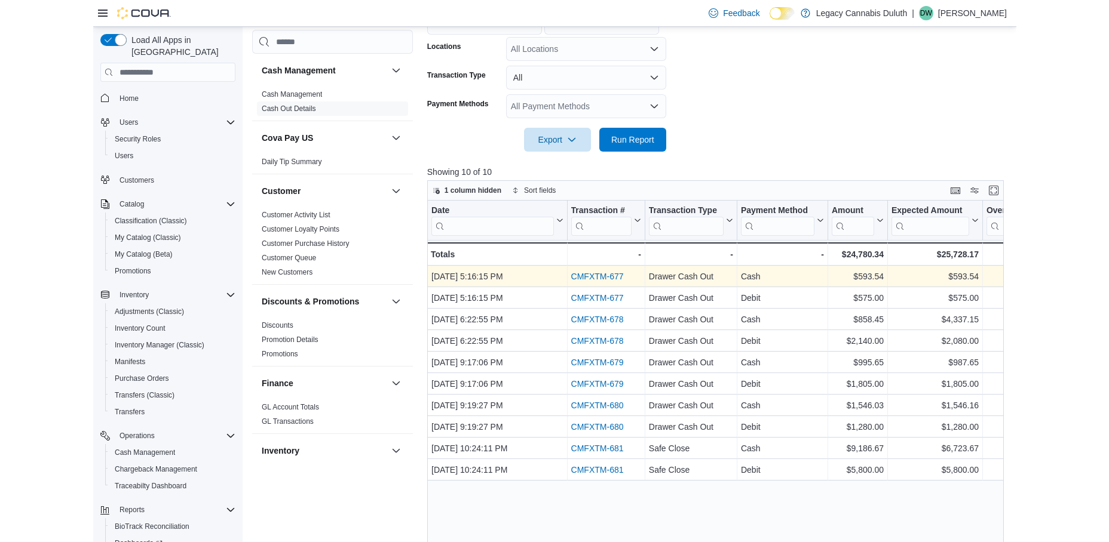
scroll to position [299, 0]
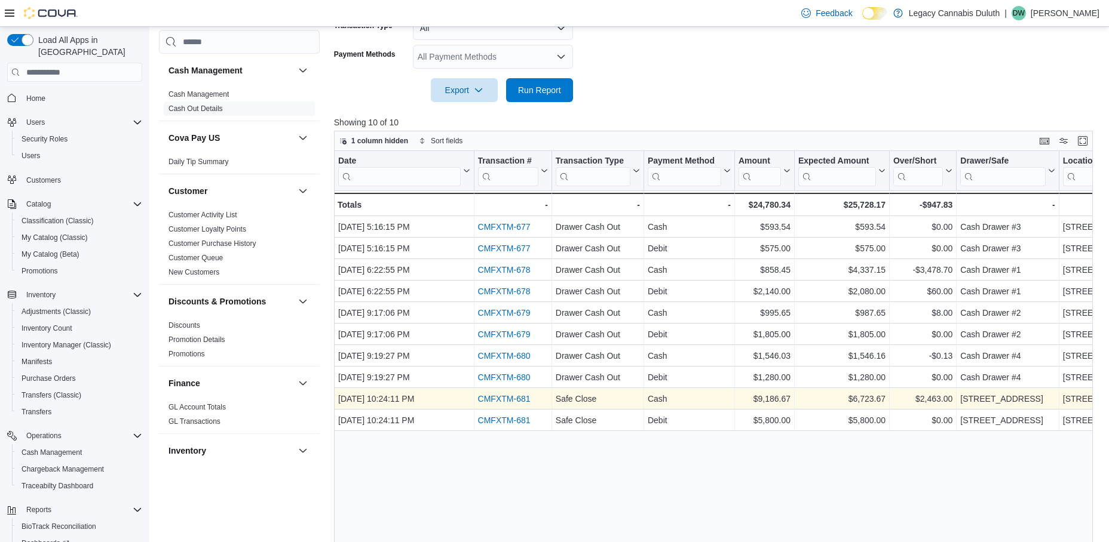
click at [511, 395] on link "CMFXTM-681" at bounding box center [503, 400] width 53 height 10
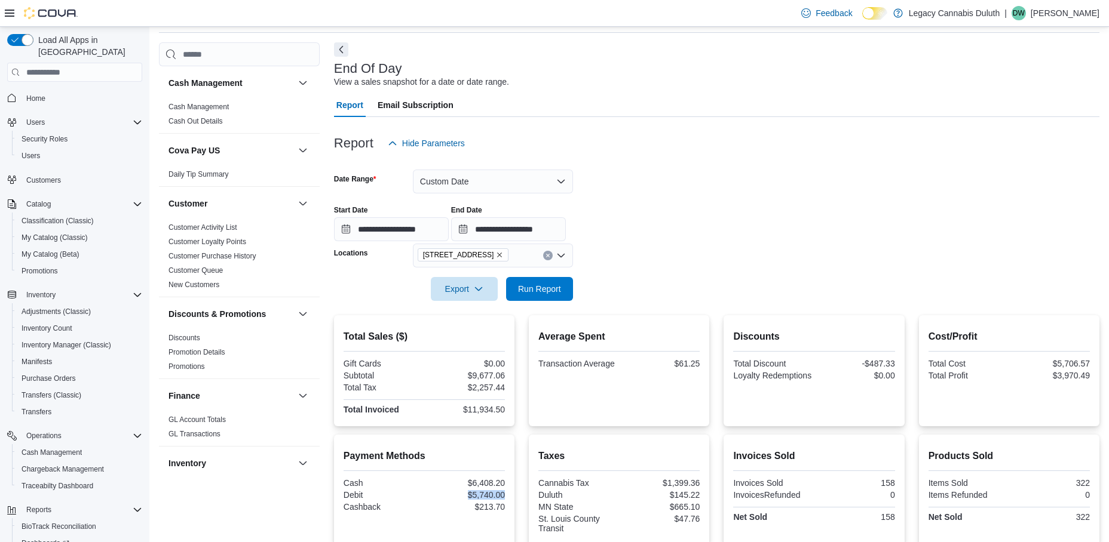
scroll to position [39, 0]
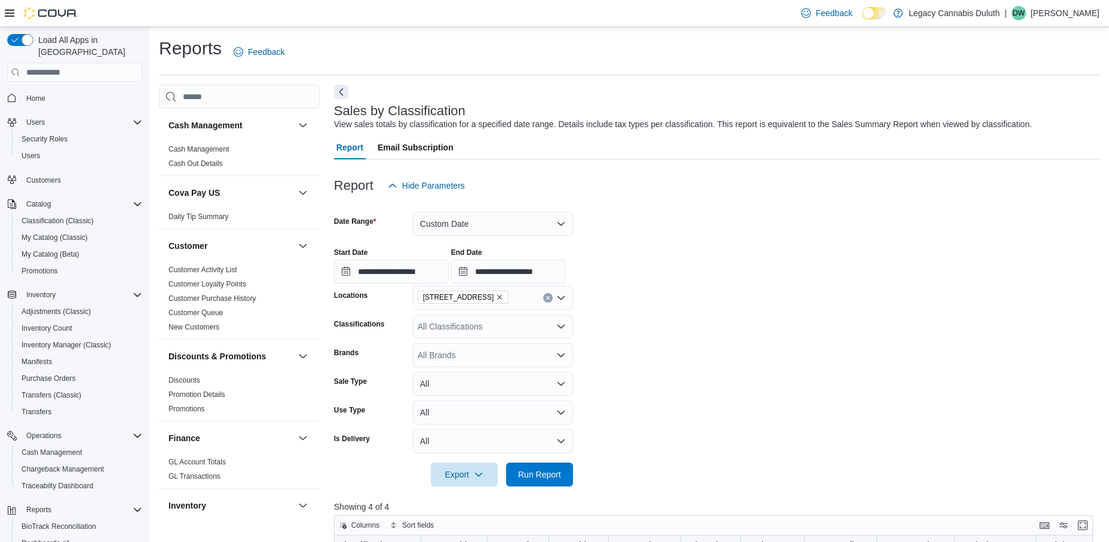
scroll to position [417, 0]
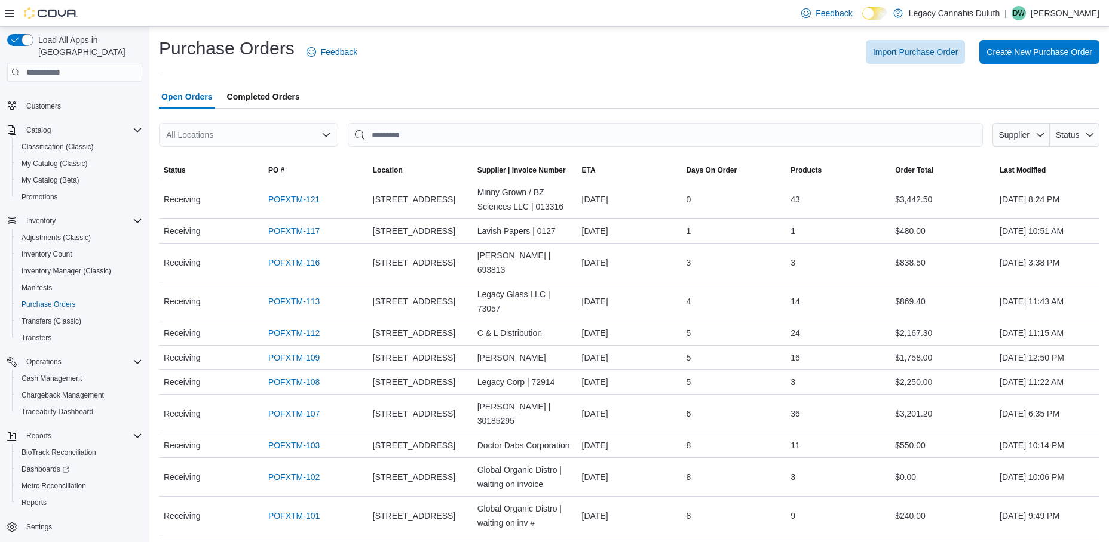
click at [256, 101] on span "Completed Orders" at bounding box center [263, 97] width 73 height 24
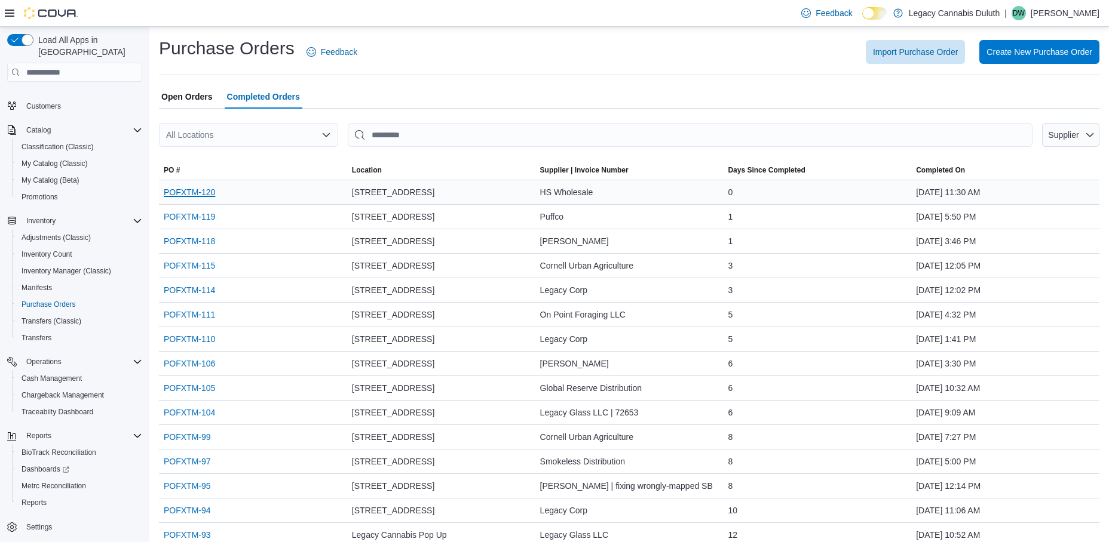
click at [203, 192] on link "POFXTM-120" at bounding box center [189, 192] width 51 height 14
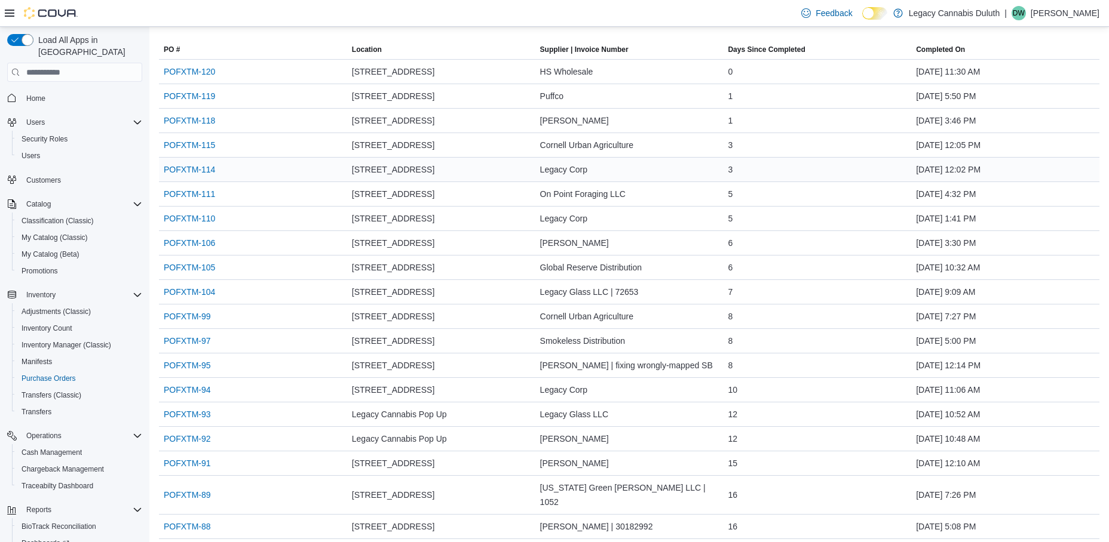
scroll to position [119, 0]
click at [201, 219] on link "POFXTM-110" at bounding box center [189, 220] width 51 height 14
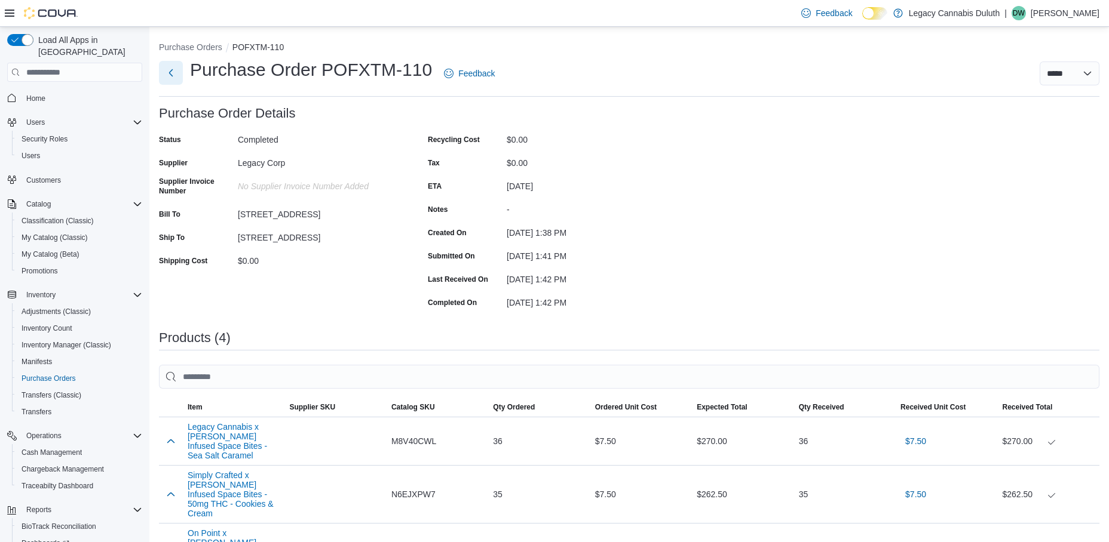
click at [167, 68] on button "Next" at bounding box center [171, 73] width 24 height 24
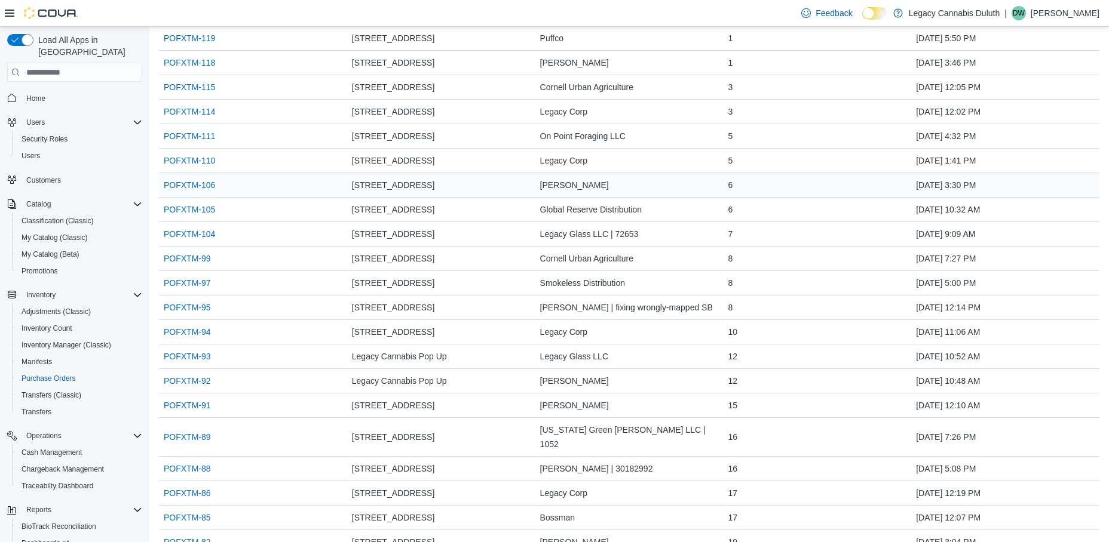
scroll to position [179, 0]
click at [168, 339] on link "POFXTM-94" at bounding box center [187, 331] width 47 height 14
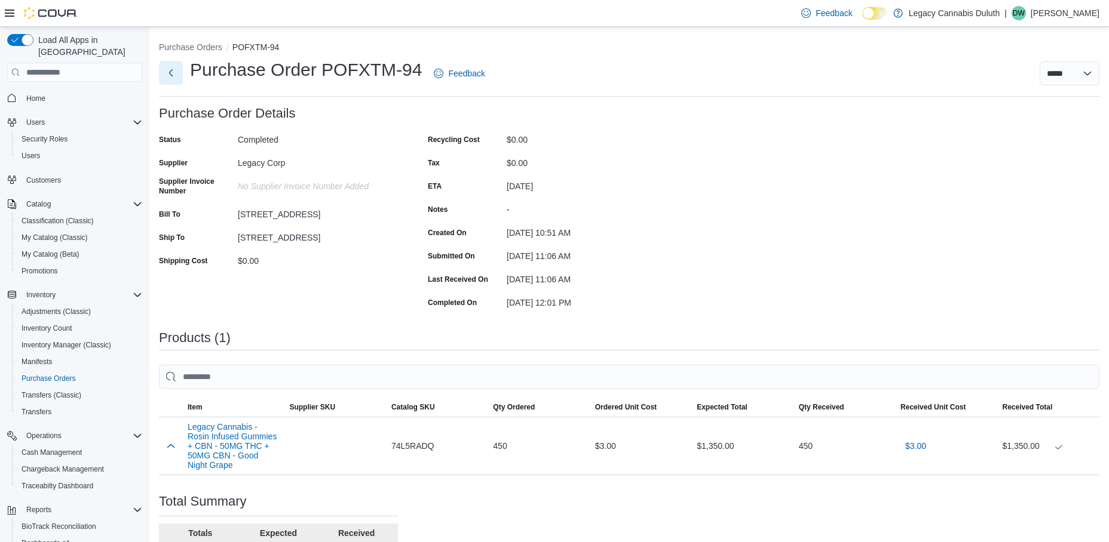
click at [168, 73] on button "Next" at bounding box center [171, 73] width 24 height 24
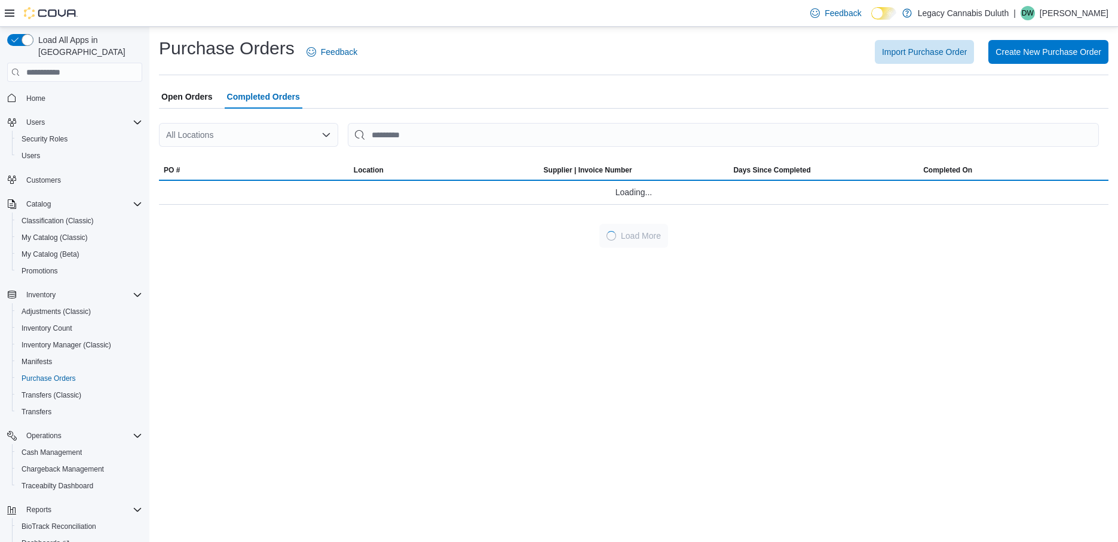
click at [180, 84] on div "Purchase Orders Feedback Import Purchase Order Create New Purchase Order Open O…" at bounding box center [633, 141] width 949 height 211
click at [177, 97] on span "Open Orders" at bounding box center [186, 97] width 51 height 24
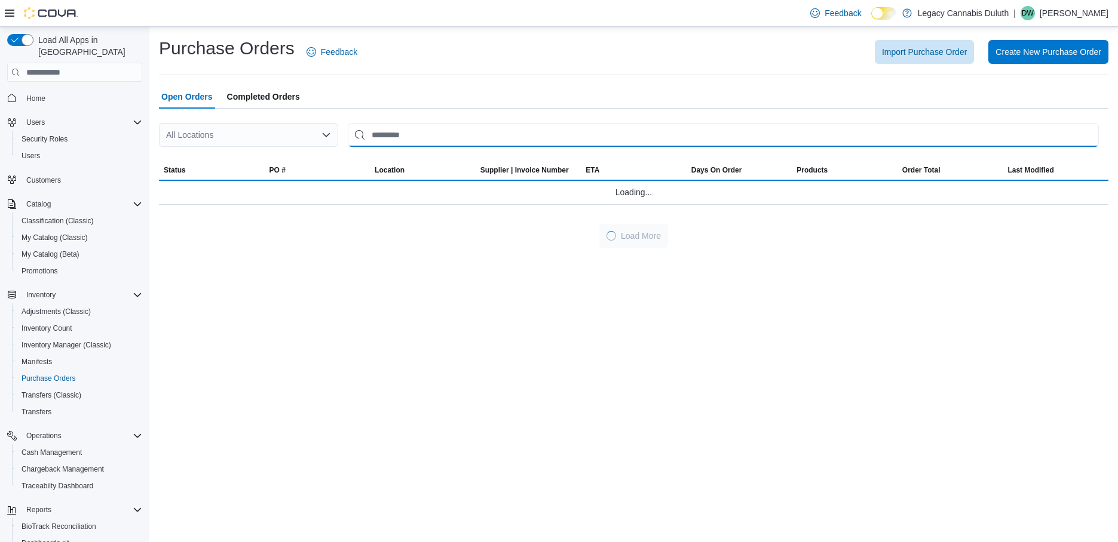
click at [494, 137] on input "This is a search bar. After typing your query, hit enter to filter the results …" at bounding box center [723, 135] width 751 height 24
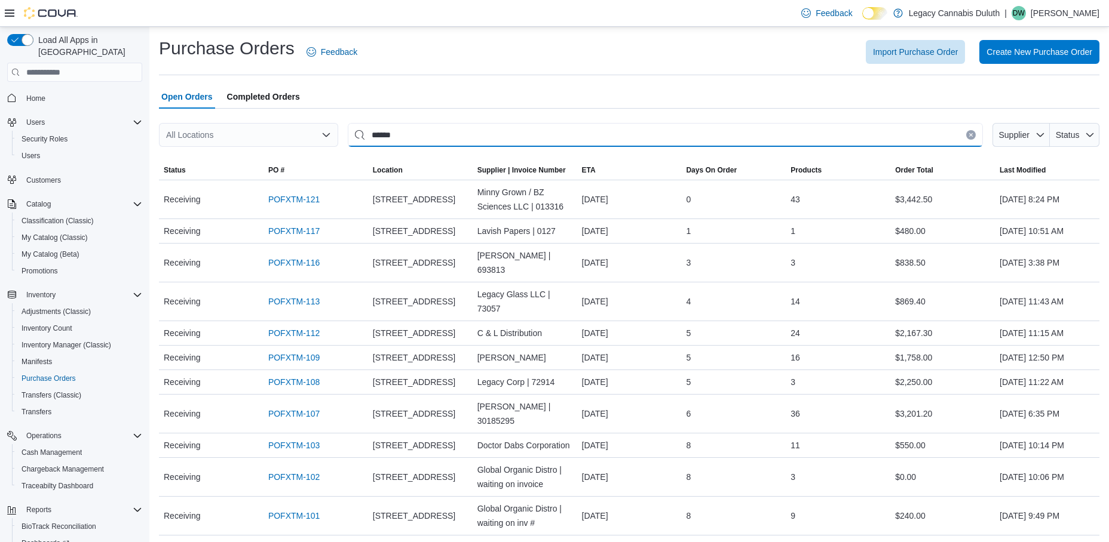
type input "******"
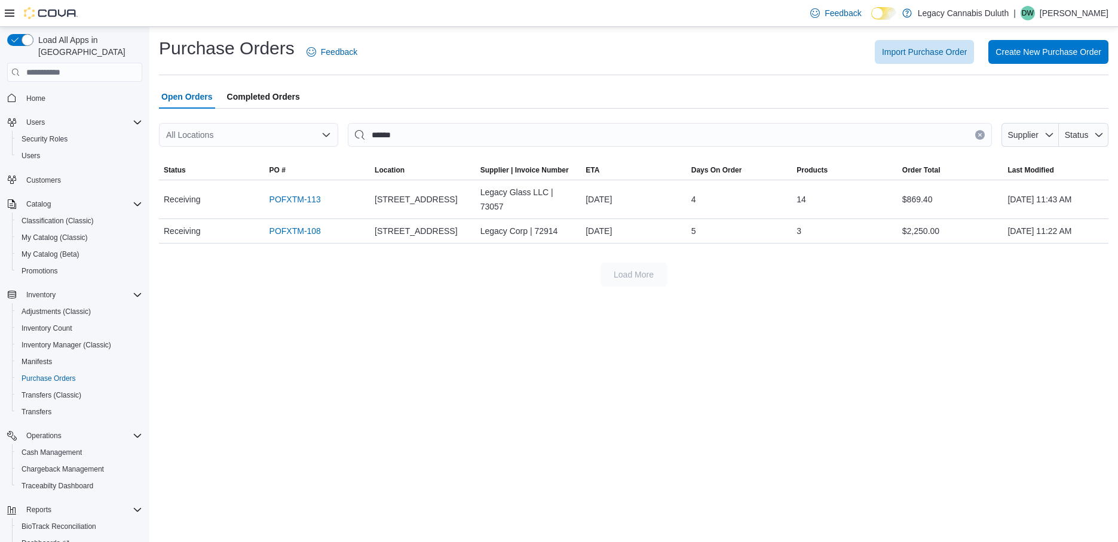
click at [211, 102] on span "Open Orders" at bounding box center [186, 97] width 51 height 24
click at [265, 99] on span "Completed Orders" at bounding box center [263, 97] width 73 height 24
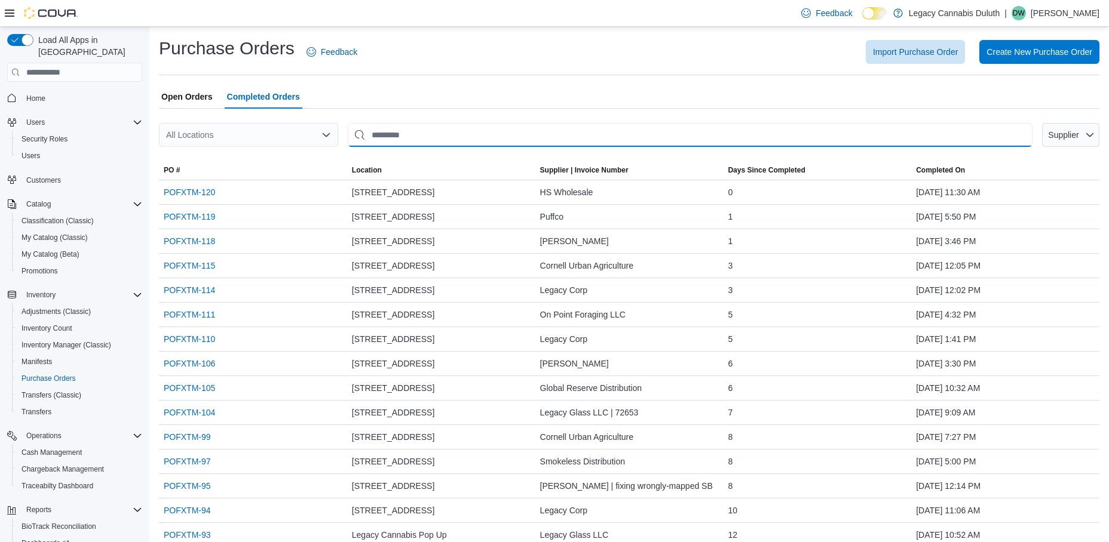
click at [379, 132] on input "This is a search bar. After typing your query, hit enter to filter the results …" at bounding box center [690, 135] width 685 height 24
type input "****"
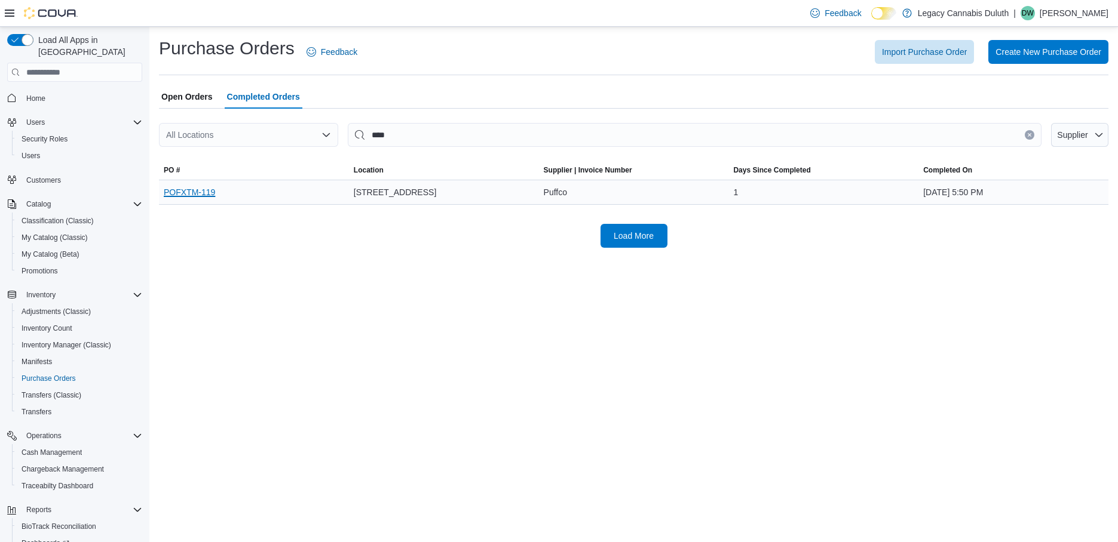
click at [203, 192] on link "POFXTM-119" at bounding box center [189, 192] width 51 height 14
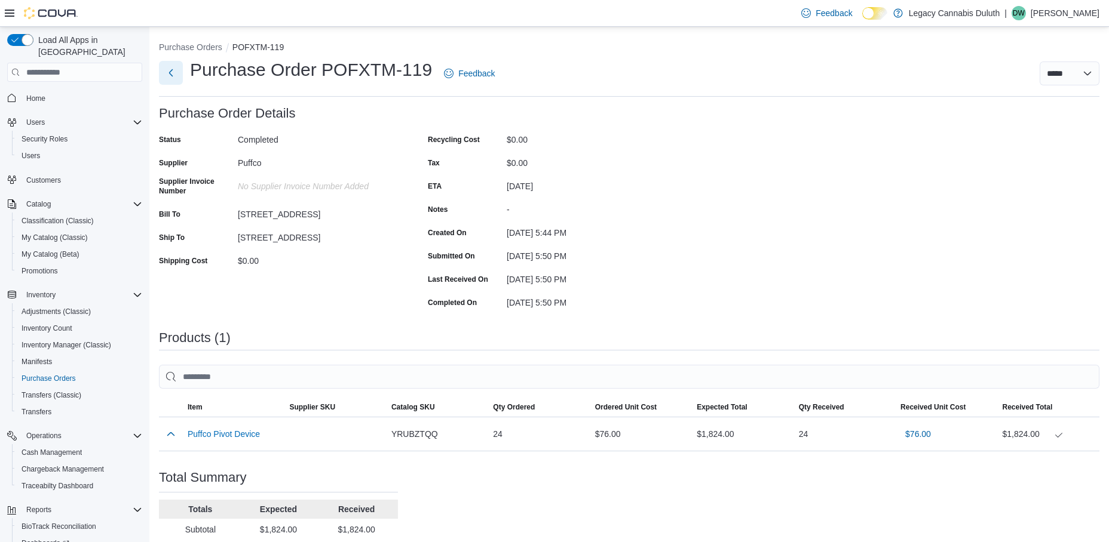
click at [176, 73] on button "Next" at bounding box center [171, 73] width 24 height 24
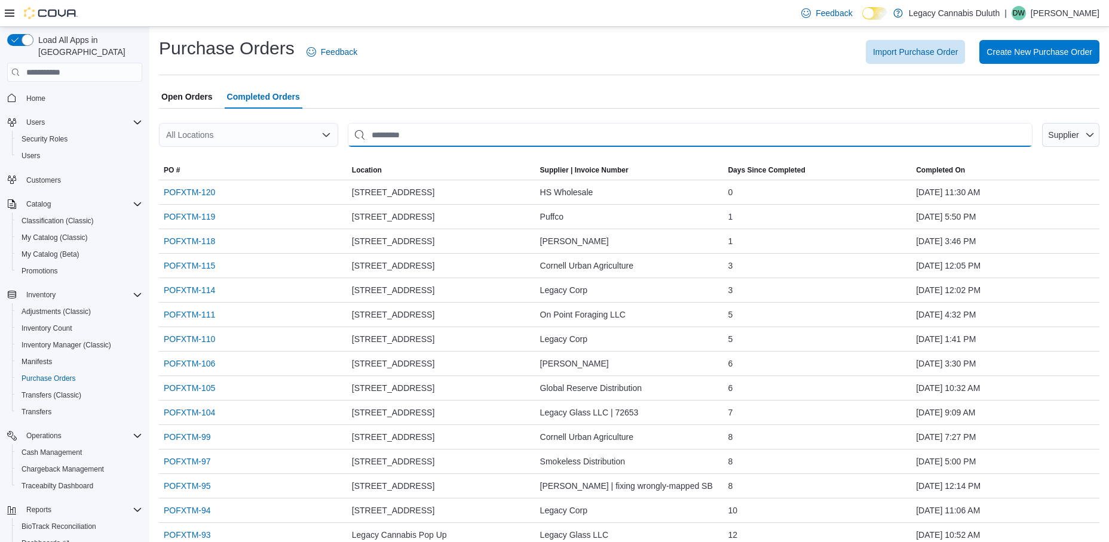
click at [422, 137] on input "This is a search bar. After typing your query, hit enter to filter the results …" at bounding box center [690, 135] width 685 height 24
type input "****"
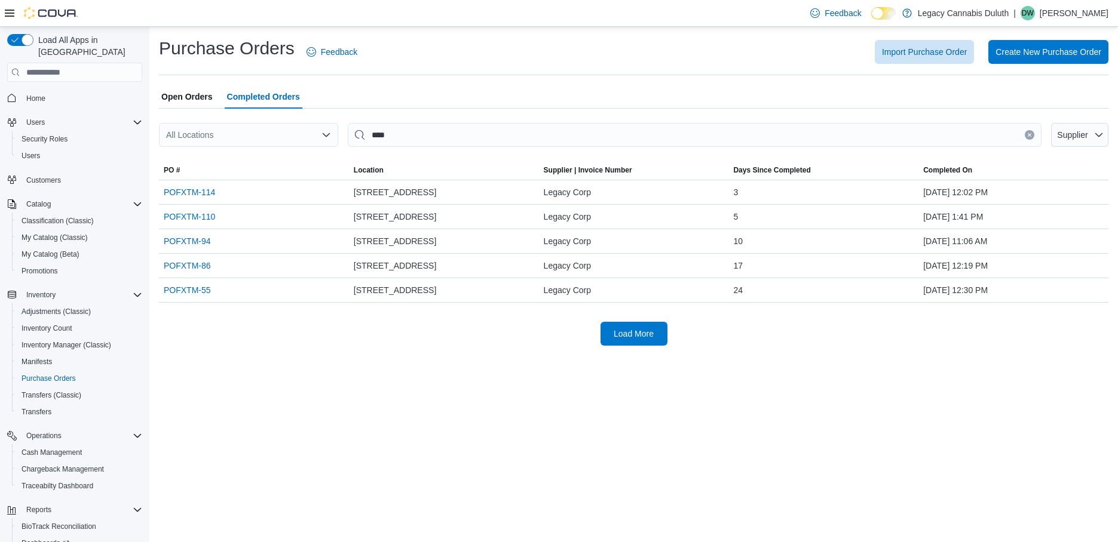
click at [177, 98] on span "Open Orders" at bounding box center [186, 97] width 51 height 24
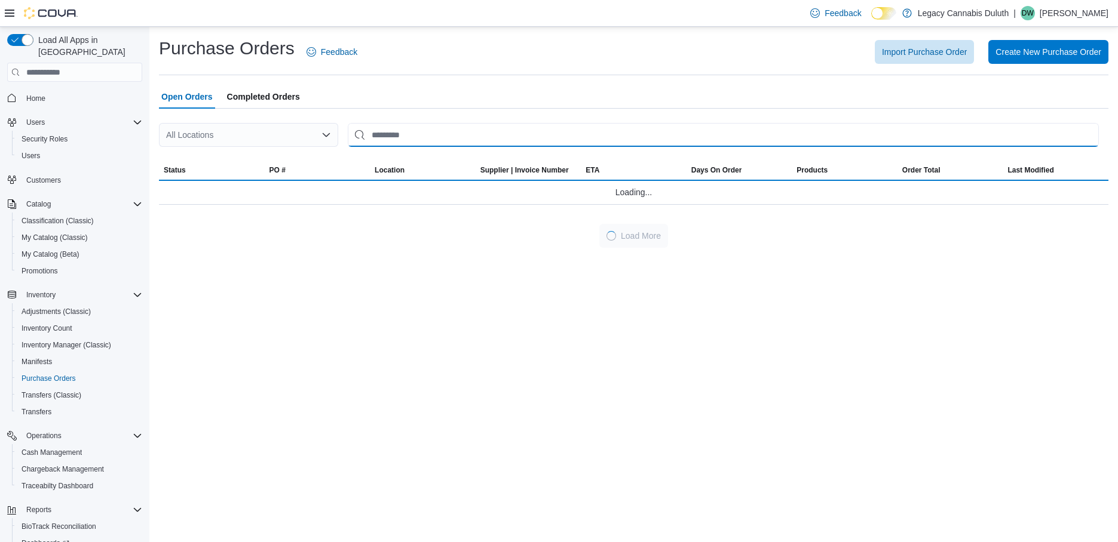
click at [394, 127] on input "This is a search bar. After typing your query, hit enter to filter the results …" at bounding box center [723, 135] width 751 height 24
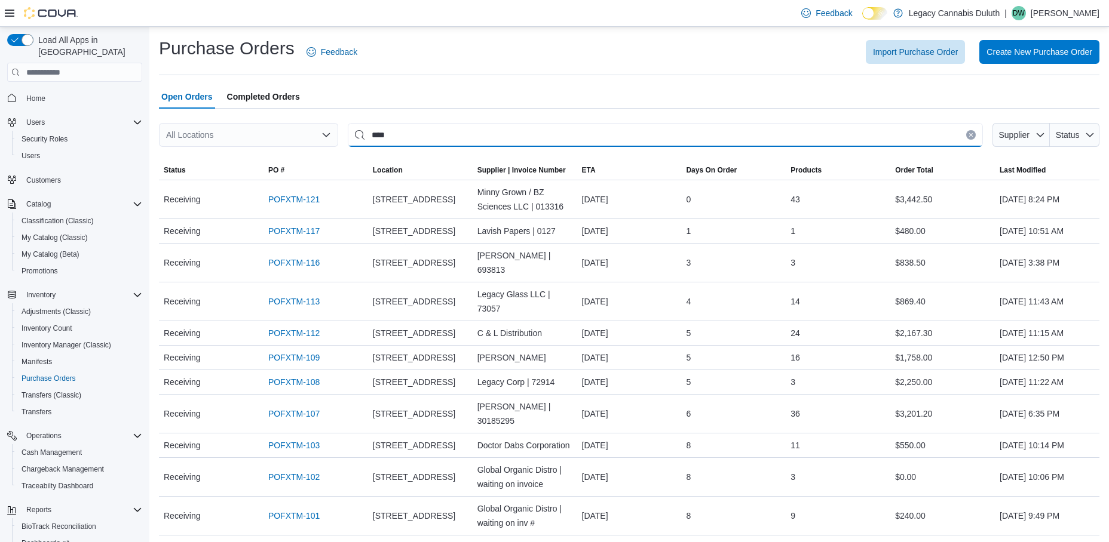
type input "****"
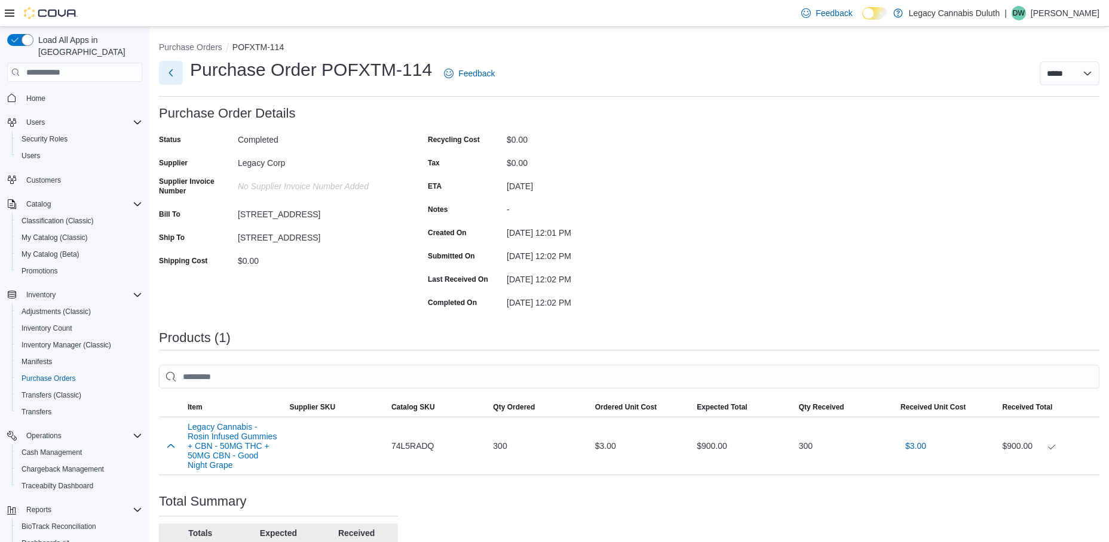
click at [165, 68] on button "Next" at bounding box center [171, 73] width 24 height 24
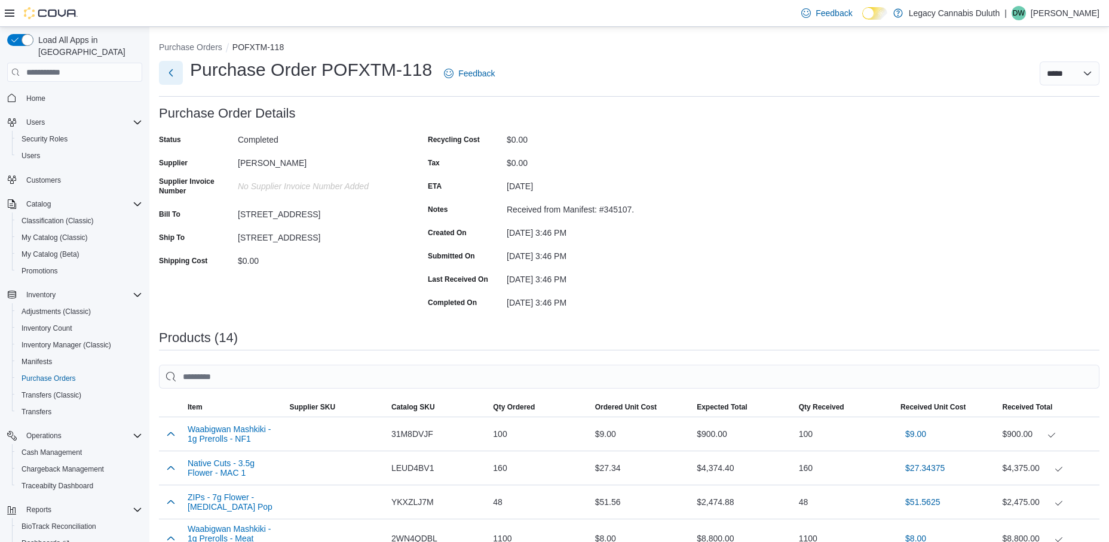
click at [177, 75] on button "Next" at bounding box center [171, 73] width 24 height 24
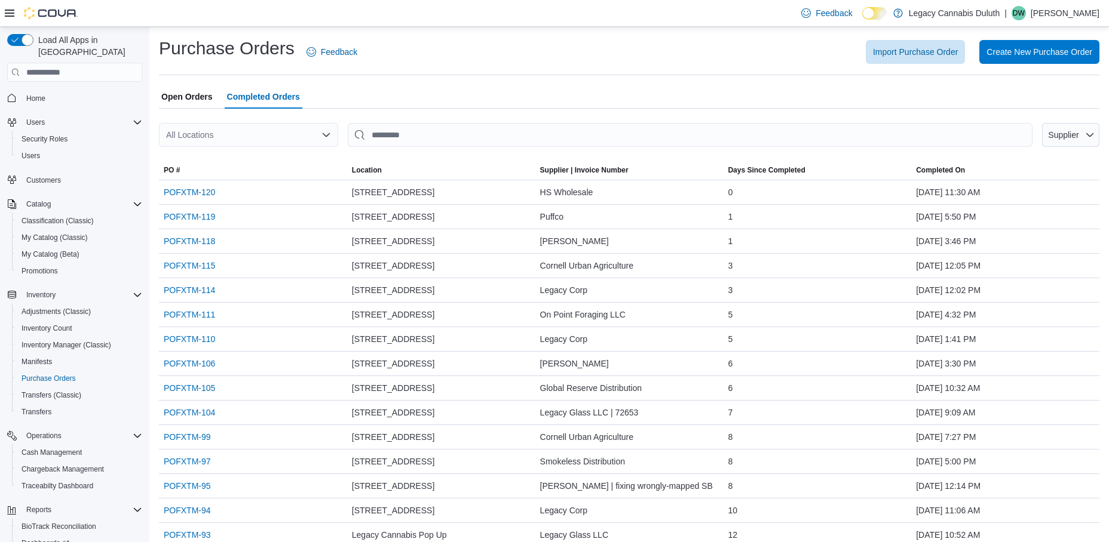
click at [198, 99] on span "Open Orders" at bounding box center [186, 97] width 51 height 24
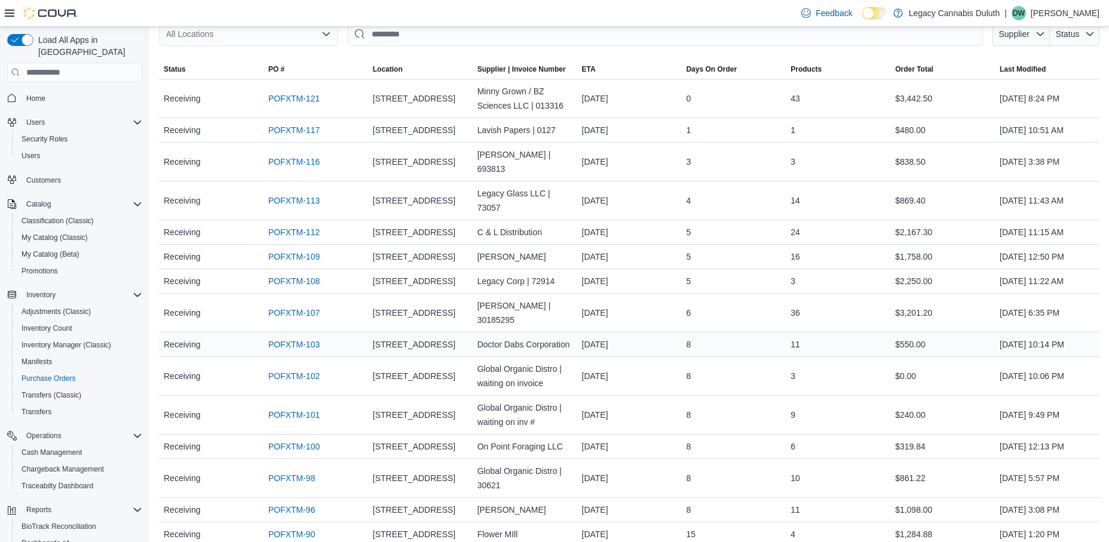
scroll to position [119, 0]
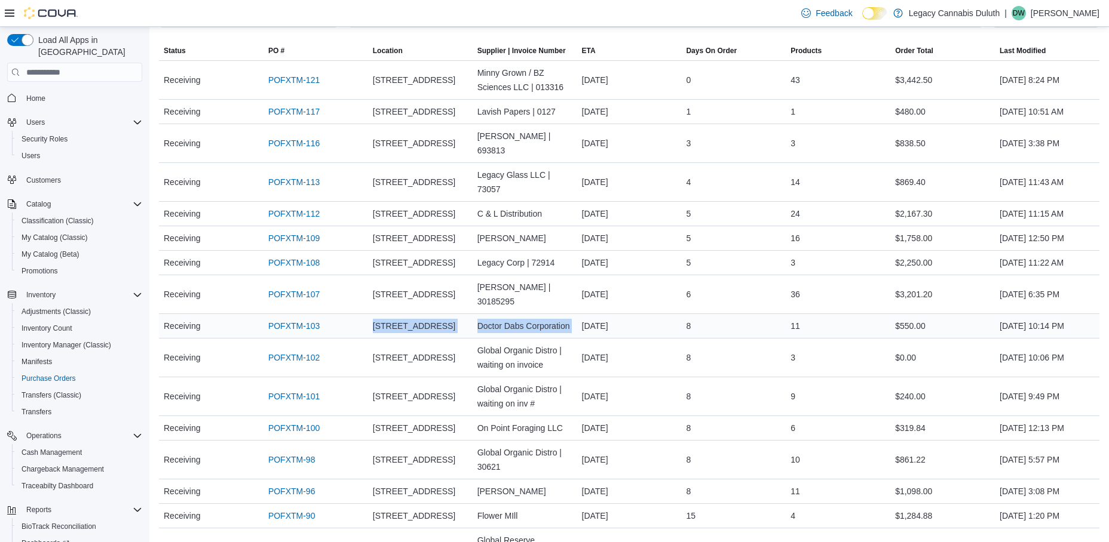
drag, startPoint x: 356, startPoint y: 298, endPoint x: 582, endPoint y: 302, distance: 226.4
click at [582, 314] on tr "Status Receiving PO # POFXTM-103 Location 1906 W Superior St. Supplier | Invoic…" at bounding box center [629, 326] width 940 height 24
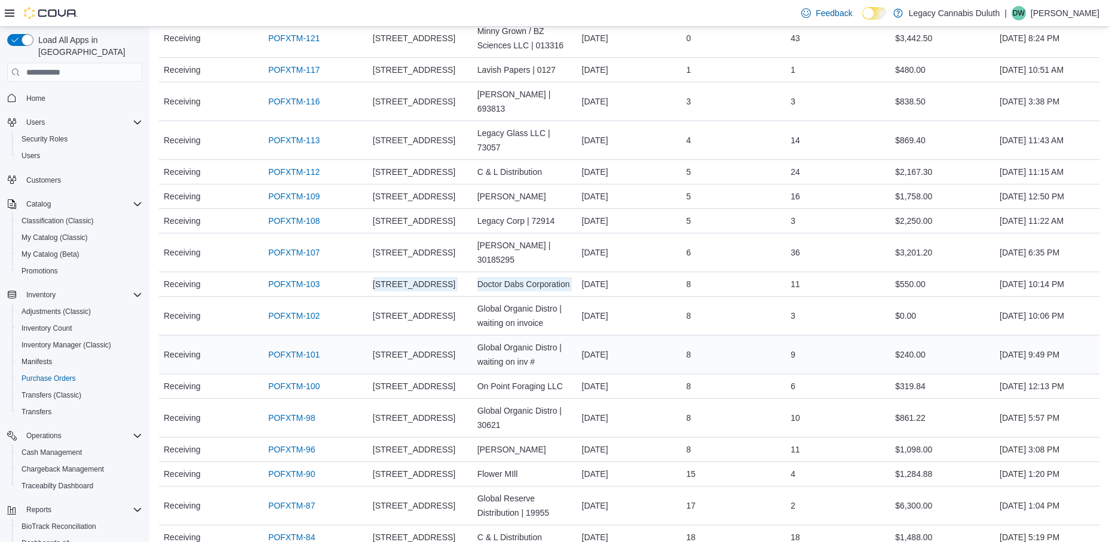
scroll to position [179, 0]
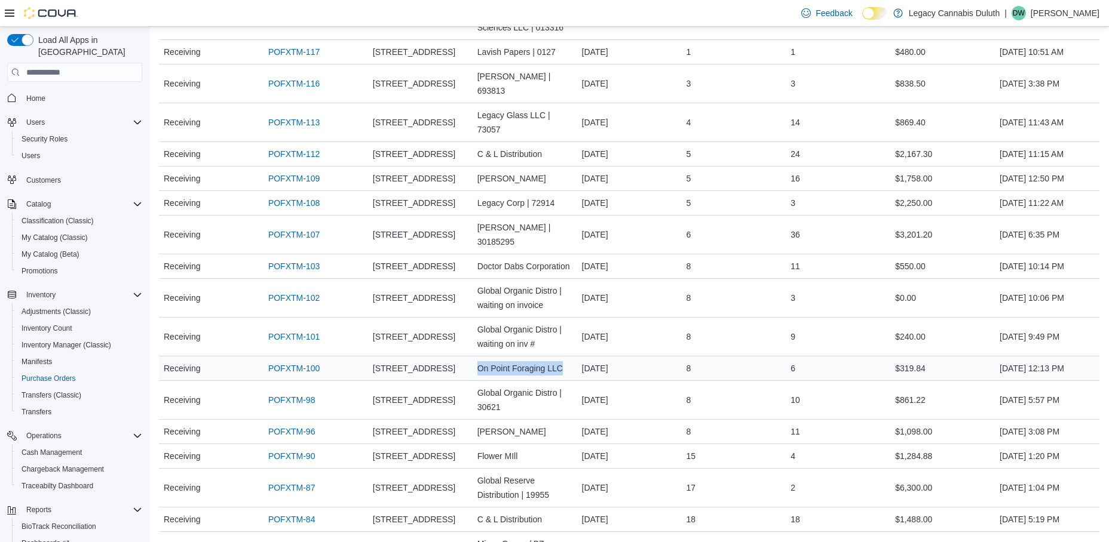
drag, startPoint x: 475, startPoint y: 345, endPoint x: 574, endPoint y: 341, distance: 98.7
click at [574, 357] on div "On Point Foraging LLC" at bounding box center [525, 369] width 105 height 24
drag, startPoint x: 381, startPoint y: 375, endPoint x: 526, endPoint y: 375, distance: 144.6
click at [526, 381] on tr "Status Receiving PO # POFXTM-98 Location 1906 W Superior St. Supplier | Invoice…" at bounding box center [629, 400] width 940 height 39
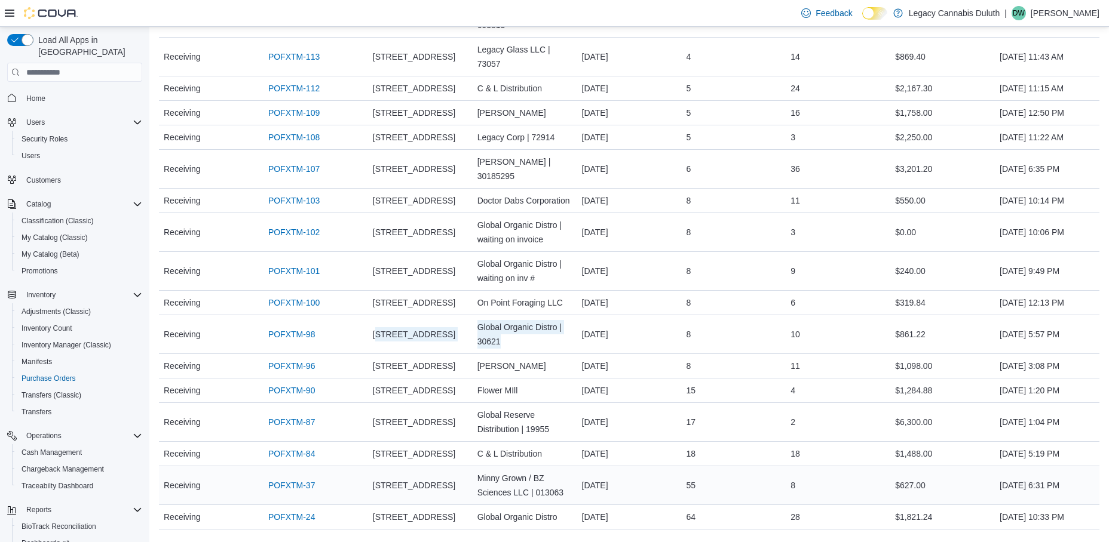
scroll to position [256, 0]
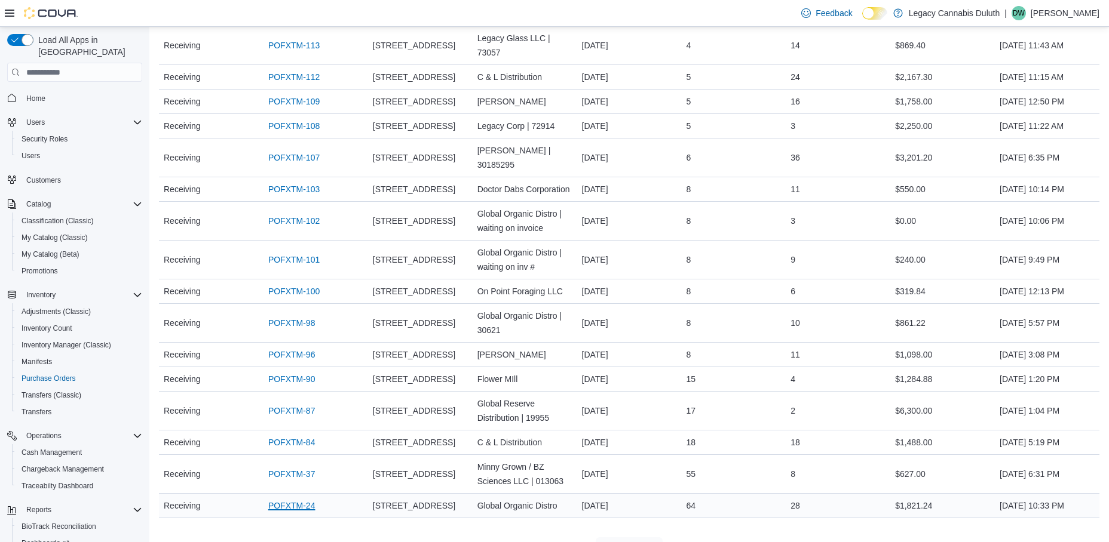
click at [298, 499] on link "POFXTM-24" at bounding box center [291, 506] width 47 height 14
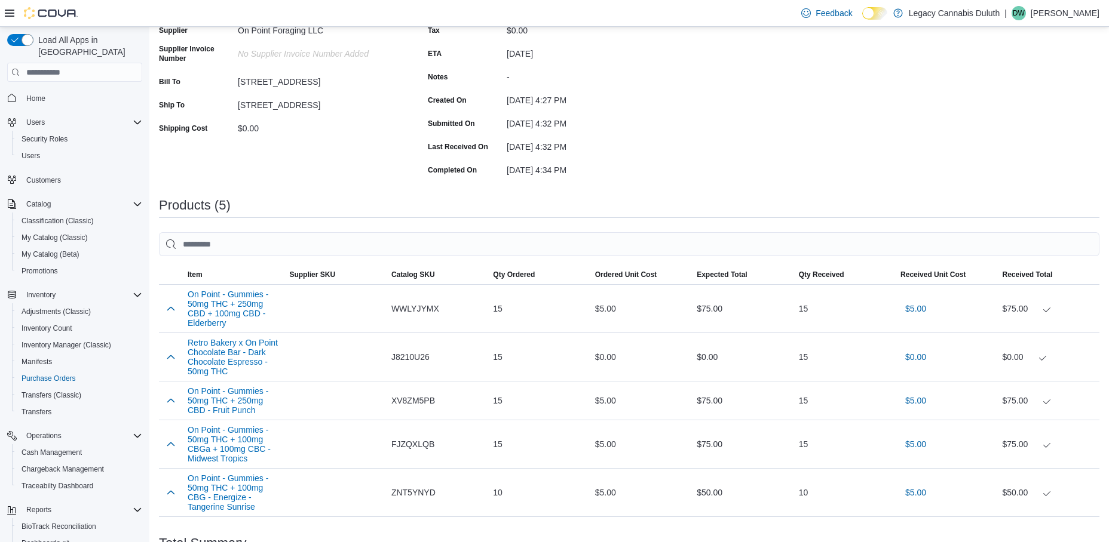
scroll to position [278, 0]
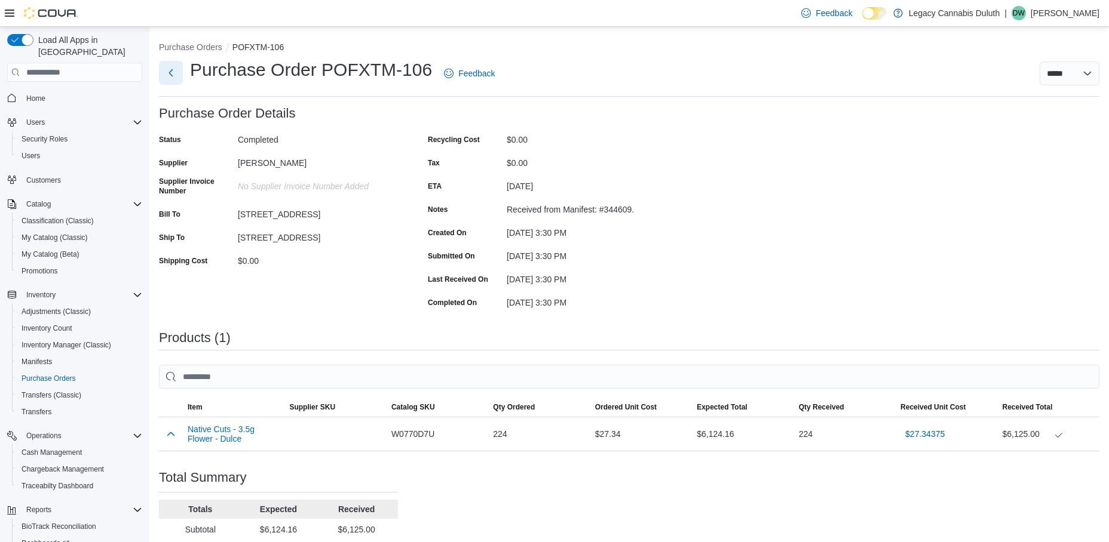
click at [166, 71] on button "Next" at bounding box center [171, 73] width 24 height 24
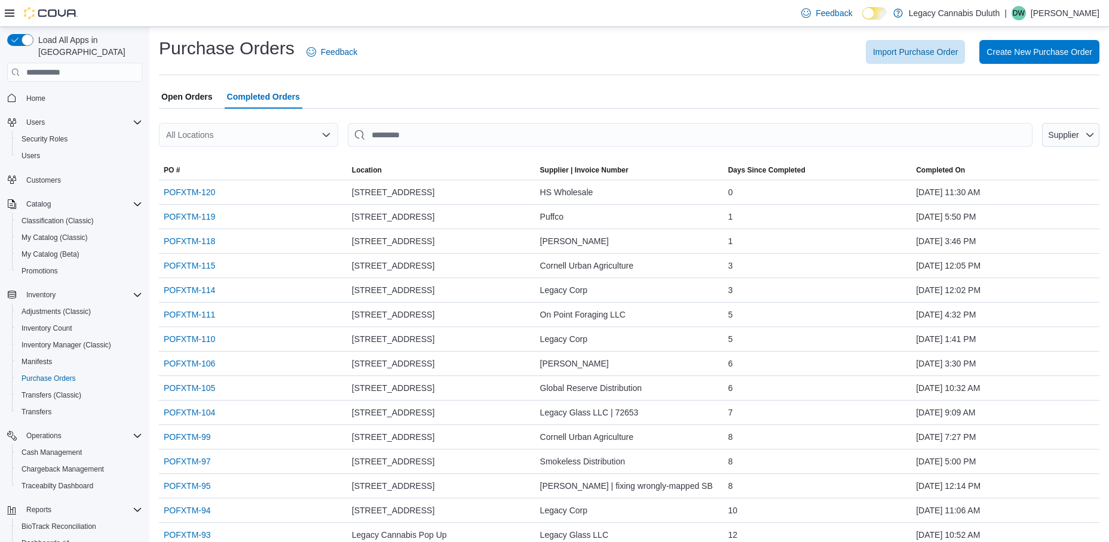
drag, startPoint x: 184, startPoint y: 93, endPoint x: 623, endPoint y: 108, distance: 438.7
click at [184, 93] on span "Open Orders" at bounding box center [186, 97] width 51 height 24
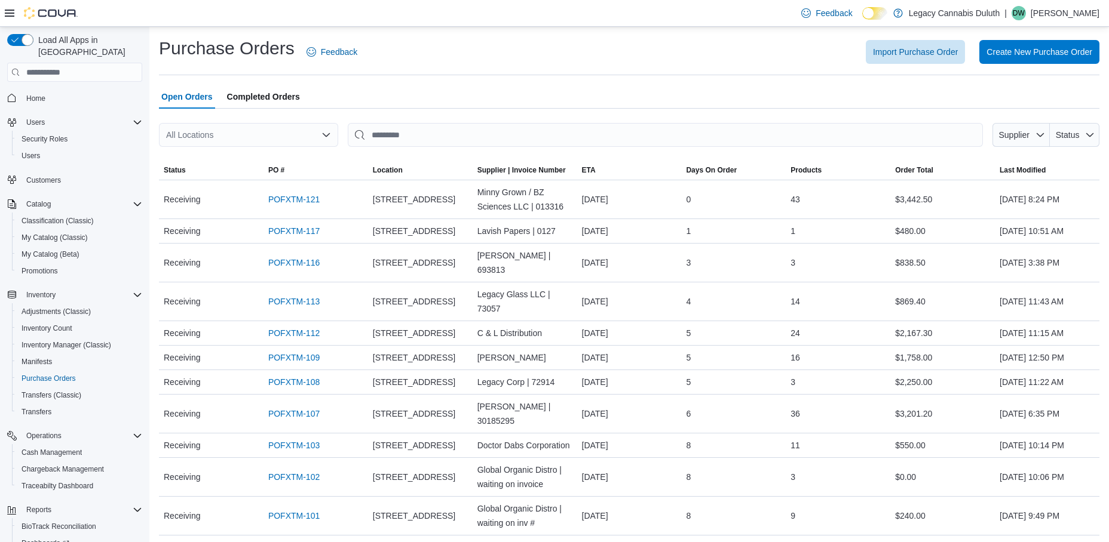
drag, startPoint x: 257, startPoint y: 89, endPoint x: 324, endPoint y: 100, distance: 67.9
click at [257, 89] on span "Completed Orders" at bounding box center [263, 97] width 73 height 24
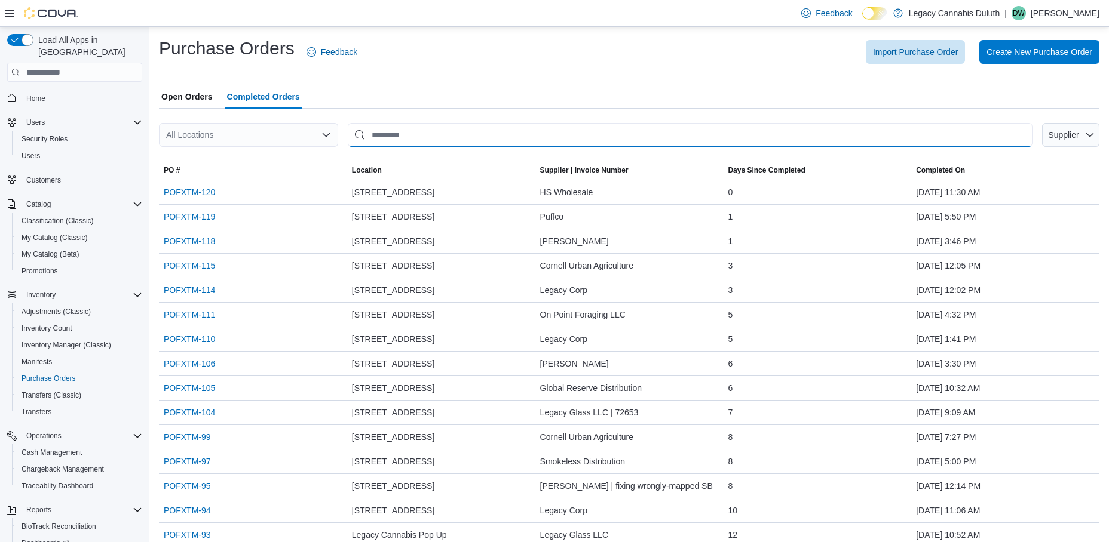
click at [423, 138] on input "This is a search bar. After typing your query, hit enter to filter the results …" at bounding box center [690, 135] width 685 height 24
type input "****"
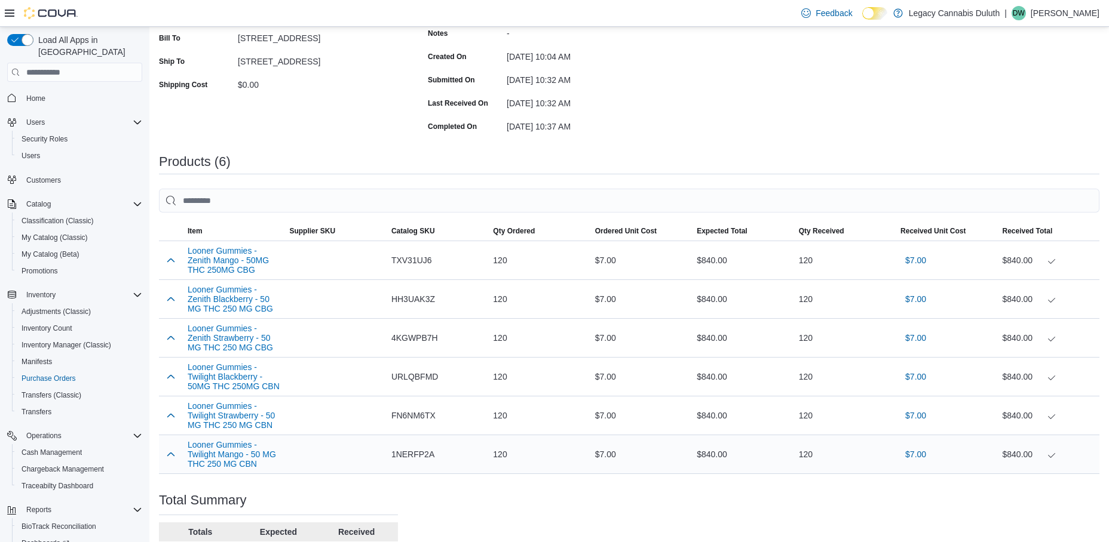
scroll to position [279, 0]
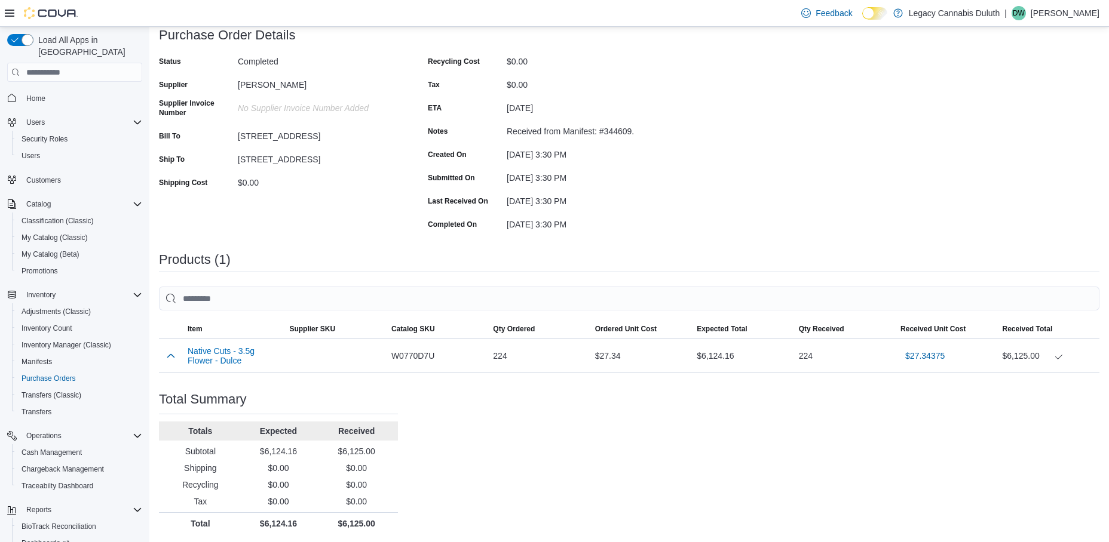
scroll to position [80, 0]
drag, startPoint x: 231, startPoint y: 356, endPoint x: 833, endPoint y: 146, distance: 637.1
click at [833, 146] on div "Purchase Order: POFXTM-106 Feedback Purchase Order Details Status Completed Sup…" at bounding box center [629, 279] width 940 height 507
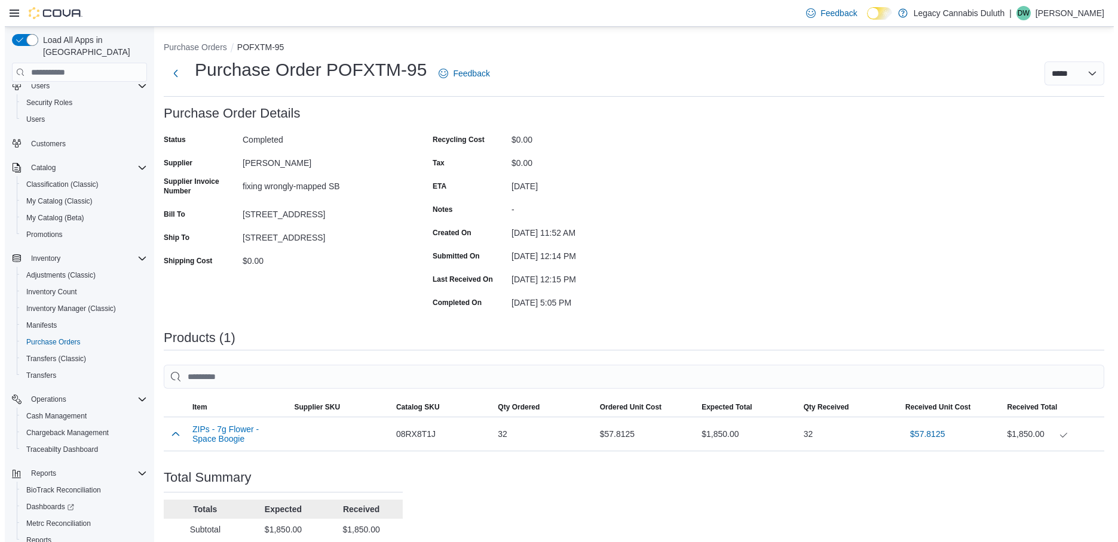
scroll to position [74, 0]
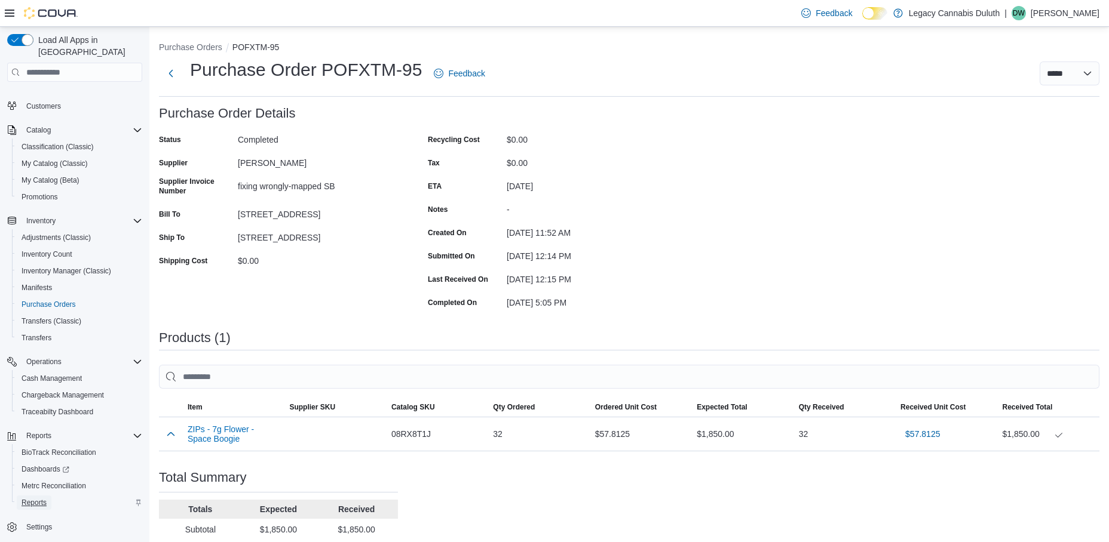
click at [43, 498] on span "Reports" at bounding box center [34, 503] width 25 height 10
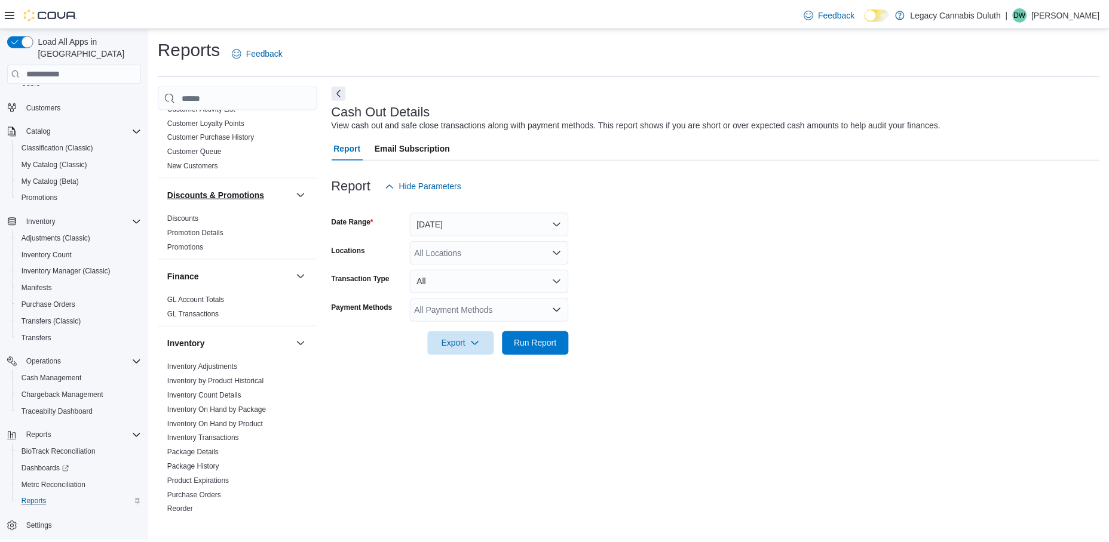
scroll to position [179, 0]
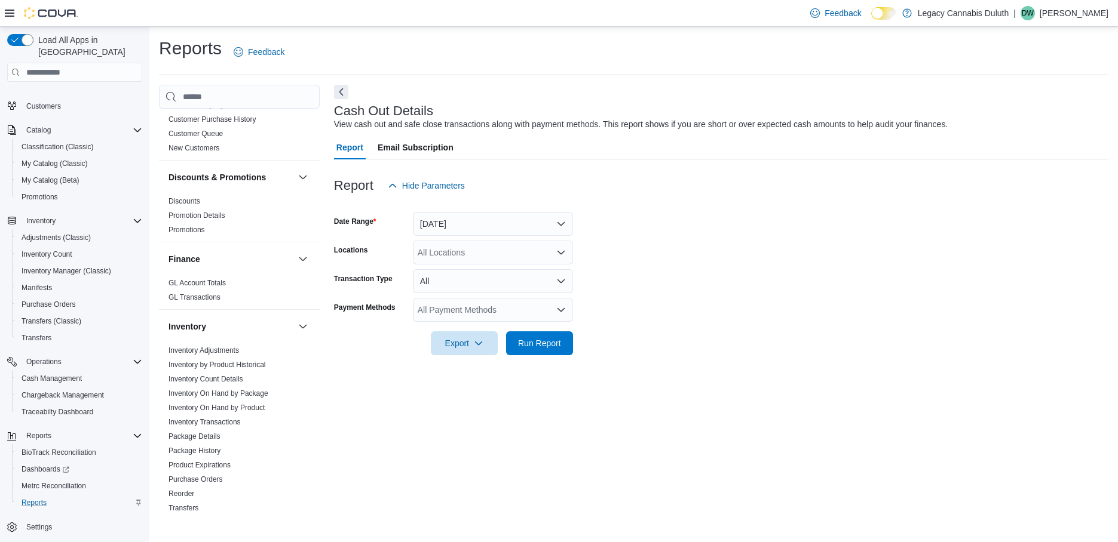
drag, startPoint x: 212, startPoint y: 349, endPoint x: 544, endPoint y: 339, distance: 331.7
click at [212, 349] on link "Inventory Adjustments" at bounding box center [203, 351] width 70 height 8
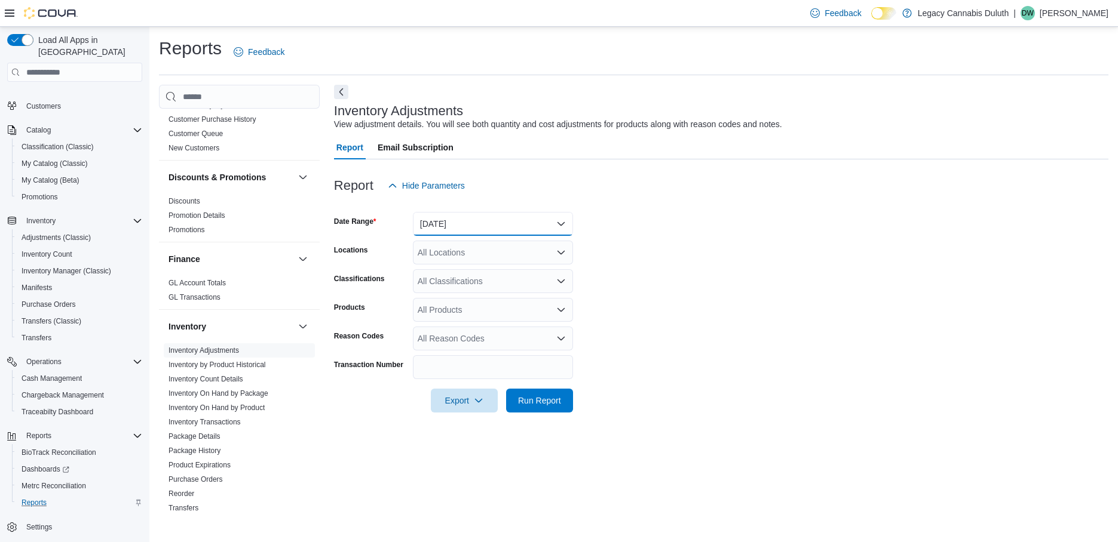
click at [522, 222] on button "Yesterday" at bounding box center [493, 224] width 160 height 24
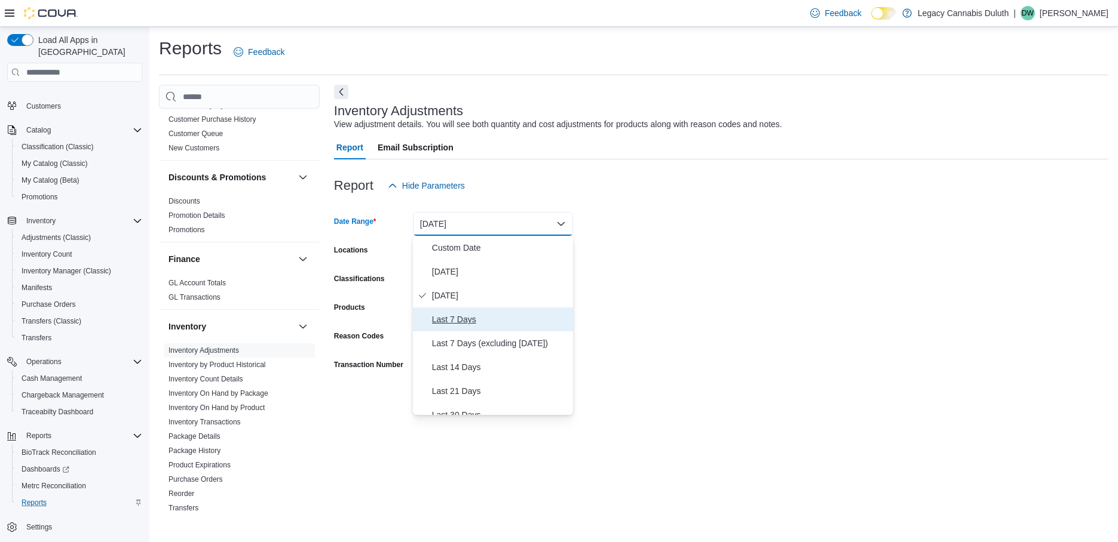
click at [485, 315] on span "Last 7 Days" at bounding box center [500, 319] width 136 height 14
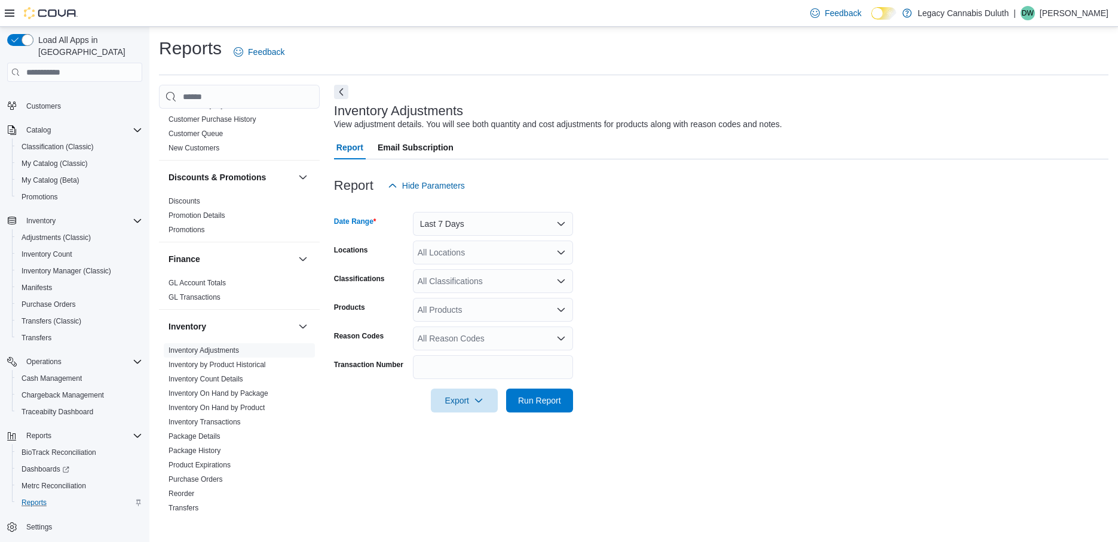
click at [532, 253] on div "All Locations" at bounding box center [493, 253] width 160 height 24
click at [504, 287] on span "[STREET_ADDRESS]" at bounding box center [480, 290] width 82 height 12
click at [542, 411] on span "Run Report" at bounding box center [539, 400] width 53 height 24
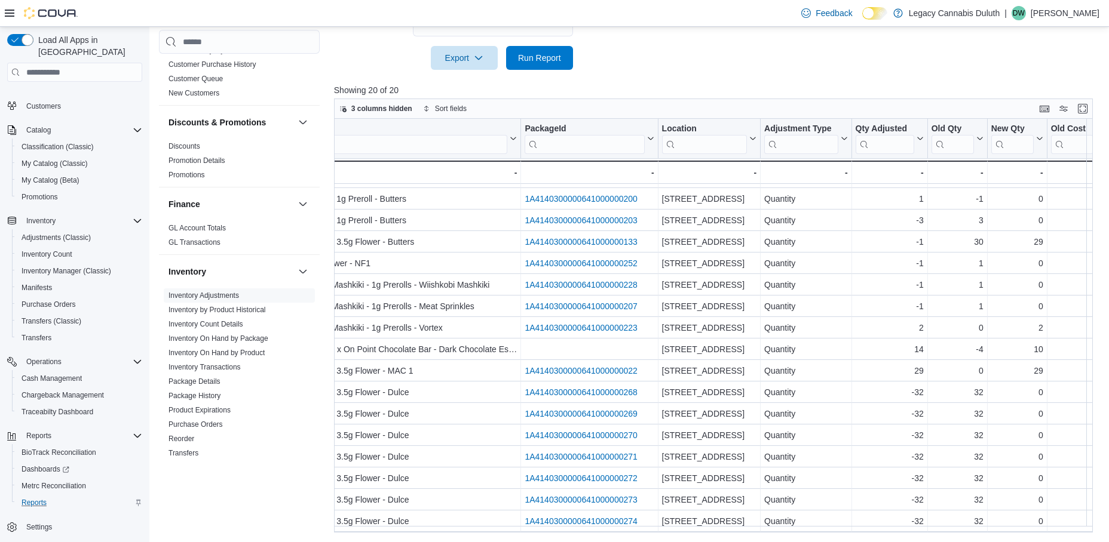
scroll to position [88, 360]
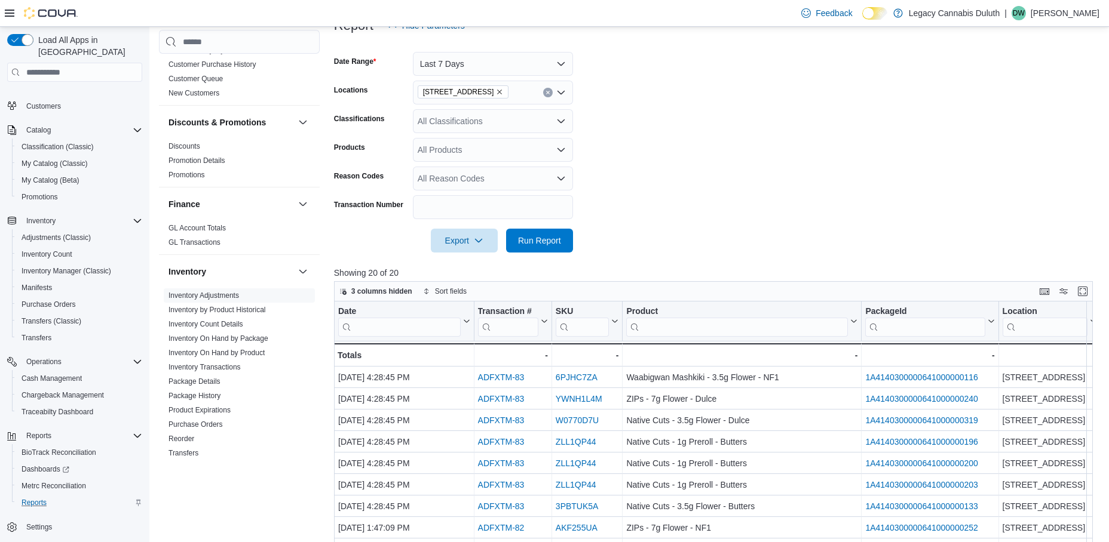
scroll to position [44, 0]
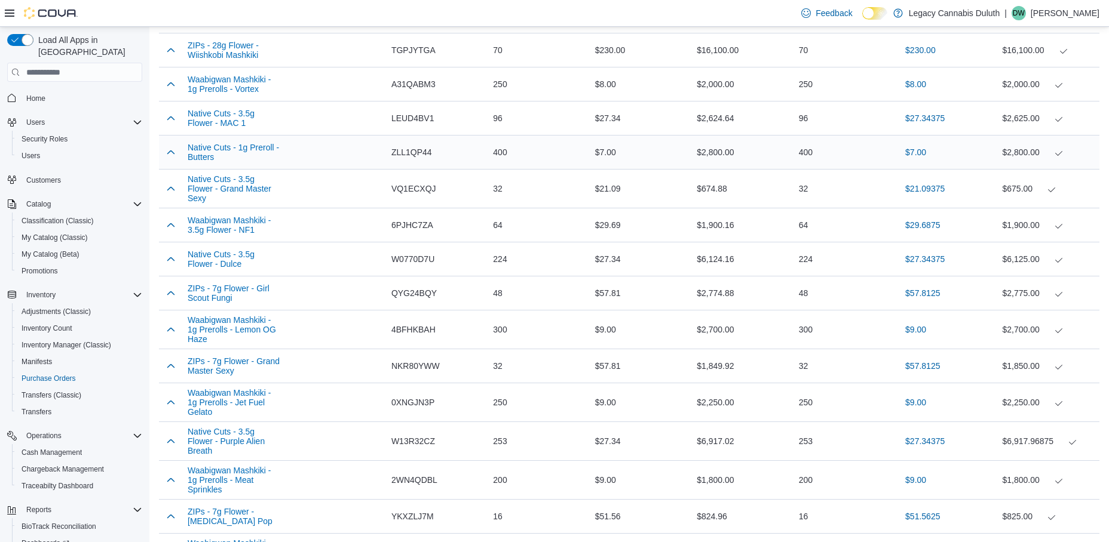
scroll to position [358, 0]
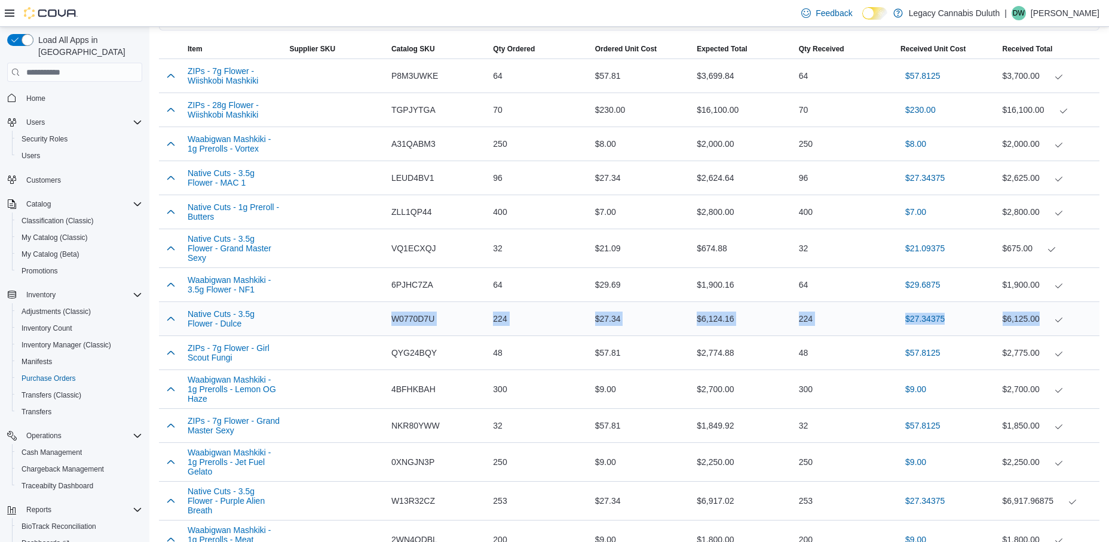
drag, startPoint x: 1047, startPoint y: 320, endPoint x: 391, endPoint y: 332, distance: 655.5
click at [391, 332] on tr "Native Cuts - 3.5g Flower - Dulce Supplier SKU Catalog SKU W0770D7U Qty Ordered…" at bounding box center [629, 319] width 940 height 34
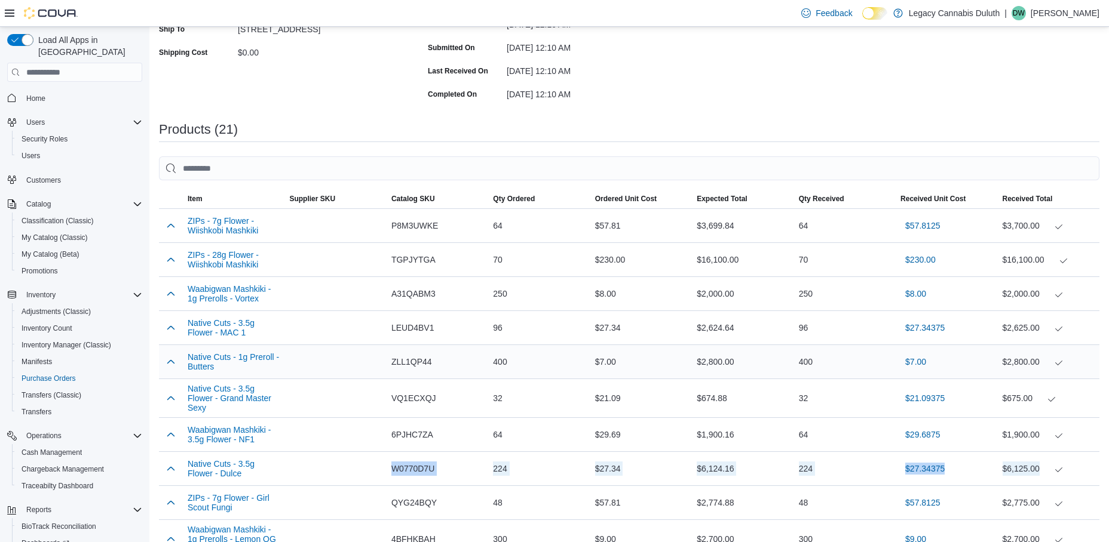
scroll to position [0, 0]
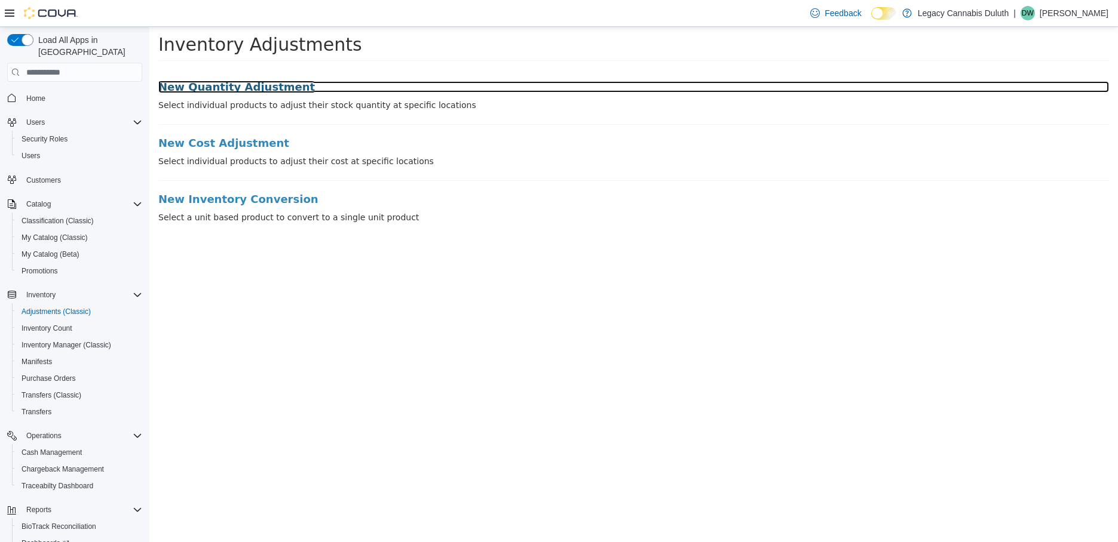
drag, startPoint x: 245, startPoint y: 87, endPoint x: 256, endPoint y: 86, distance: 11.4
click at [245, 87] on h3 "New Quantity Adjustment" at bounding box center [633, 87] width 950 height 12
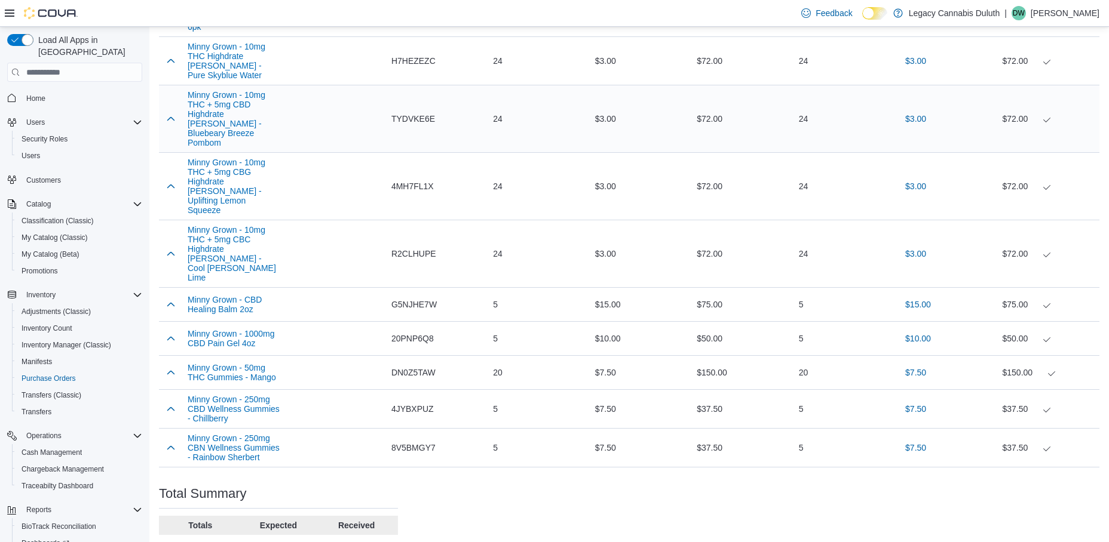
scroll to position [1869, 0]
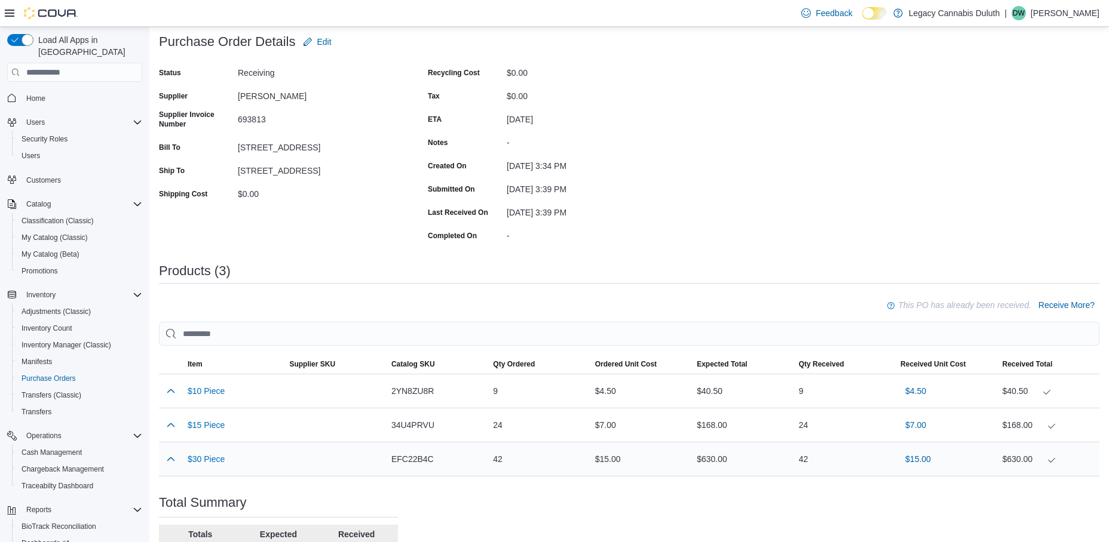
scroll to position [182, 0]
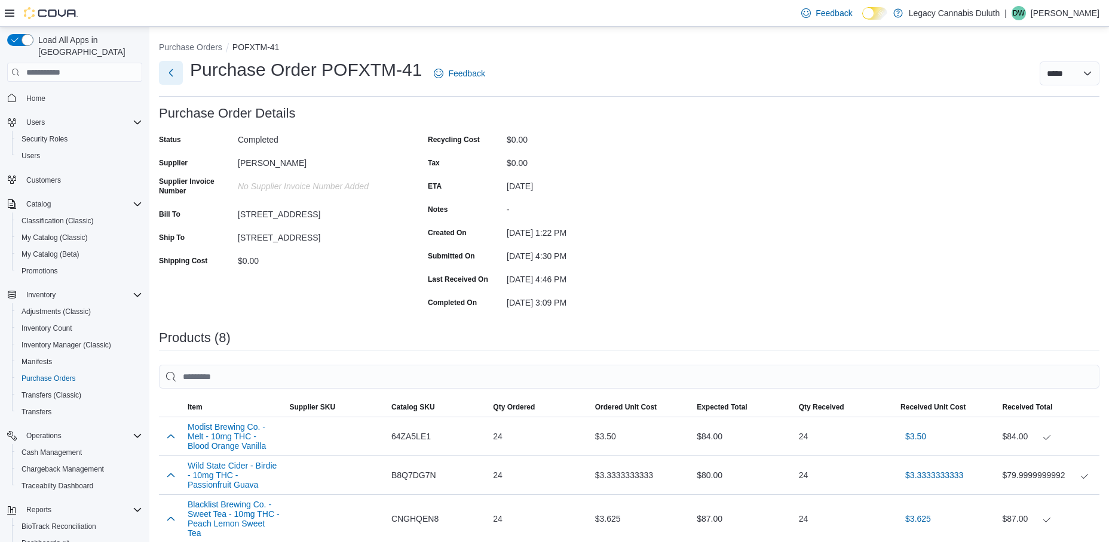
click at [168, 71] on button "Next" at bounding box center [171, 73] width 24 height 24
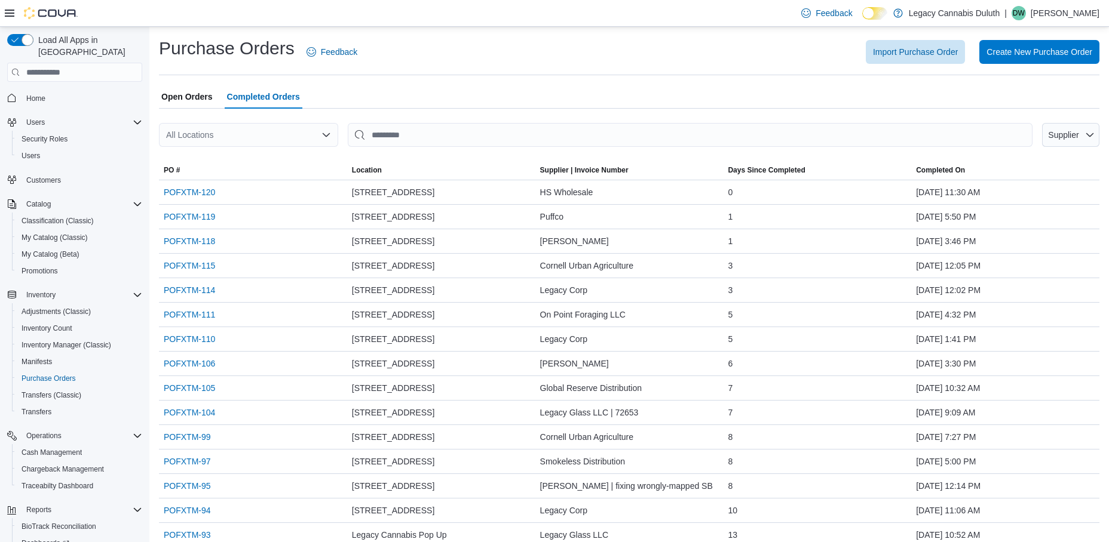
click at [179, 94] on span "Open Orders" at bounding box center [186, 97] width 51 height 24
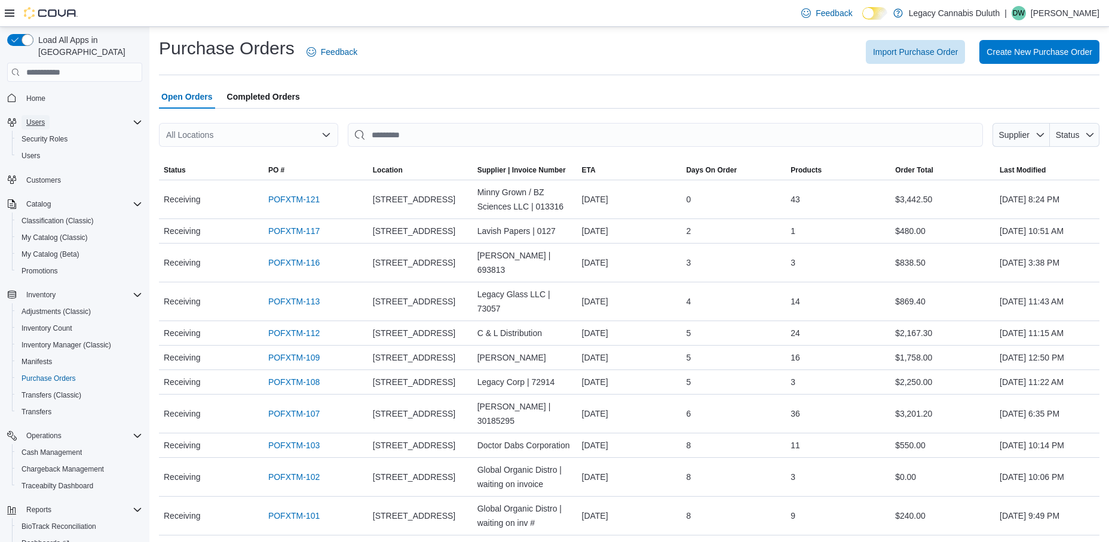
click at [39, 118] on span "Users" at bounding box center [35, 123] width 19 height 10
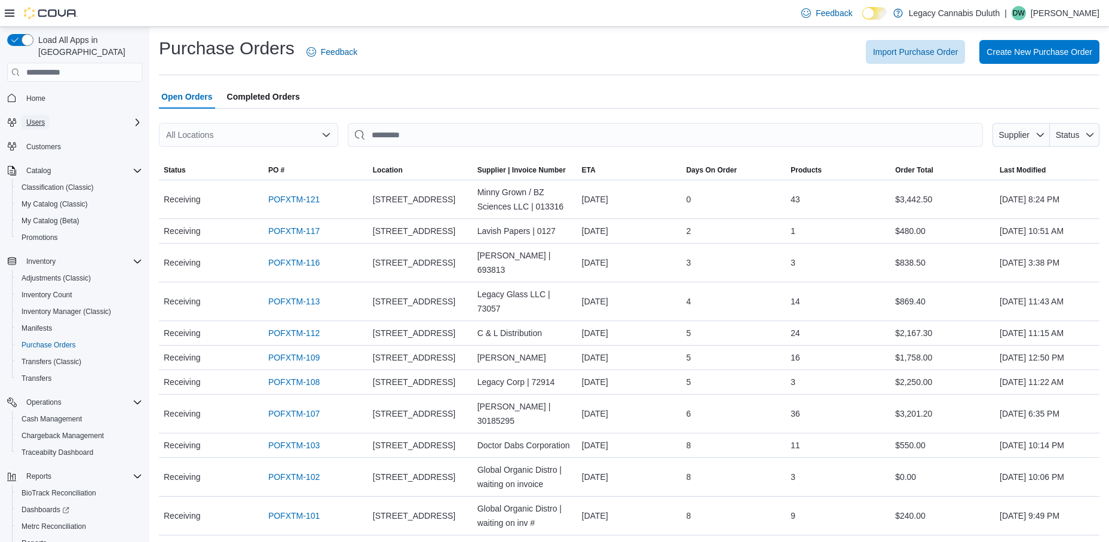
click at [39, 118] on span "Users" at bounding box center [35, 123] width 19 height 10
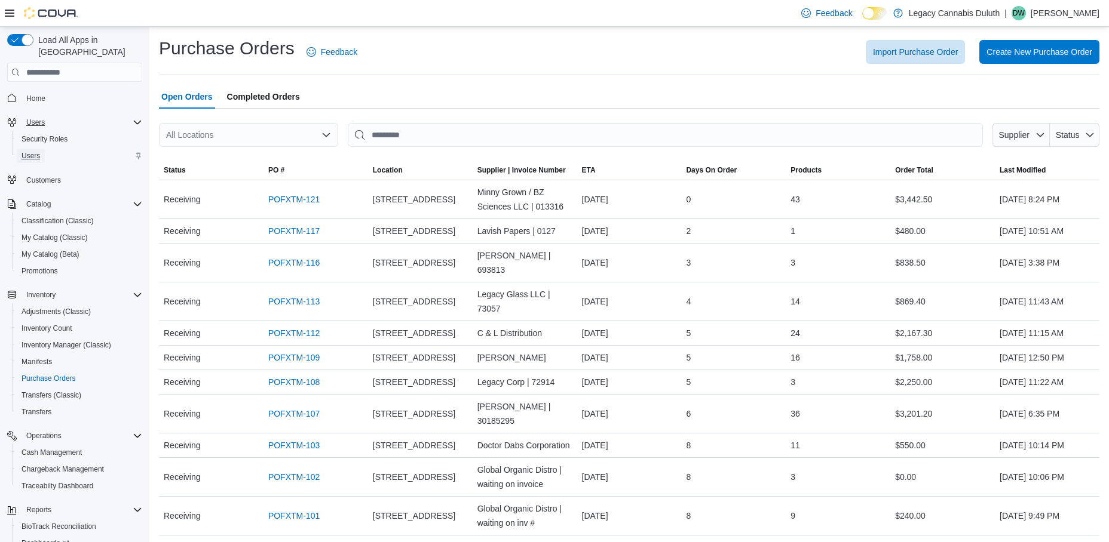
click at [33, 151] on span "Users" at bounding box center [31, 156] width 19 height 10
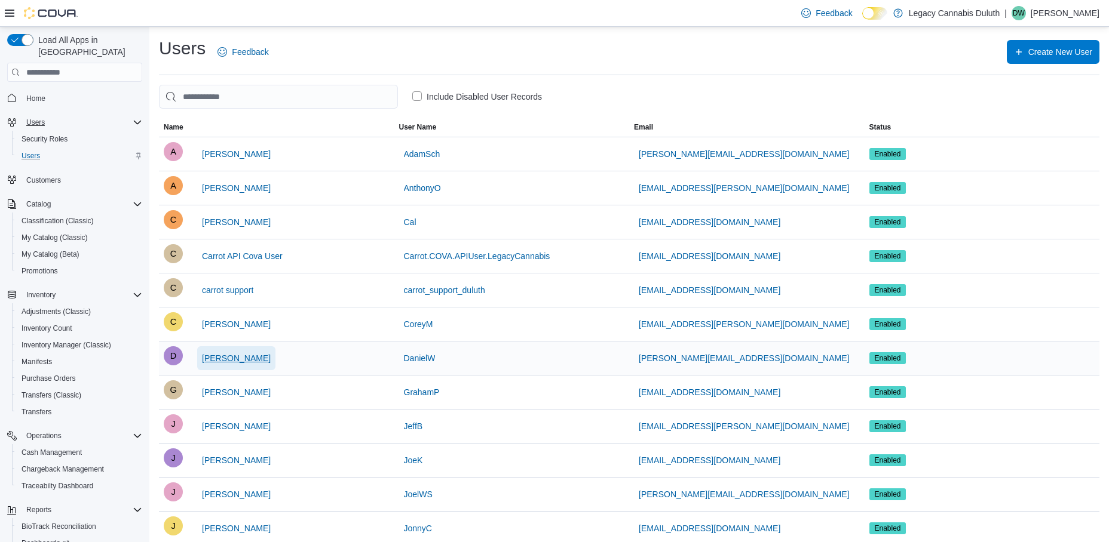
click at [244, 358] on span "[PERSON_NAME]" at bounding box center [236, 358] width 69 height 12
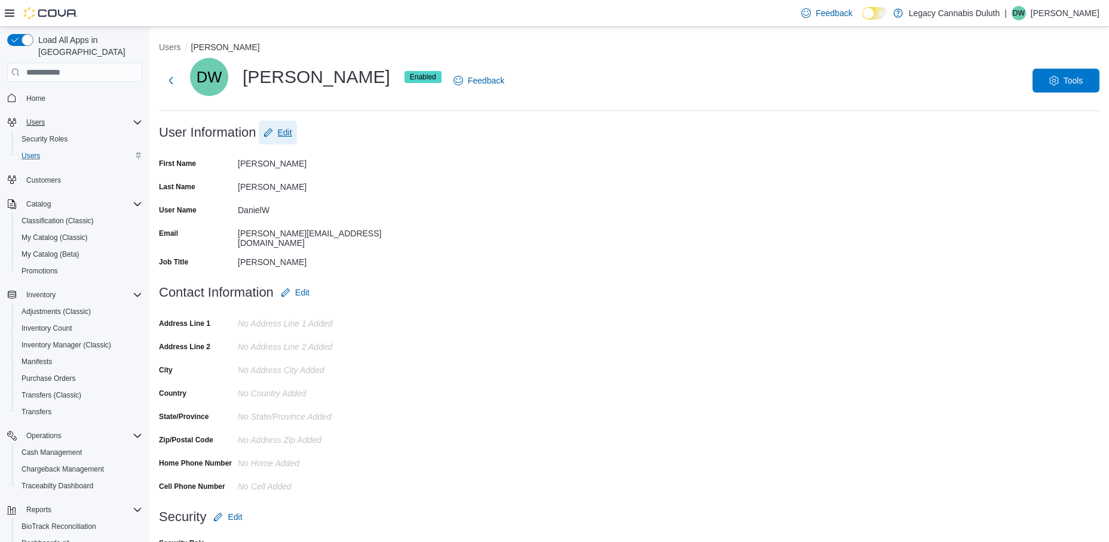
click at [288, 131] on span "Edit" at bounding box center [285, 133] width 14 height 12
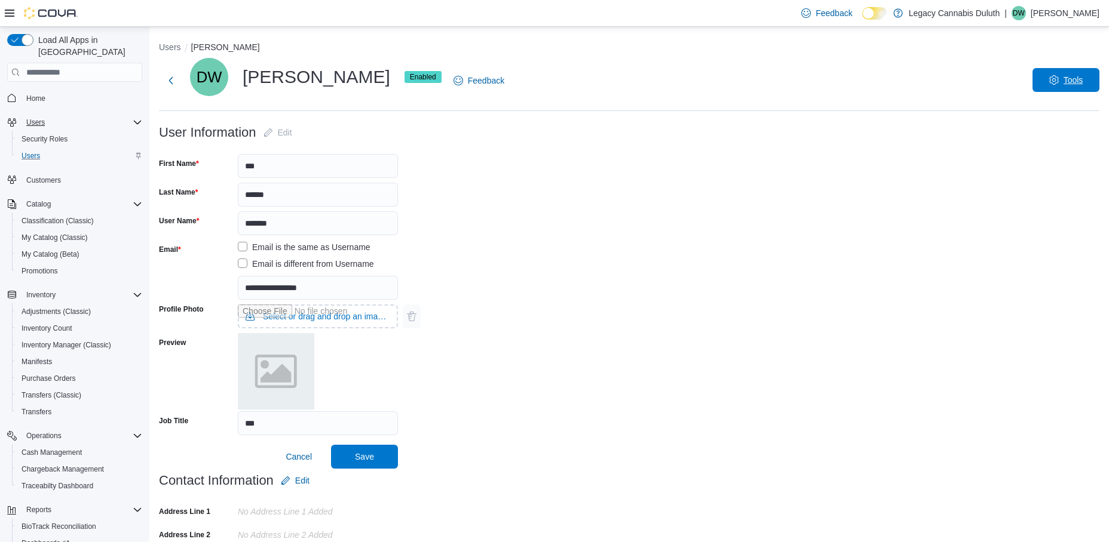
click at [1075, 83] on span "Tools" at bounding box center [1073, 80] width 20 height 12
click at [773, 87] on div "DW Dan Wilken Enabled Feedback Tools" at bounding box center [629, 80] width 940 height 45
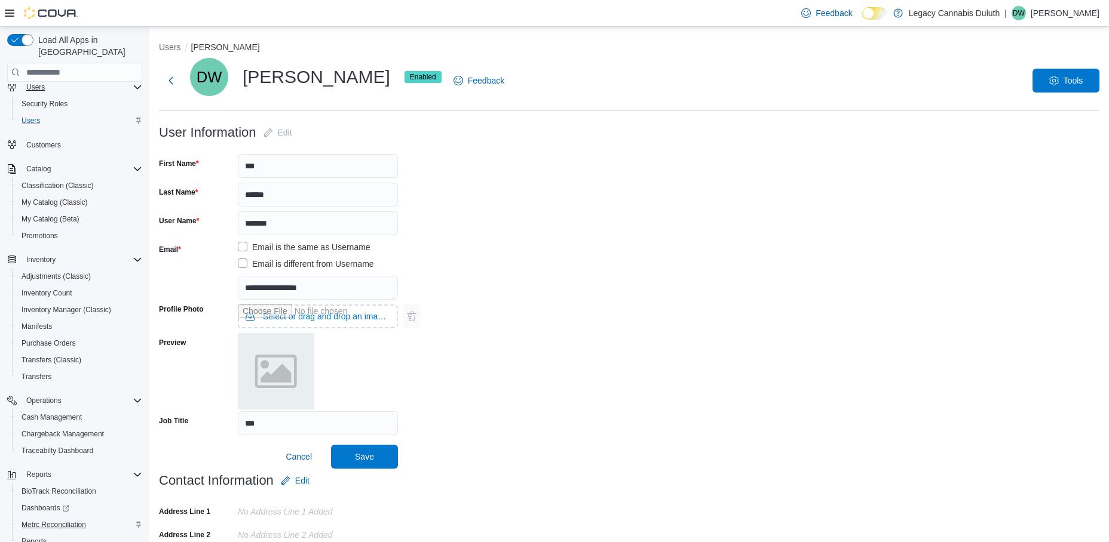
scroll to position [74, 0]
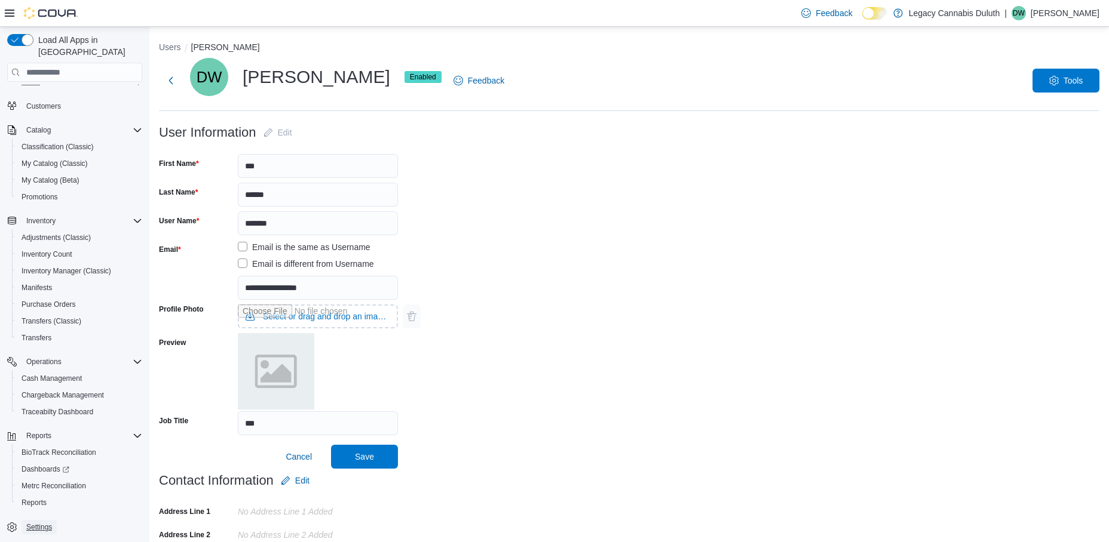
click at [45, 520] on span "Settings" at bounding box center [39, 527] width 26 height 14
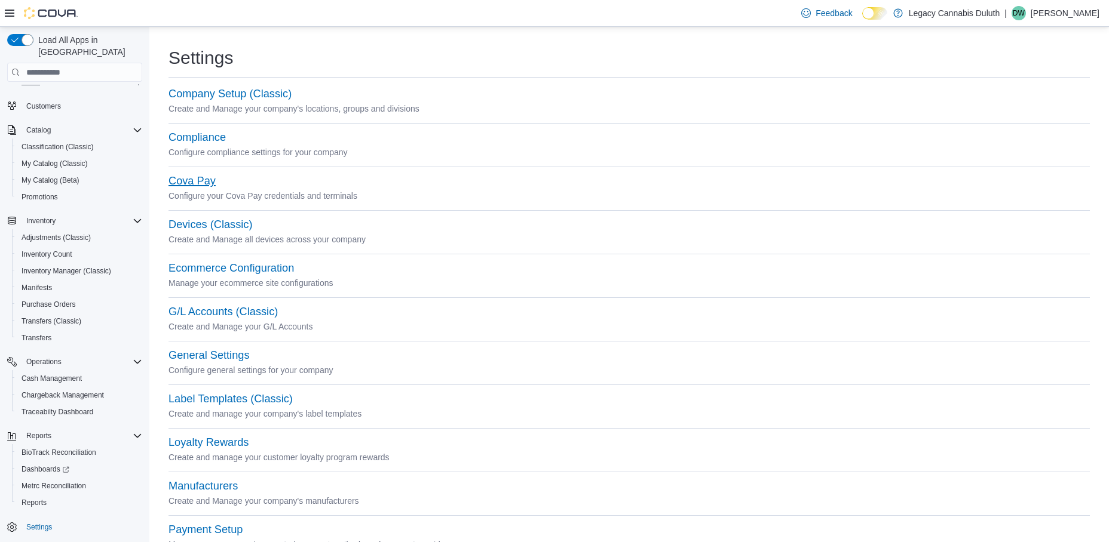
click at [195, 186] on button "Cova Pay" at bounding box center [191, 181] width 47 height 13
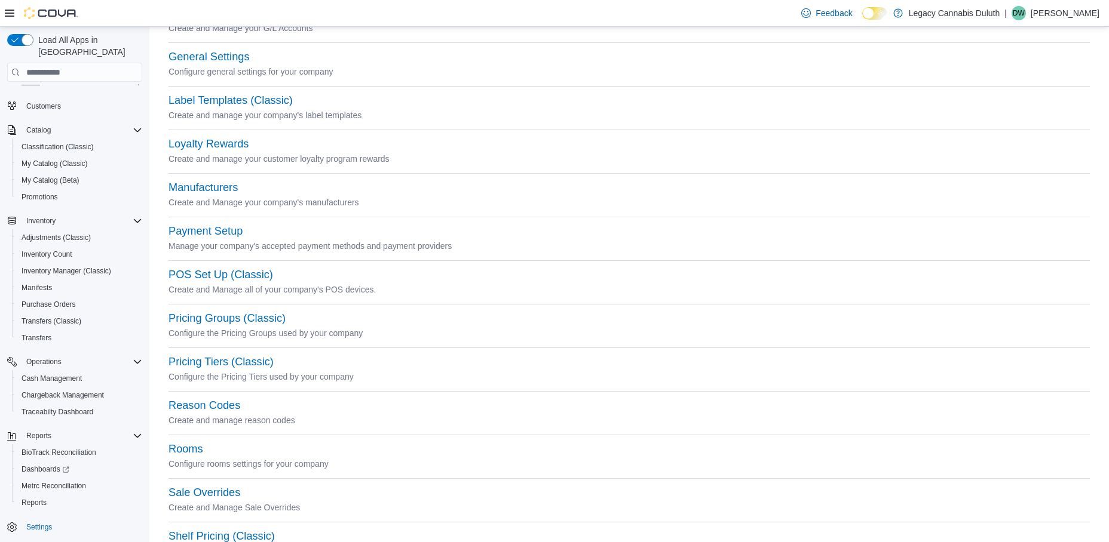
scroll to position [358, 0]
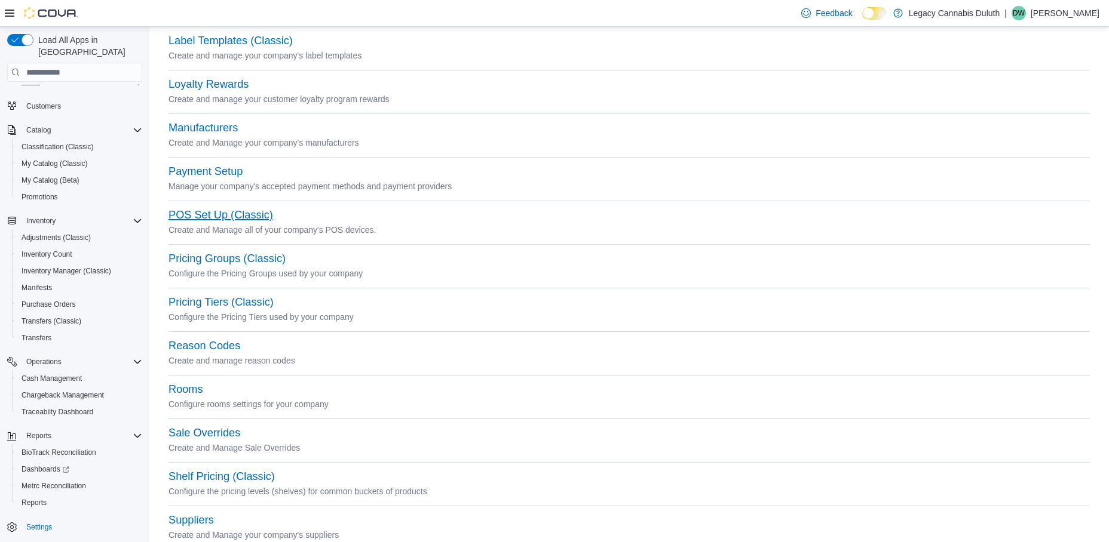
click at [212, 219] on button "POS Set Up (Classic)" at bounding box center [220, 215] width 105 height 13
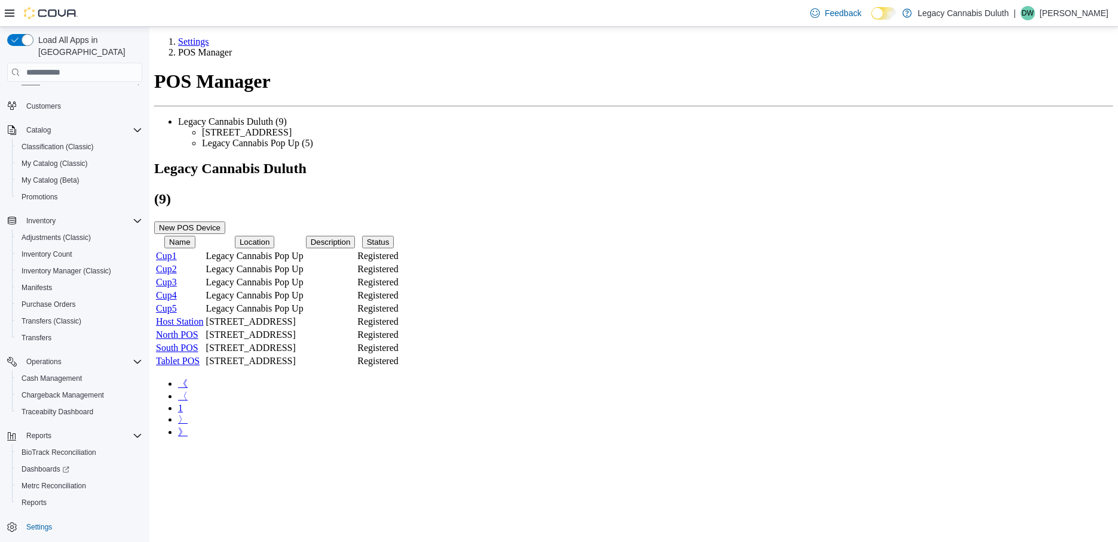
click at [200, 364] on link "Tablet POS" at bounding box center [178, 361] width 44 height 10
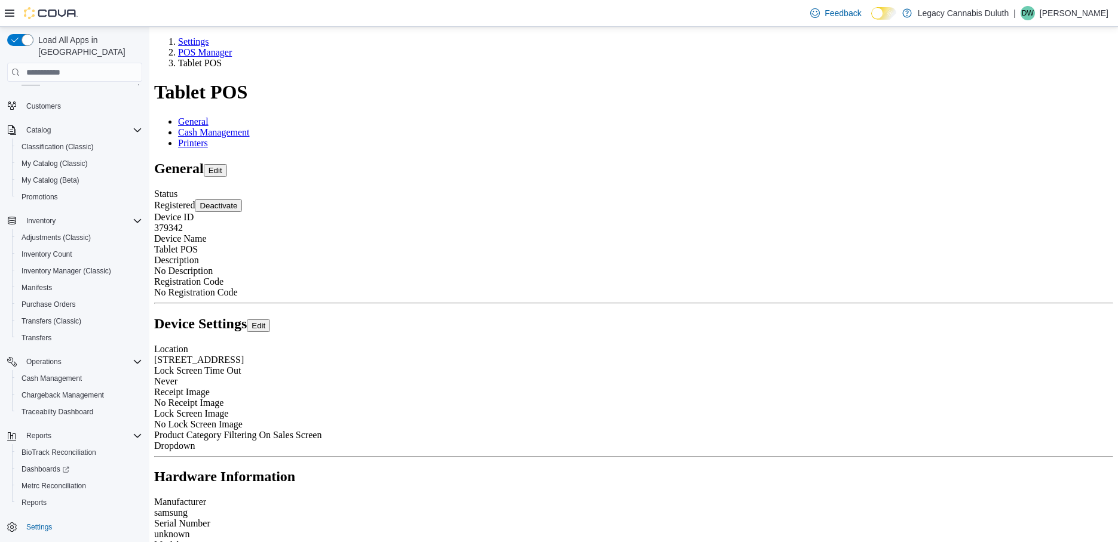
click at [178, 36] on link "Settings" at bounding box center [193, 41] width 31 height 10
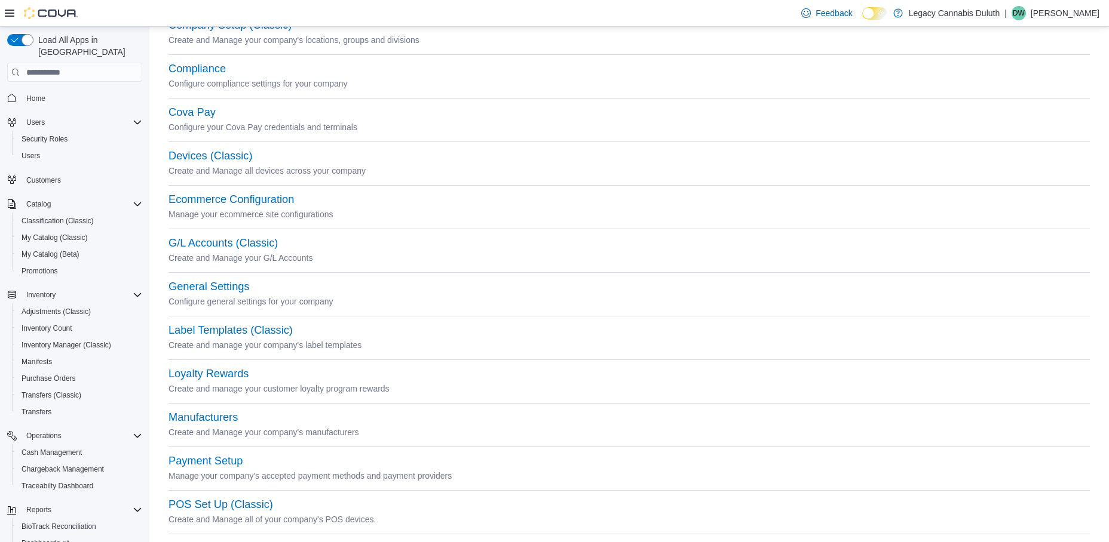
scroll to position [62, 0]
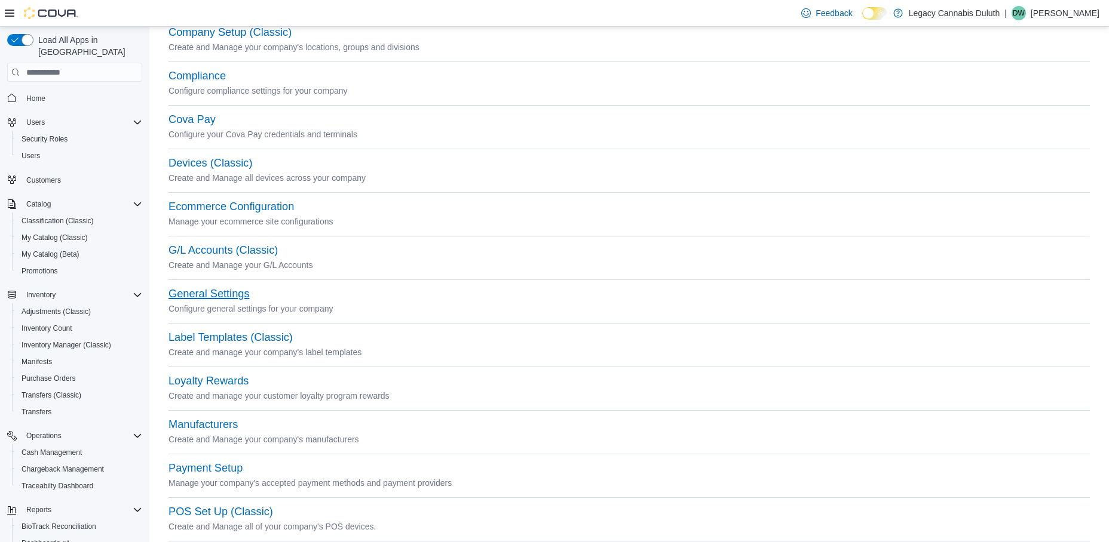
click at [225, 292] on button "General Settings" at bounding box center [208, 294] width 81 height 13
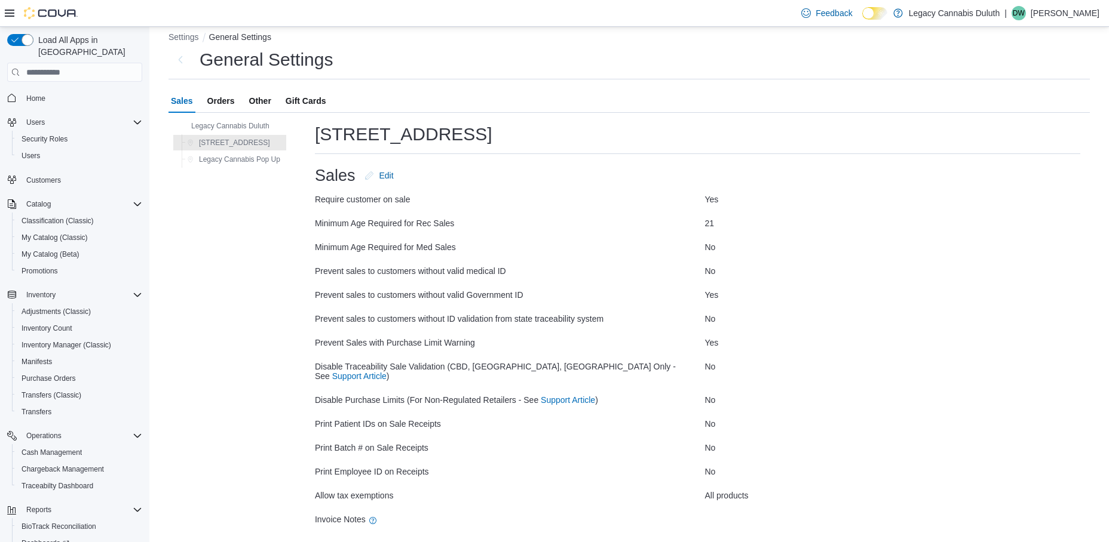
scroll to position [29, 0]
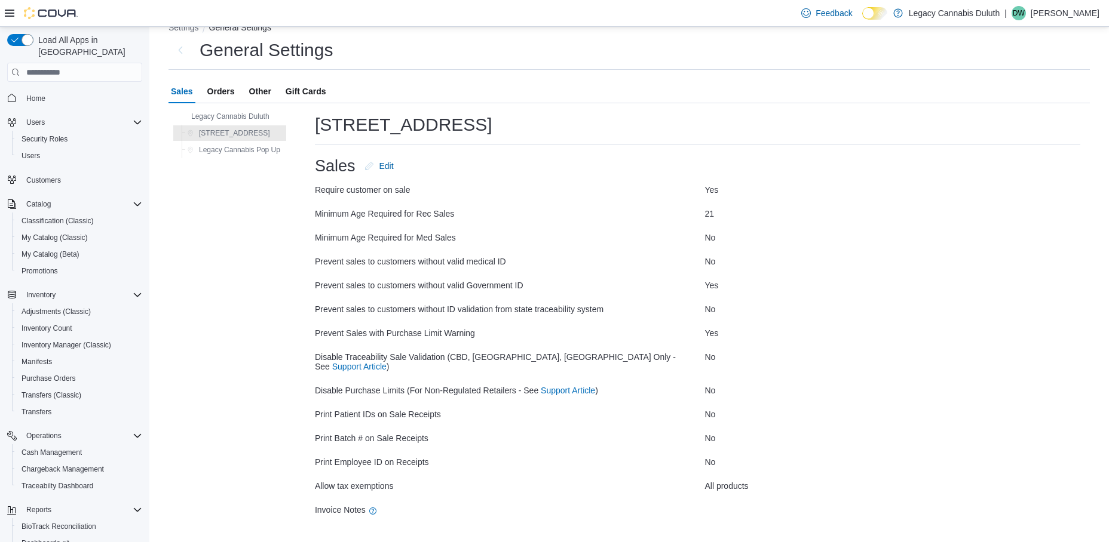
click at [216, 88] on span "Orders" at bounding box center [220, 91] width 27 height 24
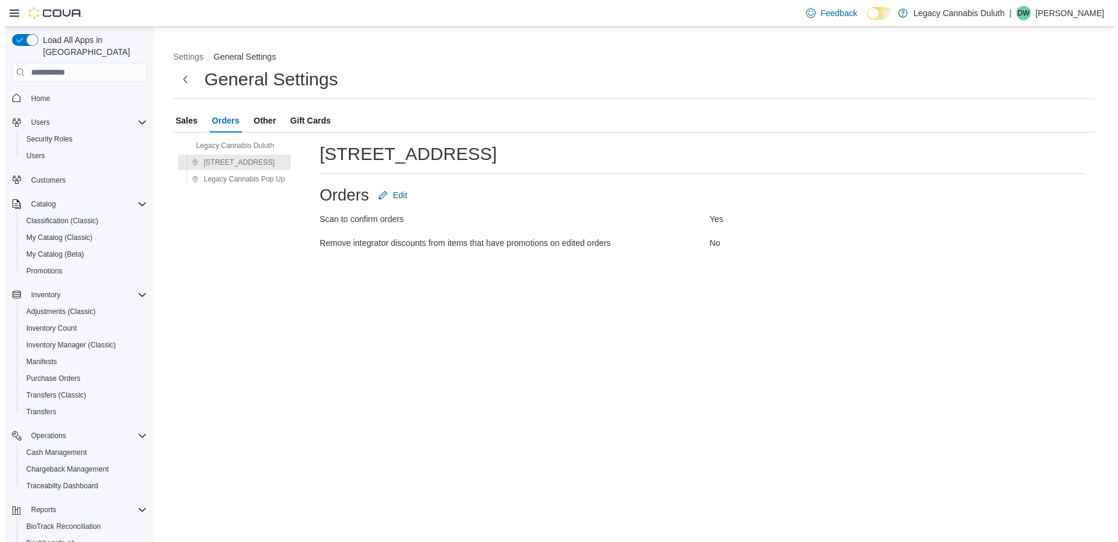
scroll to position [0, 0]
click at [269, 122] on span "Other" at bounding box center [260, 121] width 22 height 24
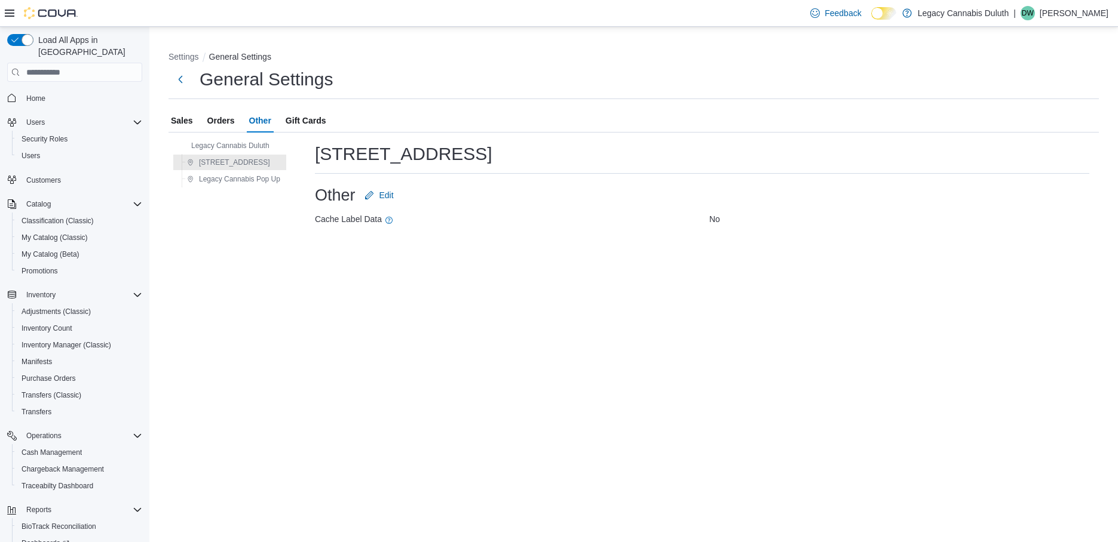
click at [309, 122] on span "Gift Cards" at bounding box center [306, 121] width 41 height 24
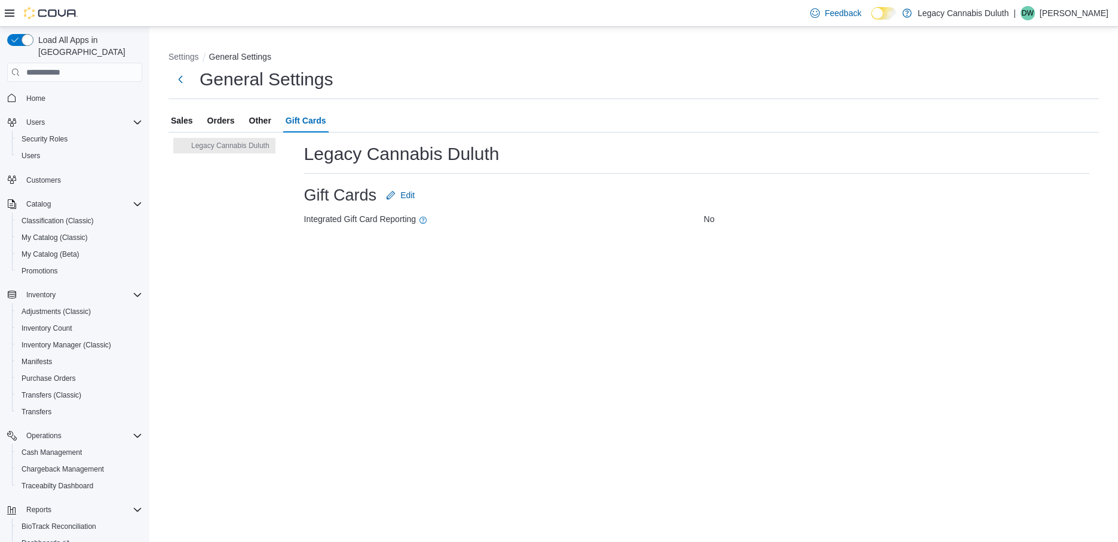
click at [182, 118] on span "Sales" at bounding box center [182, 121] width 22 height 24
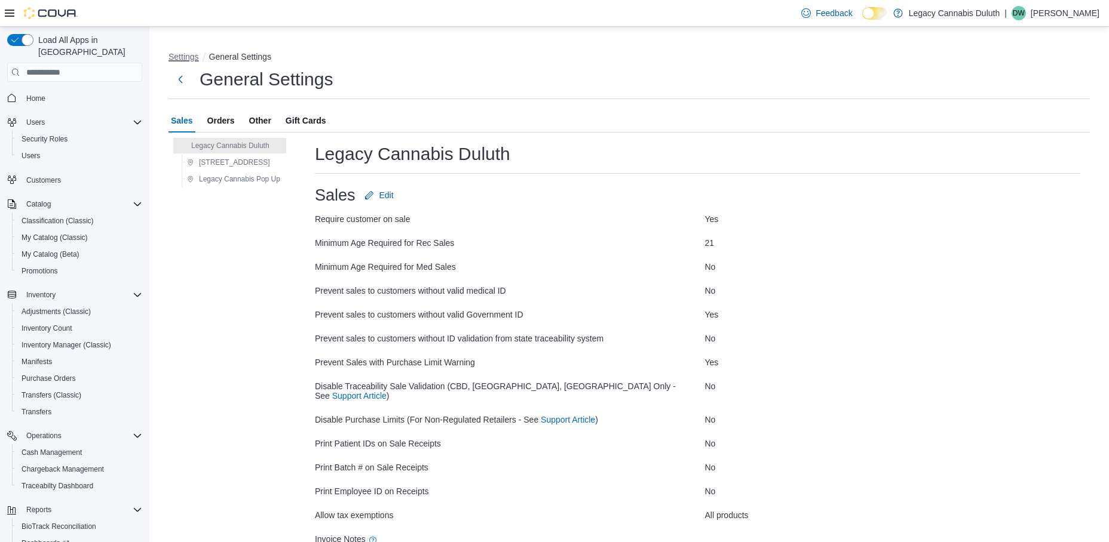
click at [188, 57] on button "Settings" at bounding box center [183, 57] width 30 height 10
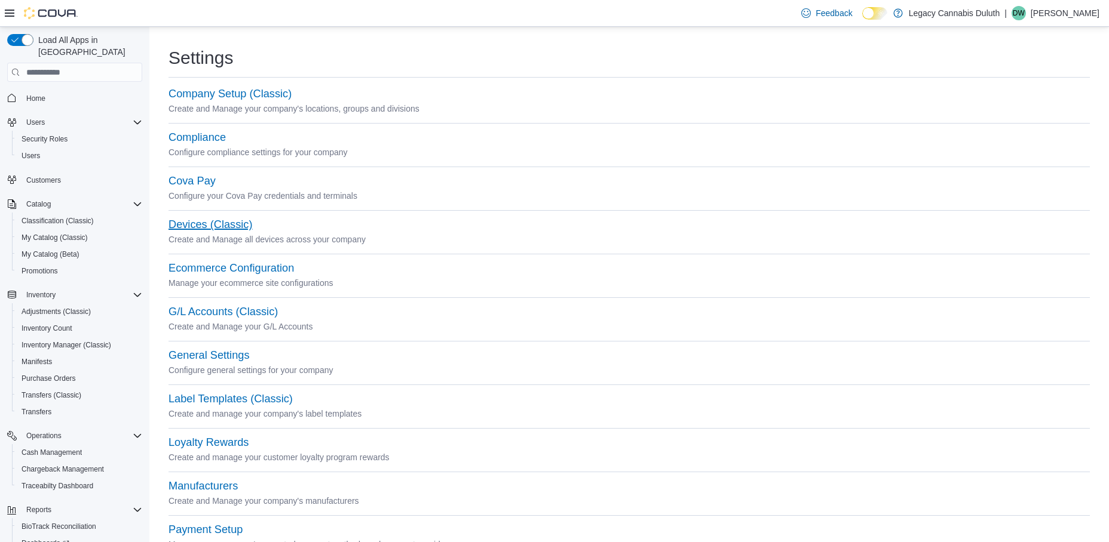
click at [250, 228] on button "Devices (Classic)" at bounding box center [210, 225] width 84 height 13
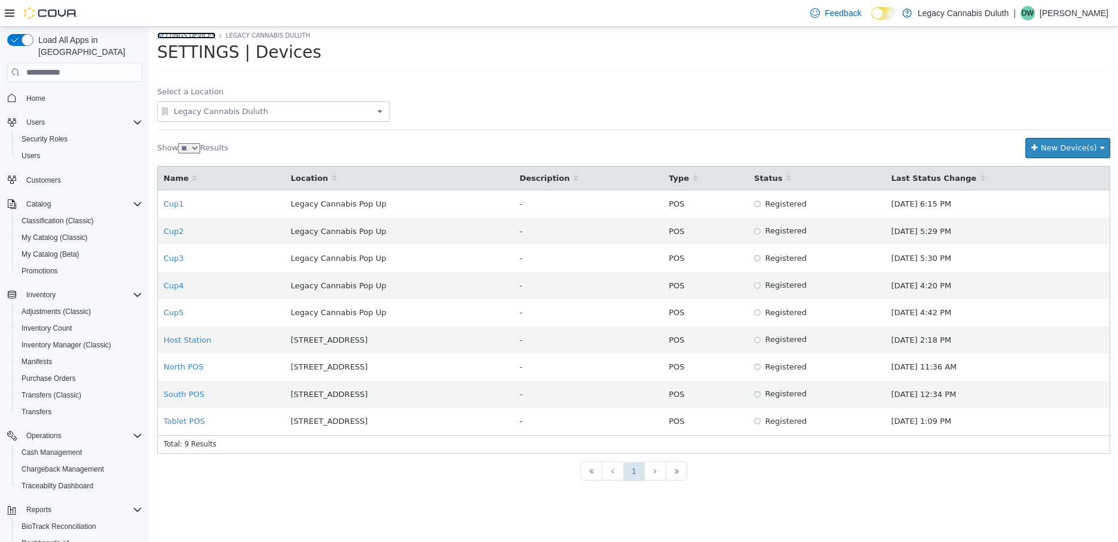
click at [188, 36] on link "SETTINGS Devices" at bounding box center [186, 35] width 59 height 7
click at [191, 36] on link "SETTINGS Devices" at bounding box center [186, 35] width 59 height 7
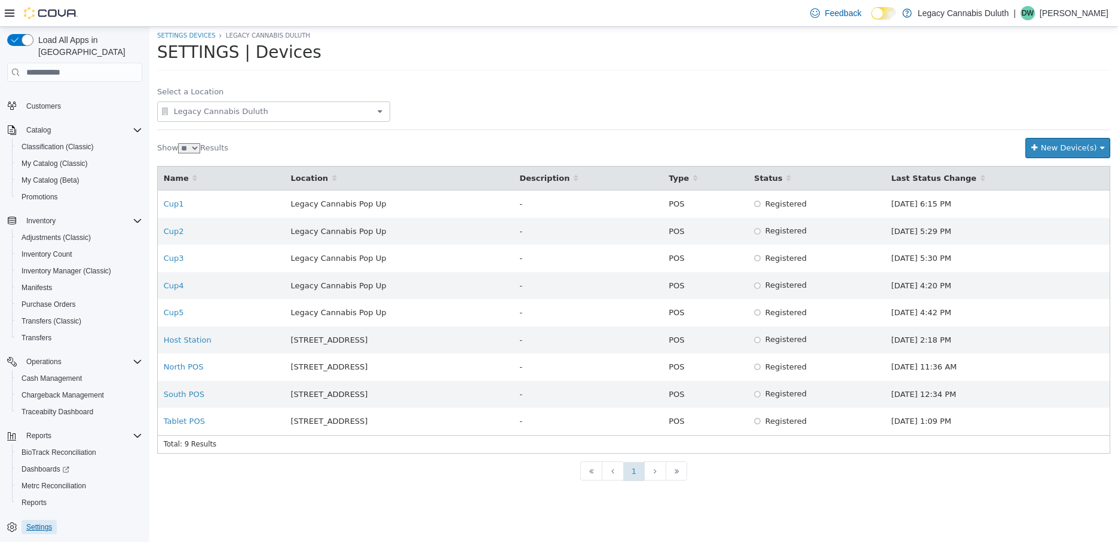
click at [41, 523] on span "Settings" at bounding box center [39, 528] width 26 height 10
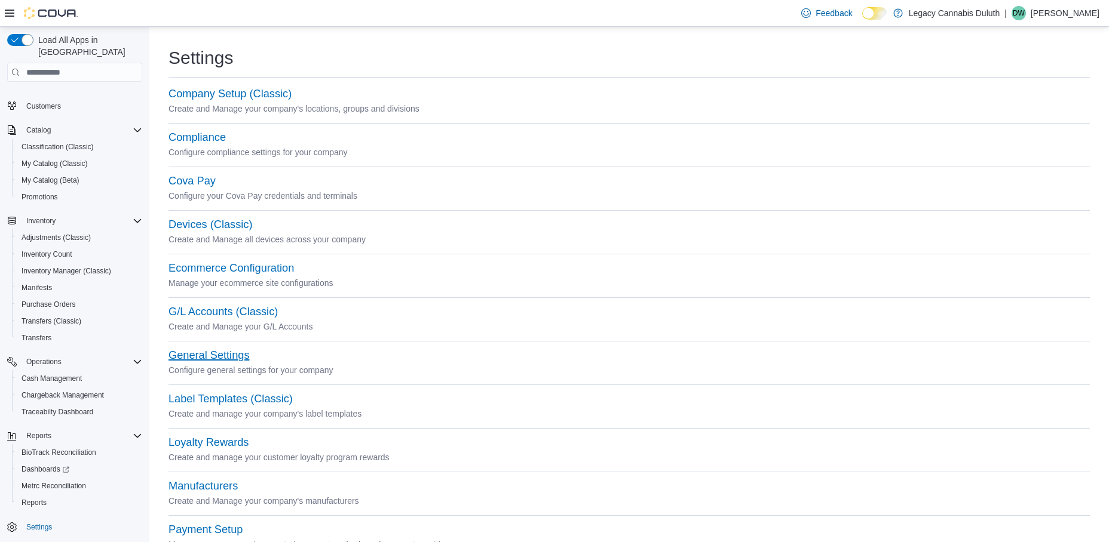
click at [214, 351] on button "General Settings" at bounding box center [208, 355] width 81 height 13
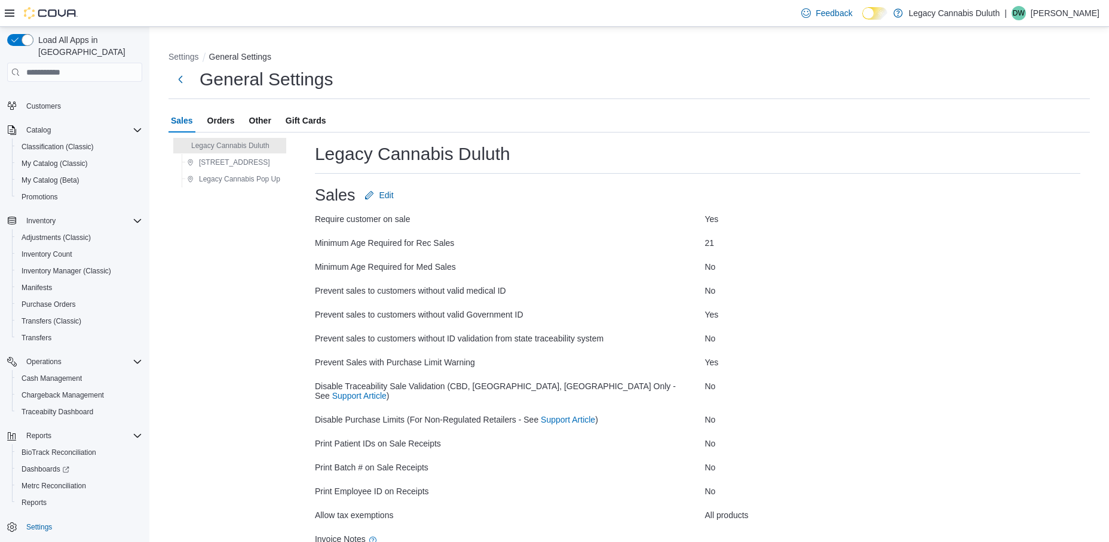
click at [263, 118] on span "Other" at bounding box center [260, 121] width 22 height 24
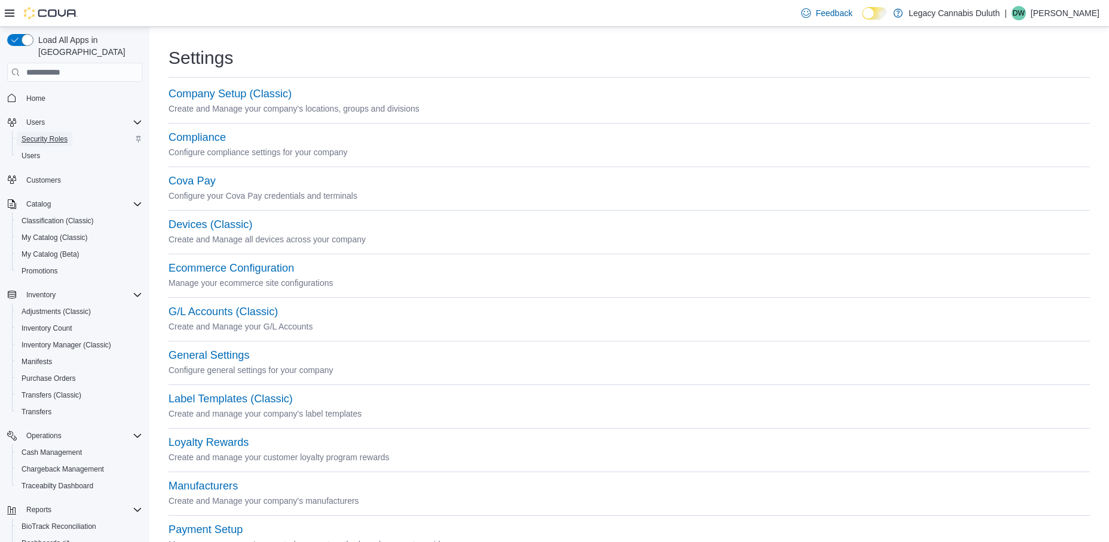
click at [46, 134] on span "Security Roles" at bounding box center [45, 139] width 46 height 10
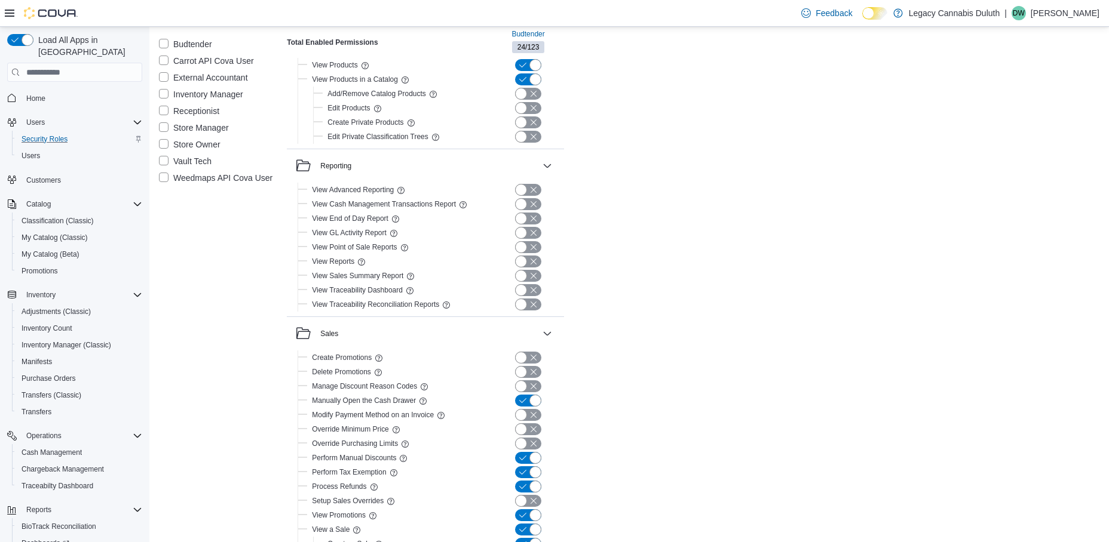
scroll to position [2101, 0]
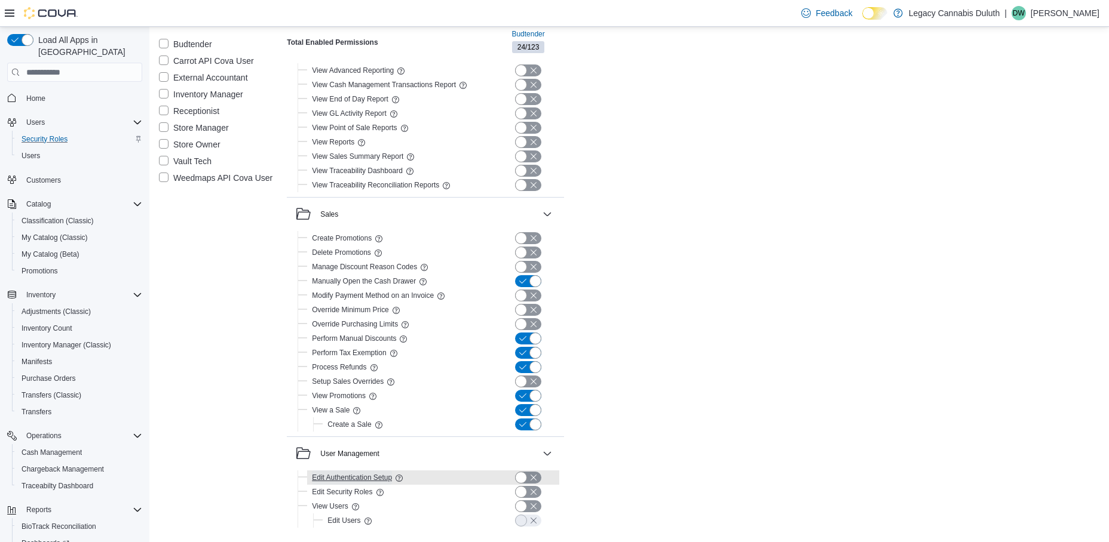
click at [351, 476] on span "Edit Authentication Setup" at bounding box center [352, 478] width 80 height 10
click at [54, 149] on div "Users" at bounding box center [79, 156] width 125 height 14
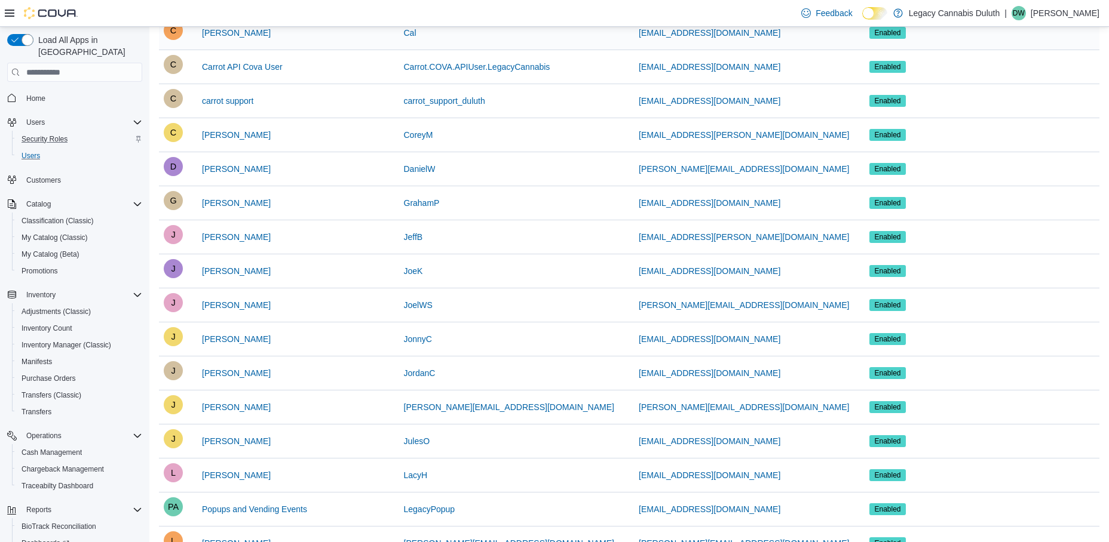
scroll to position [465, 0]
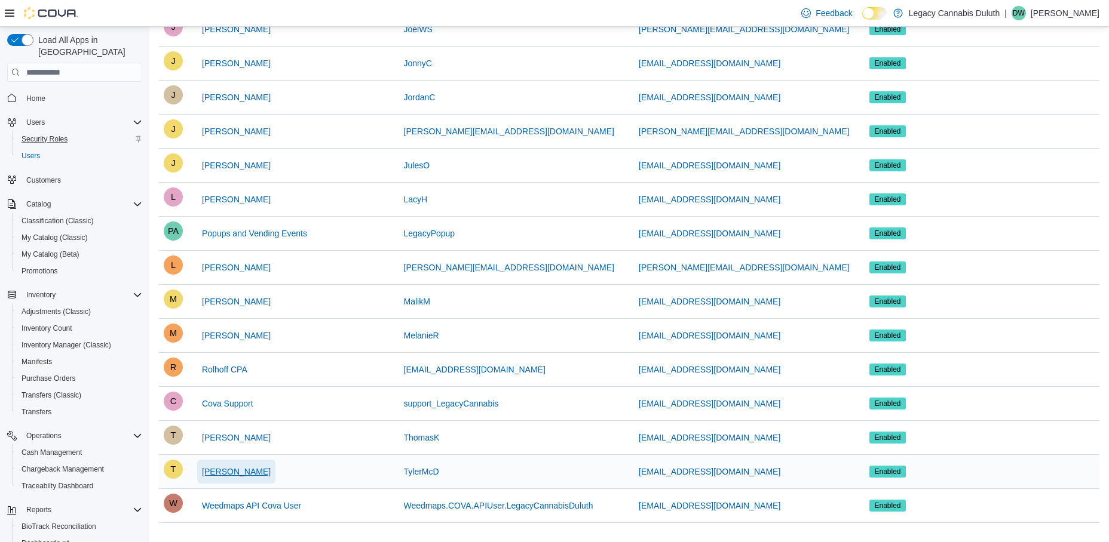
click at [238, 474] on span "[PERSON_NAME]" at bounding box center [236, 472] width 69 height 12
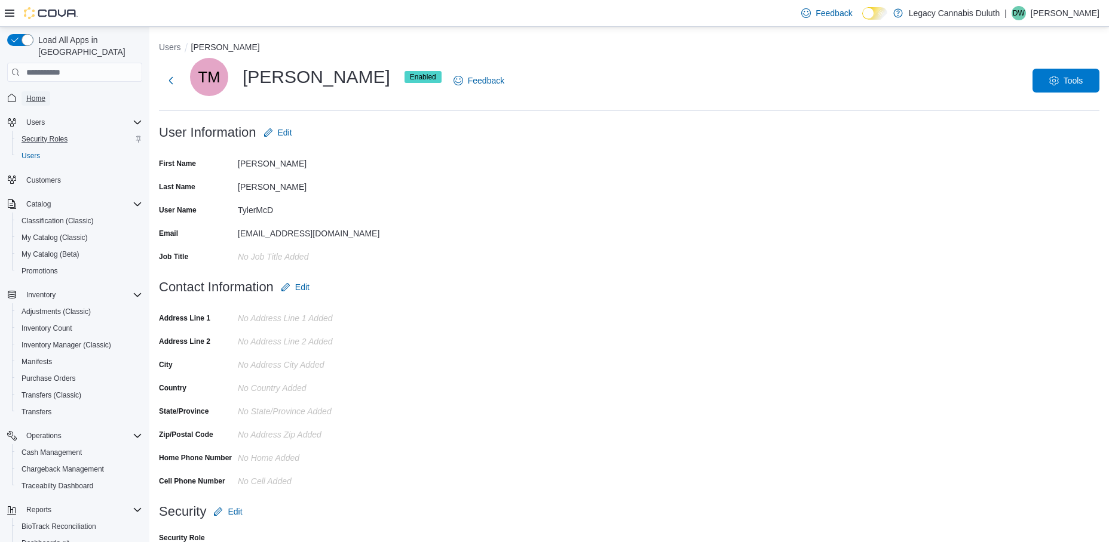
drag, startPoint x: 27, startPoint y: 85, endPoint x: 57, endPoint y: 87, distance: 30.5
click at [27, 94] on span "Home" at bounding box center [35, 99] width 19 height 10
